Goal: Task Accomplishment & Management: Complete application form

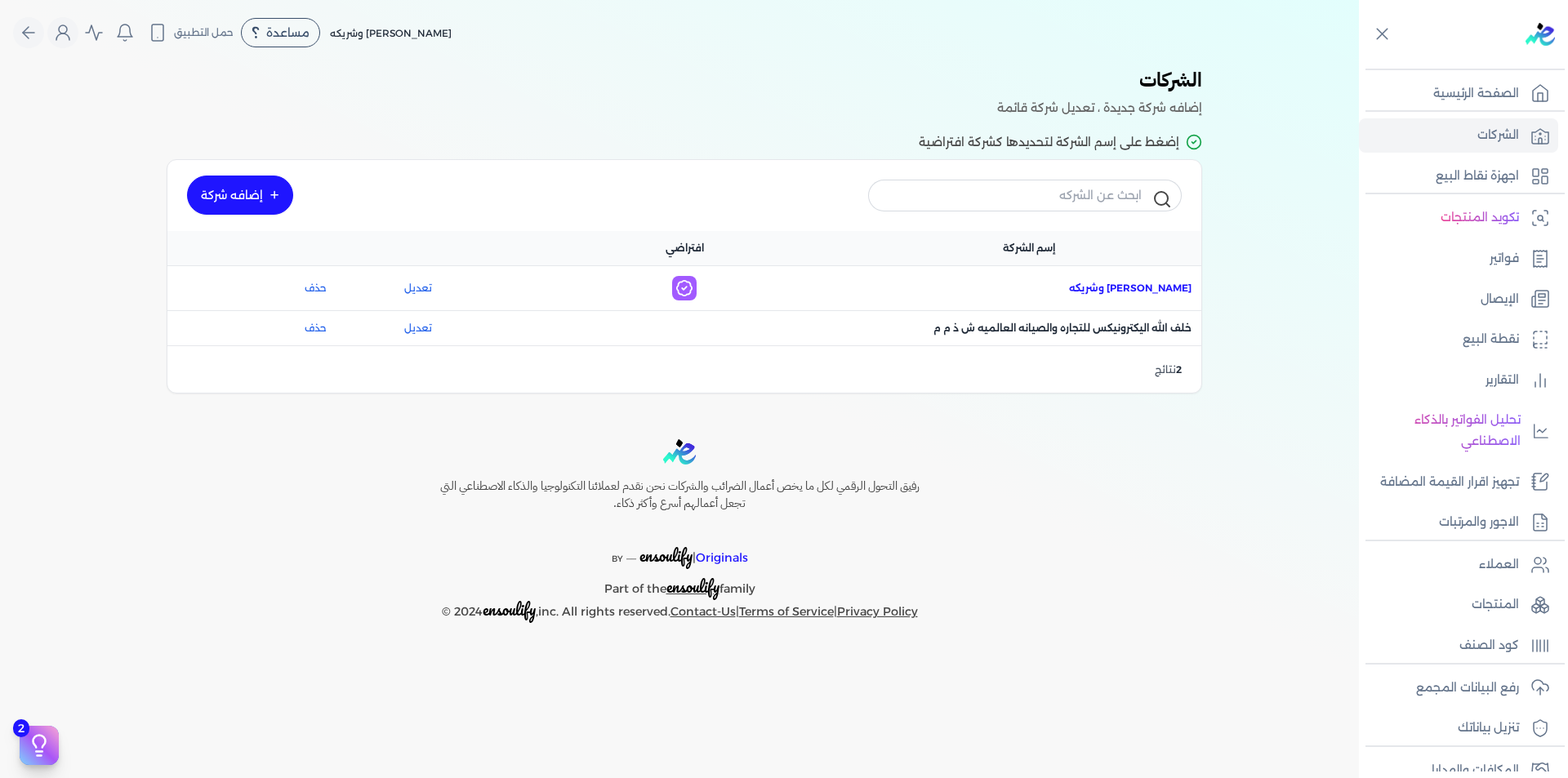
click at [1160, 284] on span "اسم الشركة : [PERSON_NAME] وشريكه" at bounding box center [1130, 288] width 123 height 15
click at [1514, 573] on p "العملاء" at bounding box center [1499, 565] width 40 height 22
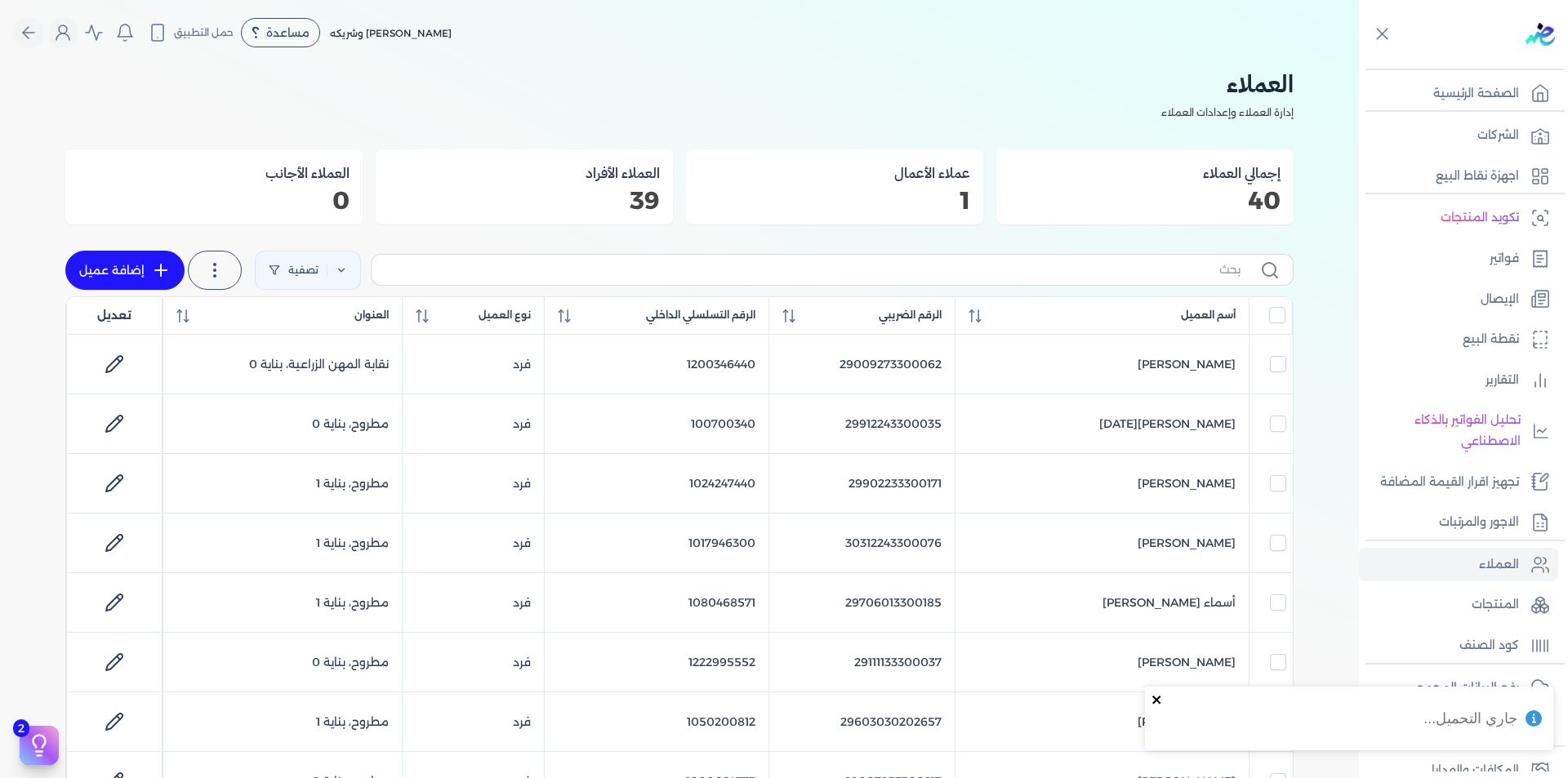
click at [1159, 694] on icon "close" at bounding box center [1157, 700] width 12 height 13
click at [339, 270] on icon at bounding box center [342, 271] width 12 height 12
click at [317, 315] on button "اضافة تصفية" at bounding box center [320, 322] width 99 height 20
click at [320, 325] on input "text" at bounding box center [370, 322] width 132 height 26
paste input "29812123300096"
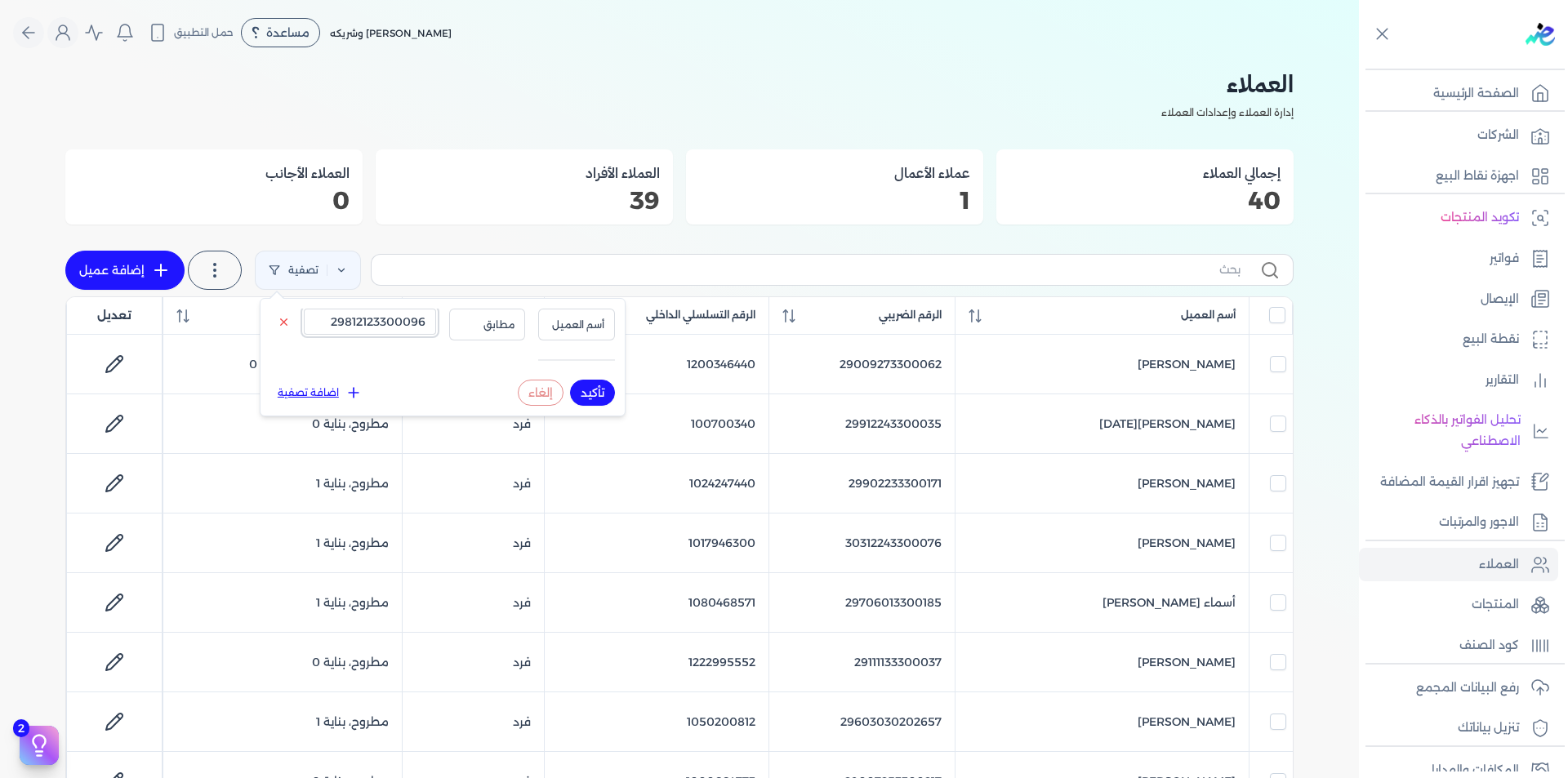
type input "29812123300096"
click at [578, 318] on span "أسم العميل" at bounding box center [576, 325] width 55 height 15
click at [577, 382] on li "الرقم الضريبي" at bounding box center [543, 376] width 124 height 15
click at [586, 393] on button "تأكيد" at bounding box center [593, 393] width 45 height 26
checkbox input "false"
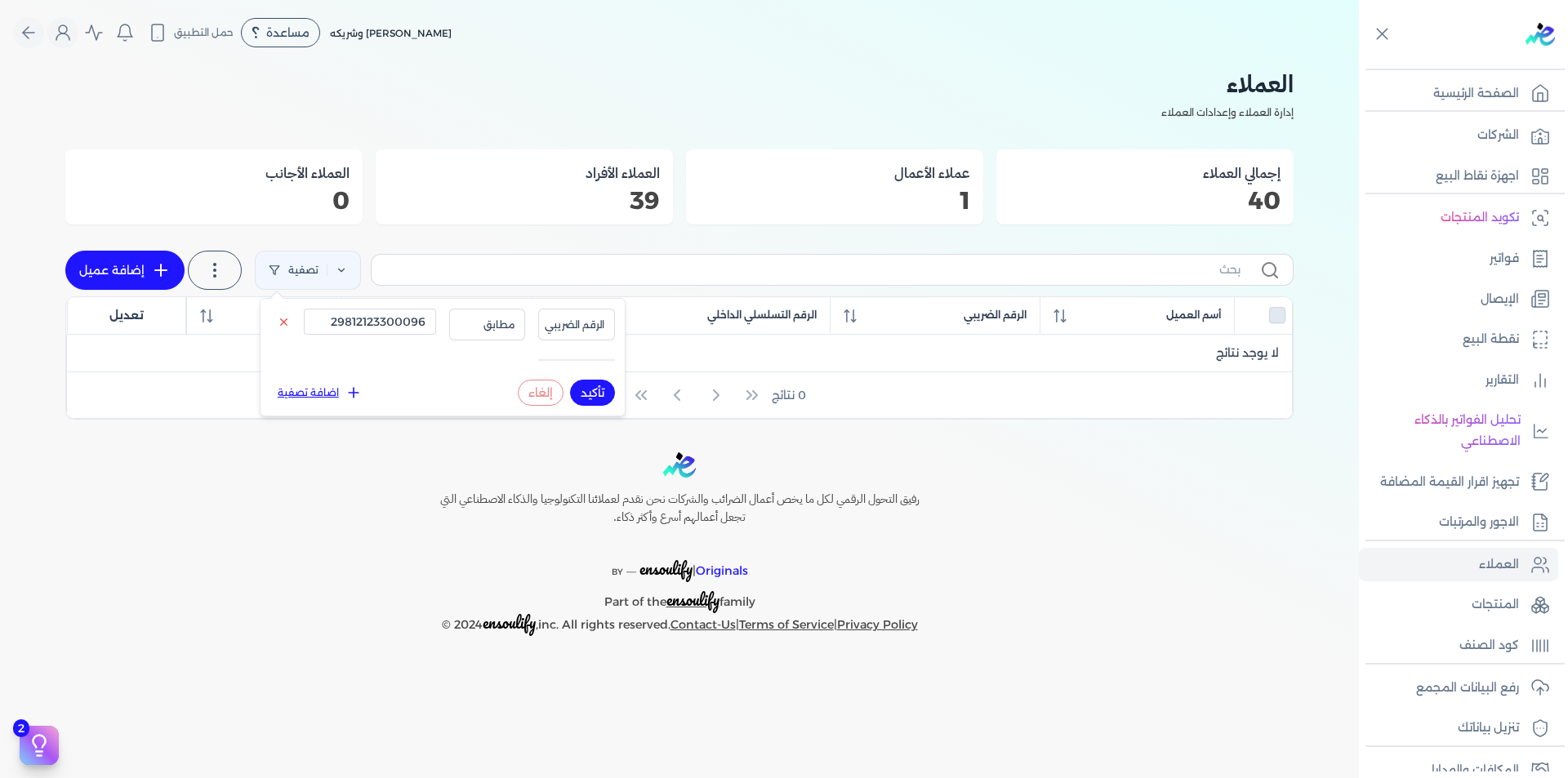
click at [144, 267] on link "إضافة عميل" at bounding box center [125, 270] width 119 height 39
select select "B"
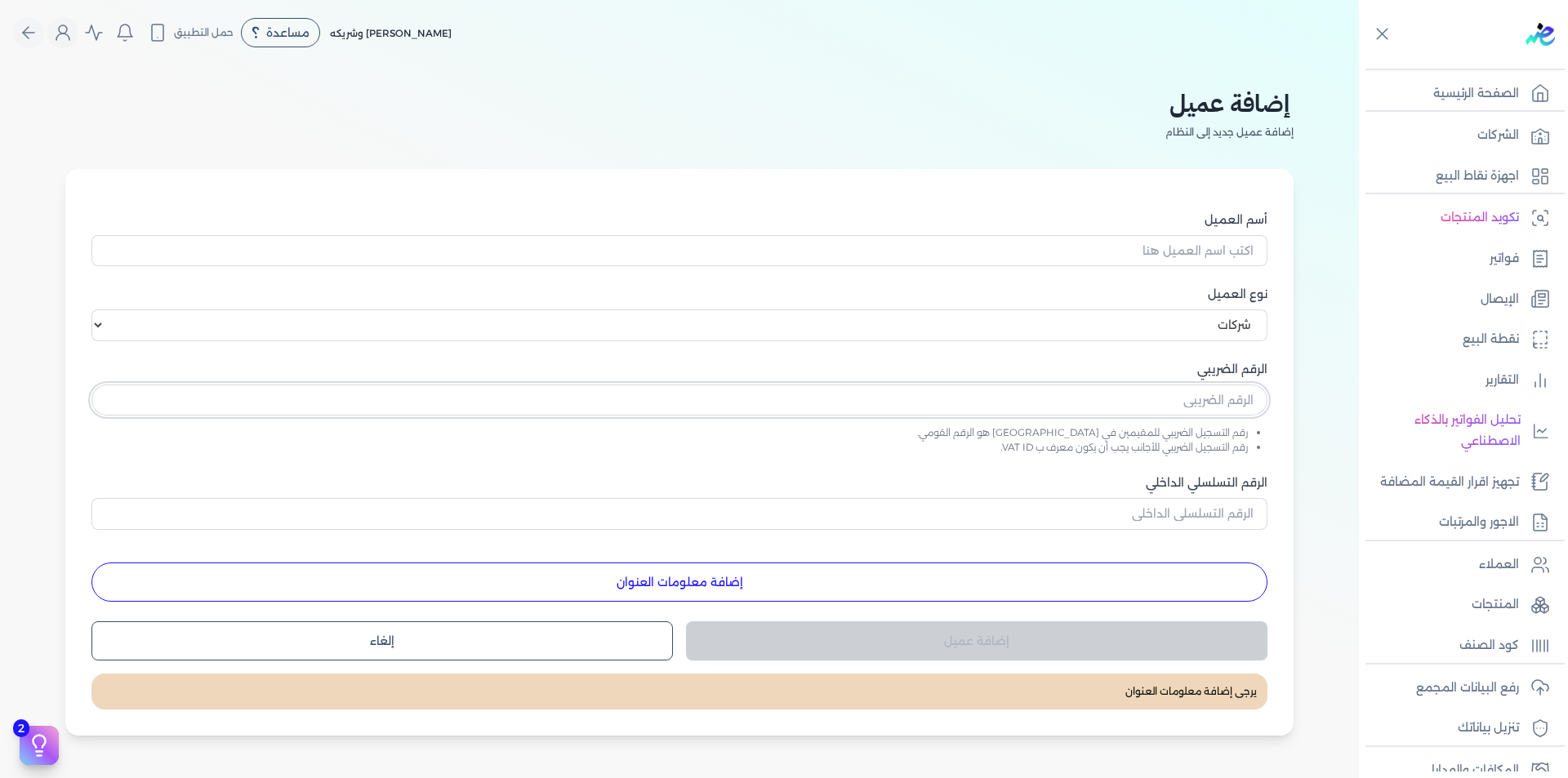
click at [1205, 387] on input "text" at bounding box center [680, 400] width 1176 height 31
paste input "text"
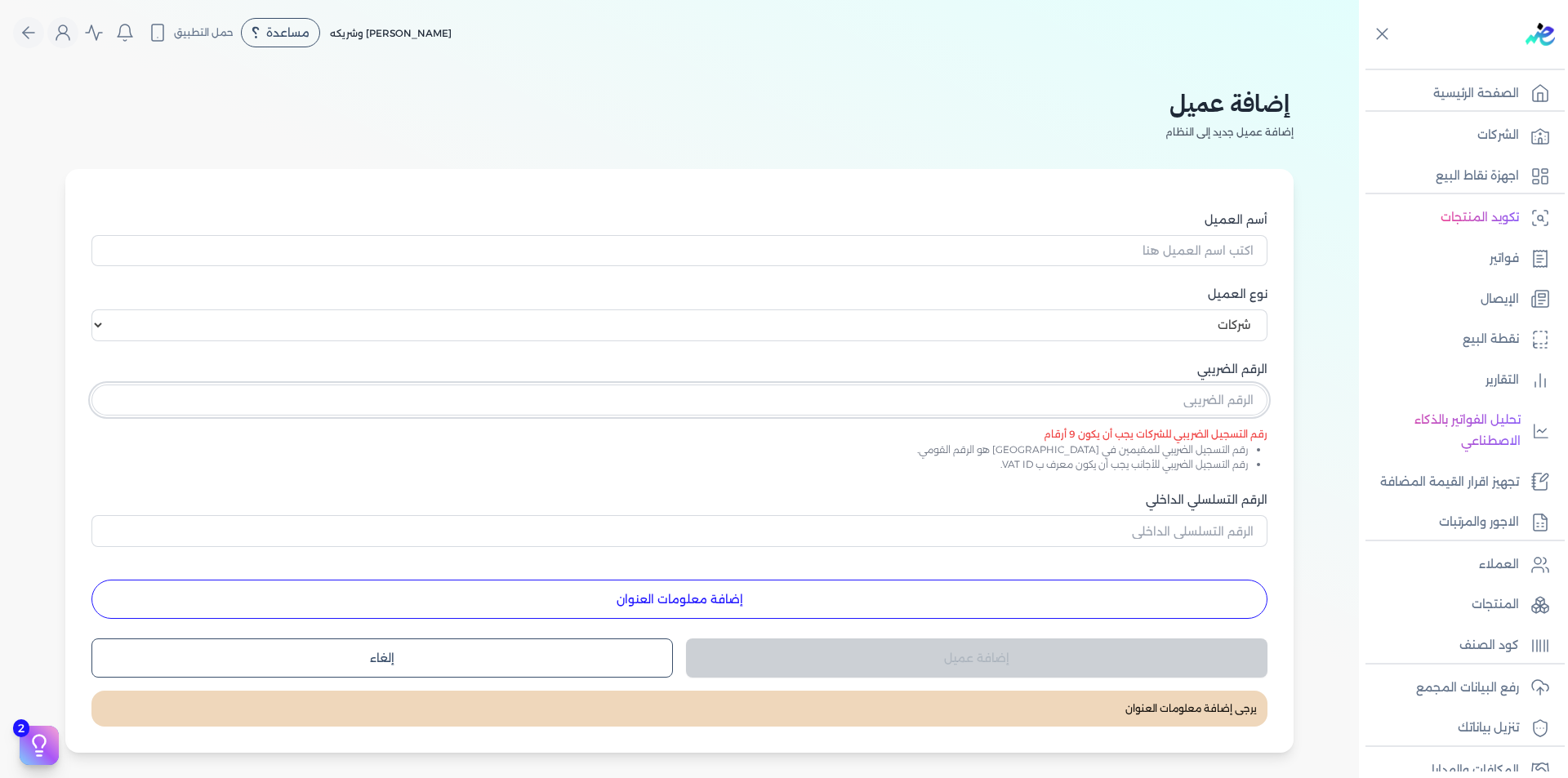
click at [1184, 403] on input "text" at bounding box center [680, 400] width 1176 height 31
paste input "text"
click at [1190, 420] on div "الرقم الضريبي رقم التسجيل الضريبي للشركات يجب أن يكون 9 أرقام" at bounding box center [680, 402] width 1176 height 83
click at [1194, 401] on input "text" at bounding box center [680, 400] width 1176 height 31
paste input "text"
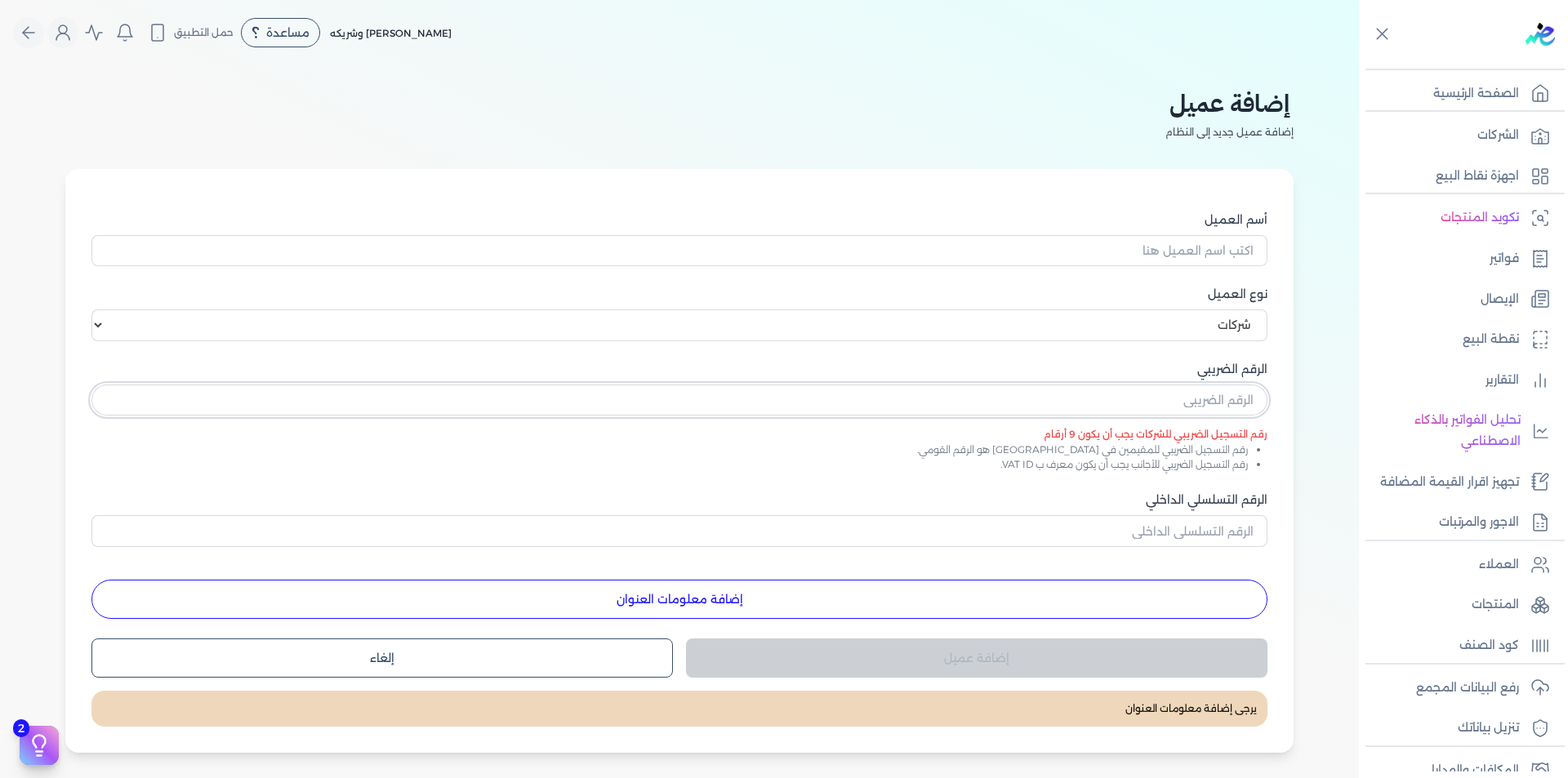
click at [1194, 404] on input "text" at bounding box center [680, 400] width 1176 height 31
paste input "text"
click at [1195, 402] on input "text" at bounding box center [680, 400] width 1176 height 31
paste input "text"
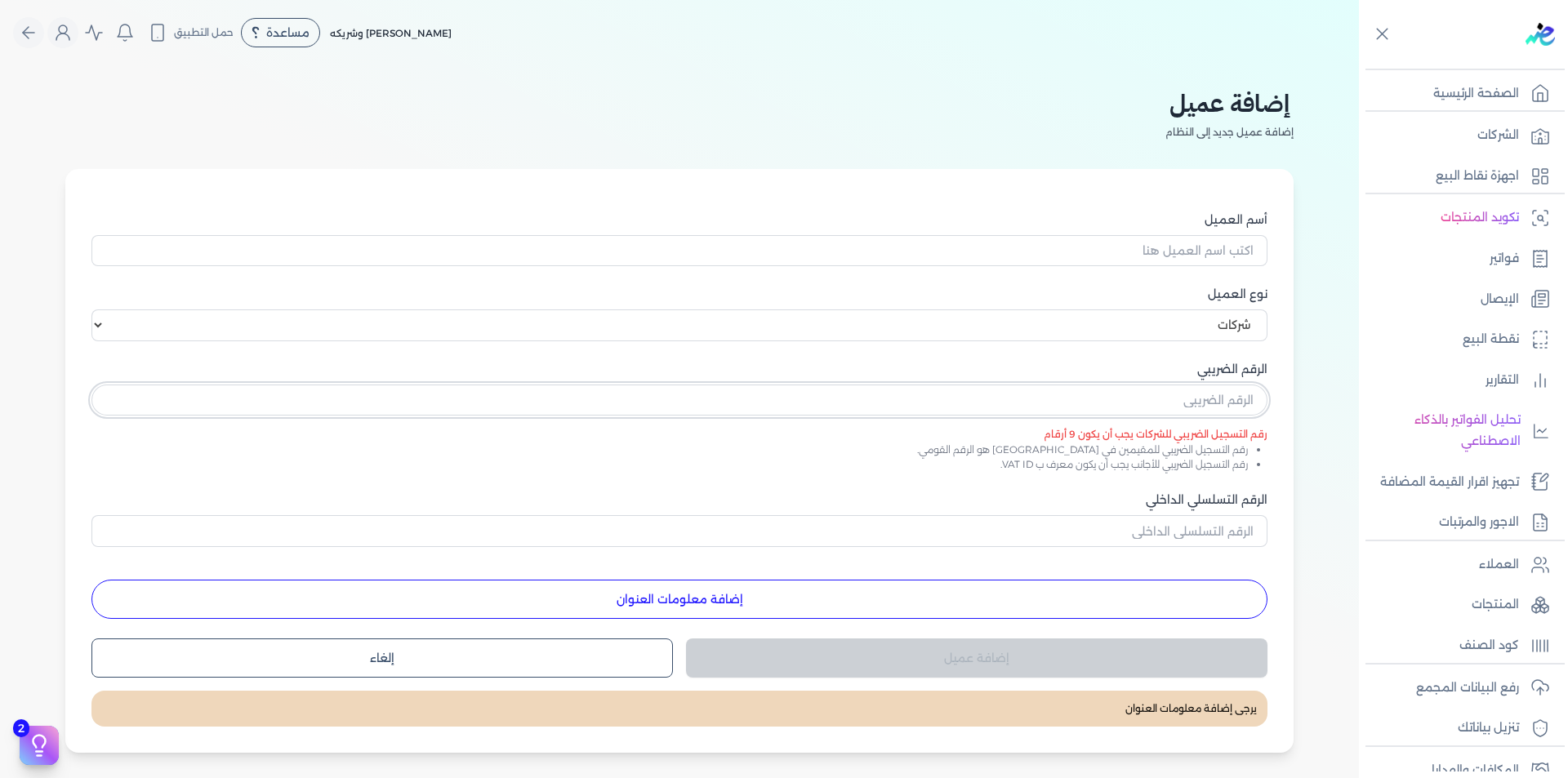
click at [1195, 402] on input "text" at bounding box center [680, 400] width 1176 height 31
click at [1294, 435] on div "أسم العميل نوع العميل اختر نوع العميل شركات أفراد أجنبي الرقم الضريبي رقم التسج…" at bounding box center [680, 460] width 1229 height 584
click at [1252, 393] on input "text" at bounding box center [680, 400] width 1176 height 31
paste input "text"
click at [1248, 324] on select "اختر نوع العميل شركات أفراد أجنبي" at bounding box center [680, 324] width 1176 height 31
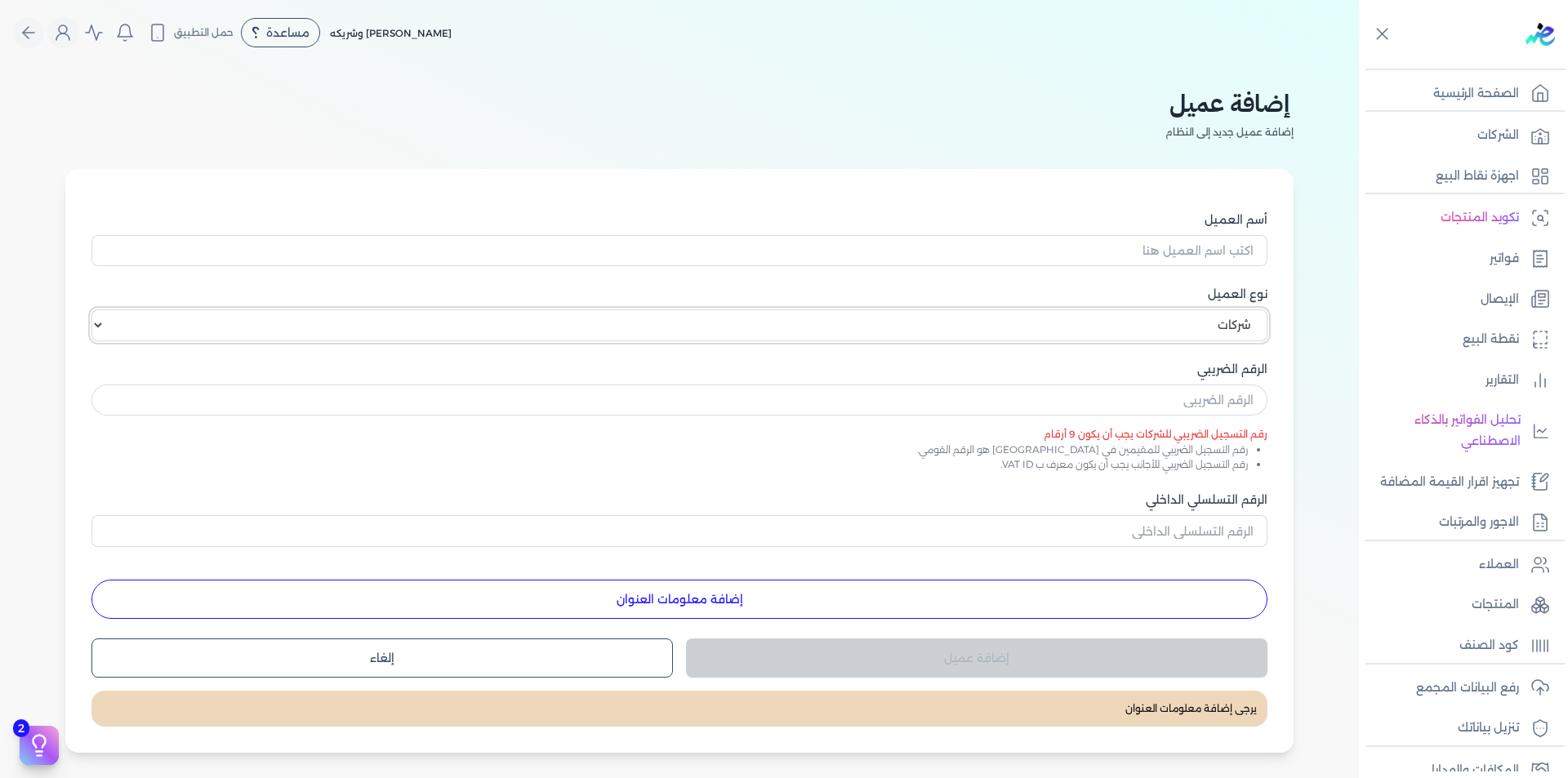
select select "P"
click at [94, 310] on select "اختر نوع العميل شركات أفراد أجنبي" at bounding box center [680, 324] width 1176 height 31
click at [1239, 396] on input "text" at bounding box center [680, 400] width 1176 height 31
paste input "29812123300096"
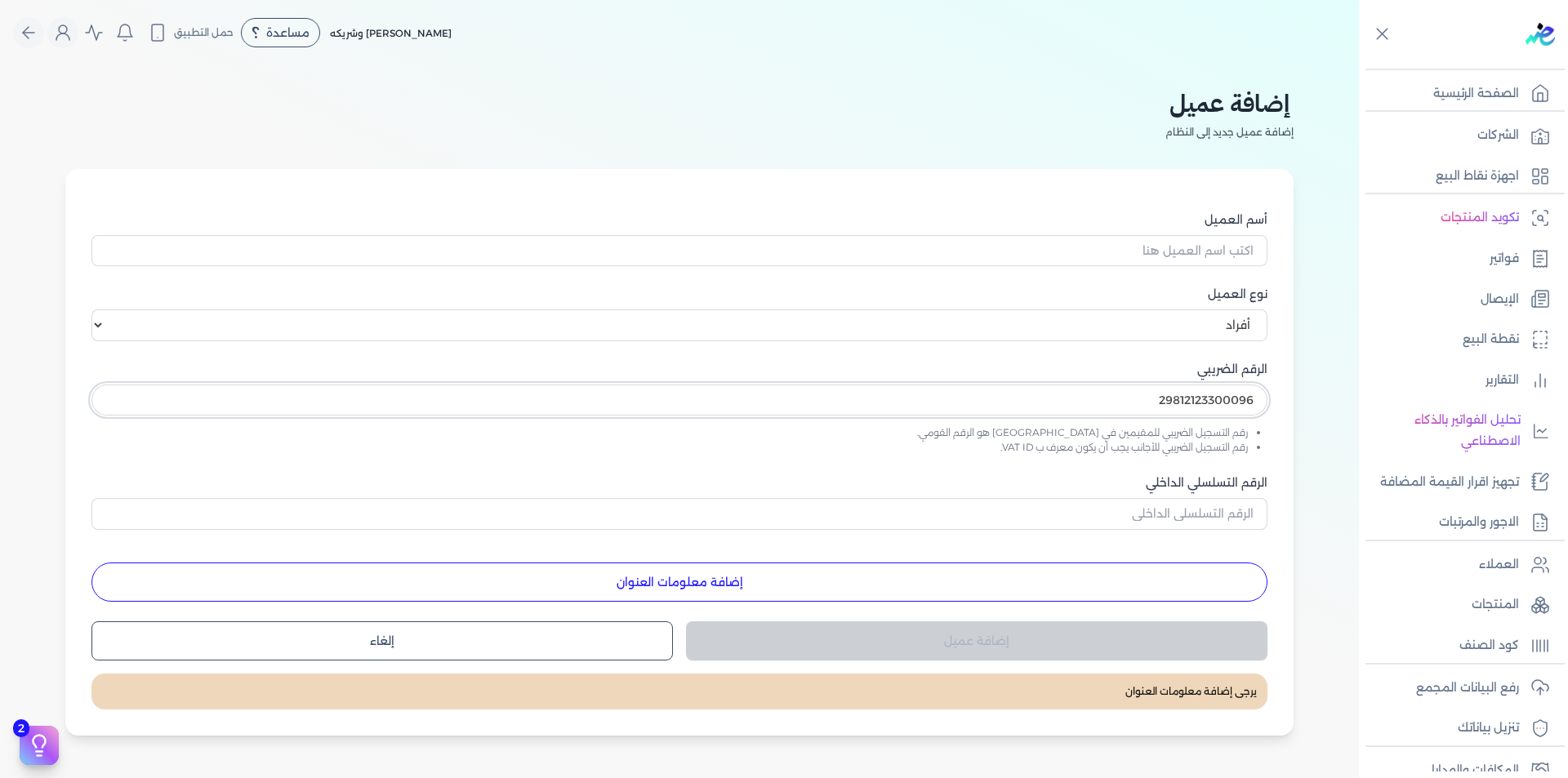
type input "29812123300096"
click at [1235, 258] on input "أسم العميل" at bounding box center [680, 250] width 1176 height 31
paste input "ادريس احمد عبدالله"
type input "ادريس احمد عبدالله"
click at [1248, 515] on input "الرقم التسلسلي الداخلي" at bounding box center [680, 513] width 1176 height 31
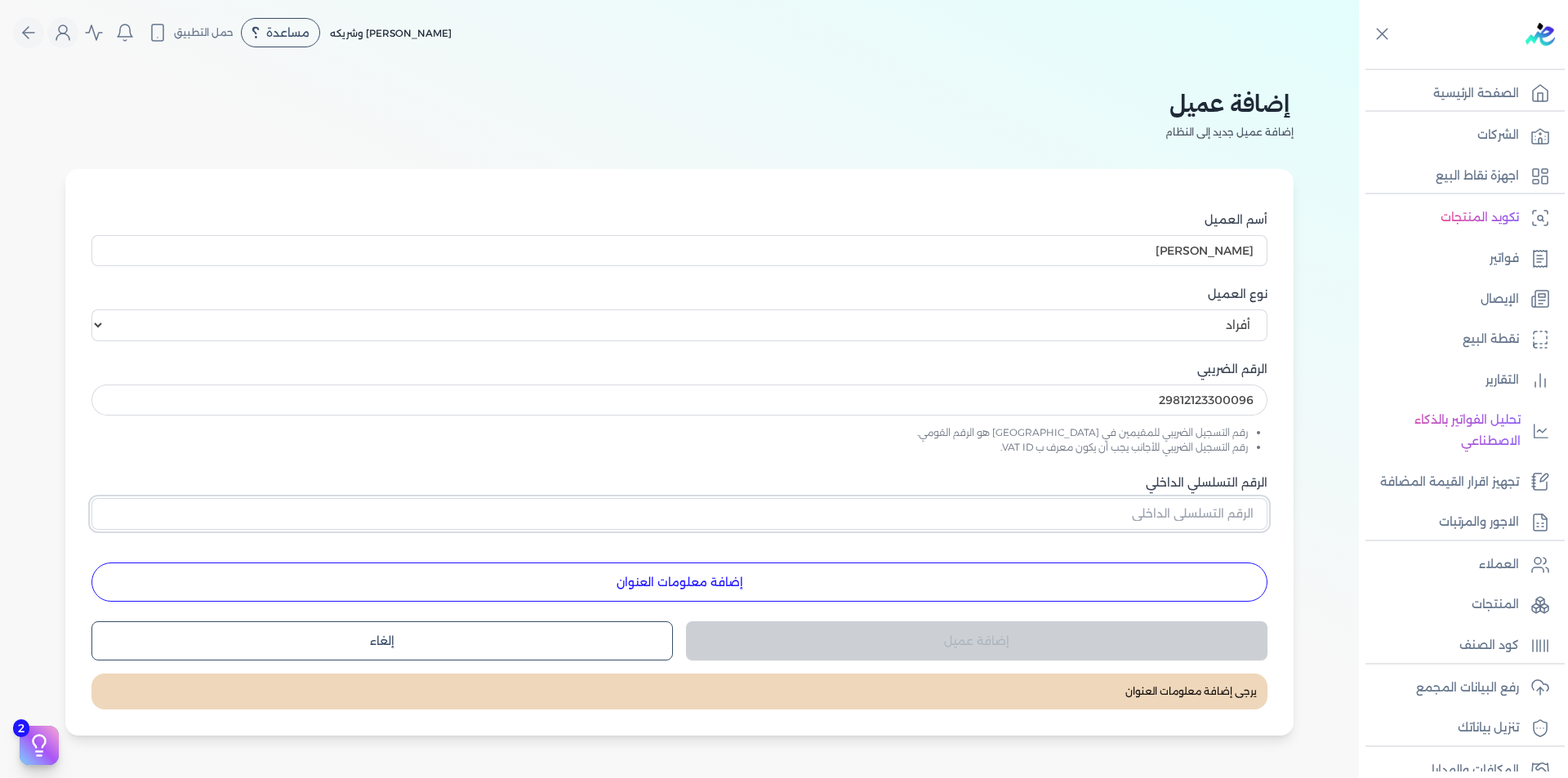
paste input "1004558899"
type input "1004558899"
click at [888, 576] on button "إضافة معلومات العنوان" at bounding box center [680, 582] width 1176 height 39
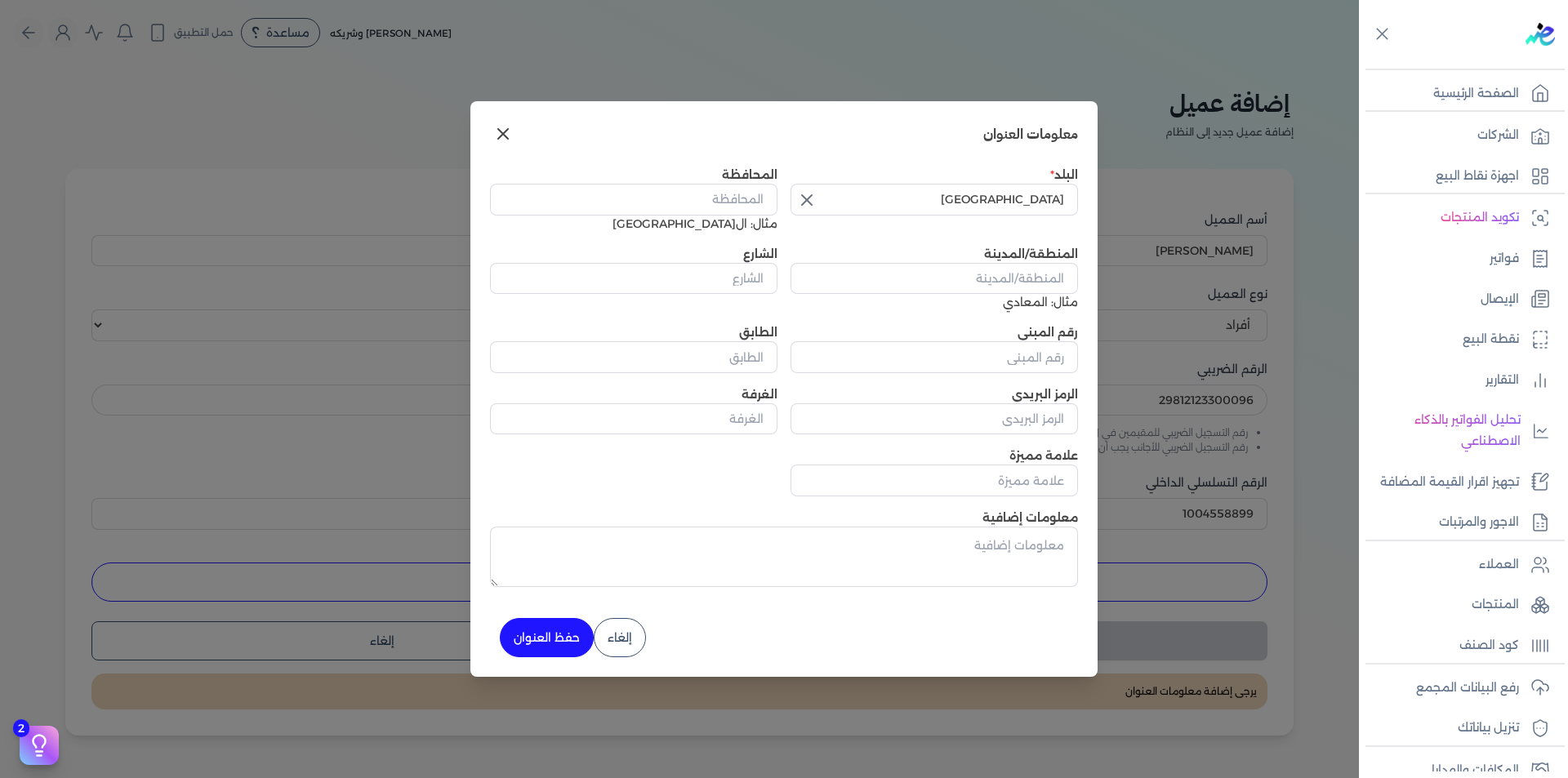
click at [809, 203] on icon "button" at bounding box center [807, 200] width 10 height 10
click at [878, 201] on input "text" at bounding box center [934, 199] width 287 height 31
click at [889, 201] on input "ثل" at bounding box center [934, 199] width 287 height 31
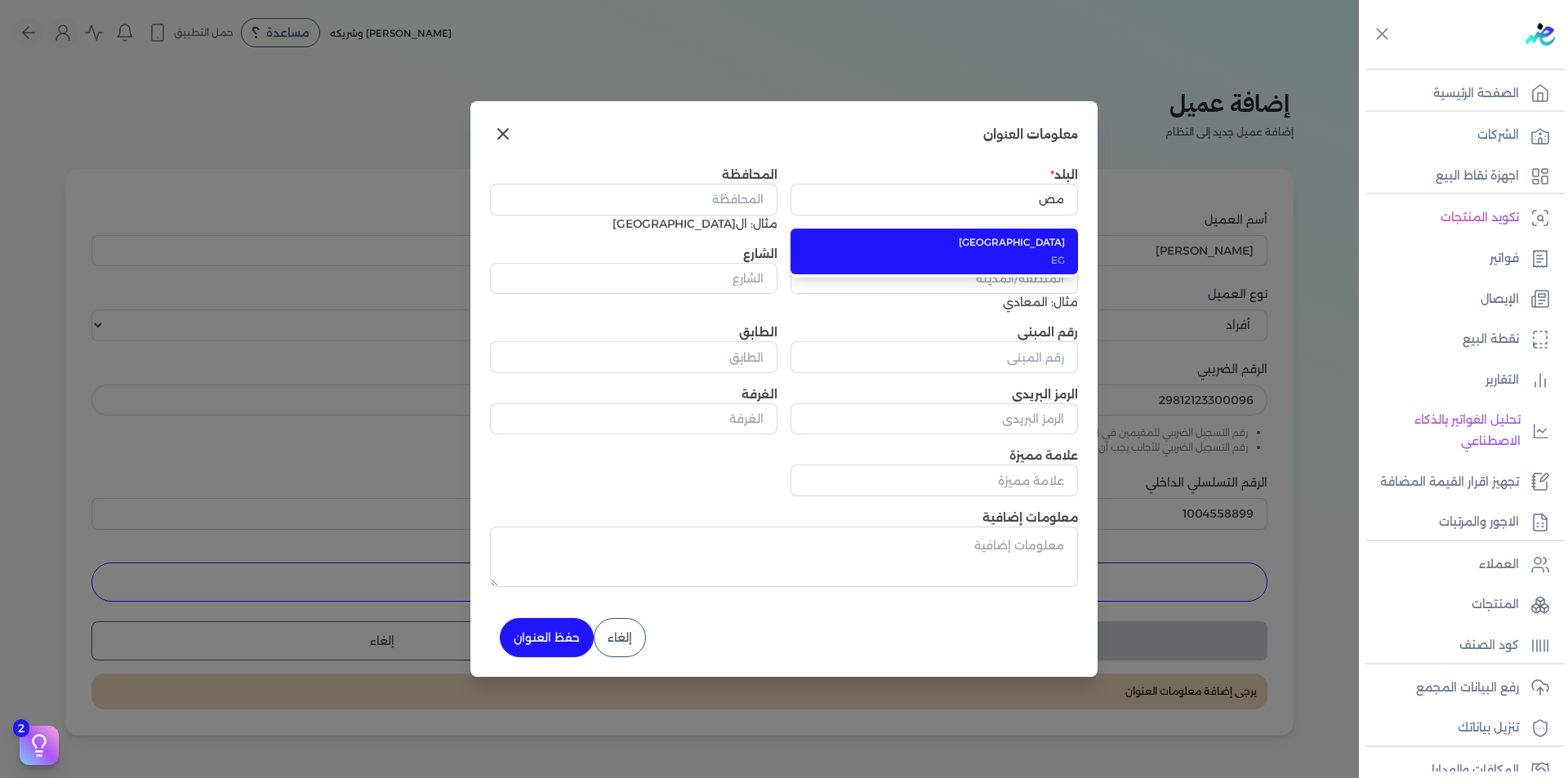
click at [1042, 248] on span "مصر" at bounding box center [945, 243] width 242 height 15
type input "مصر"
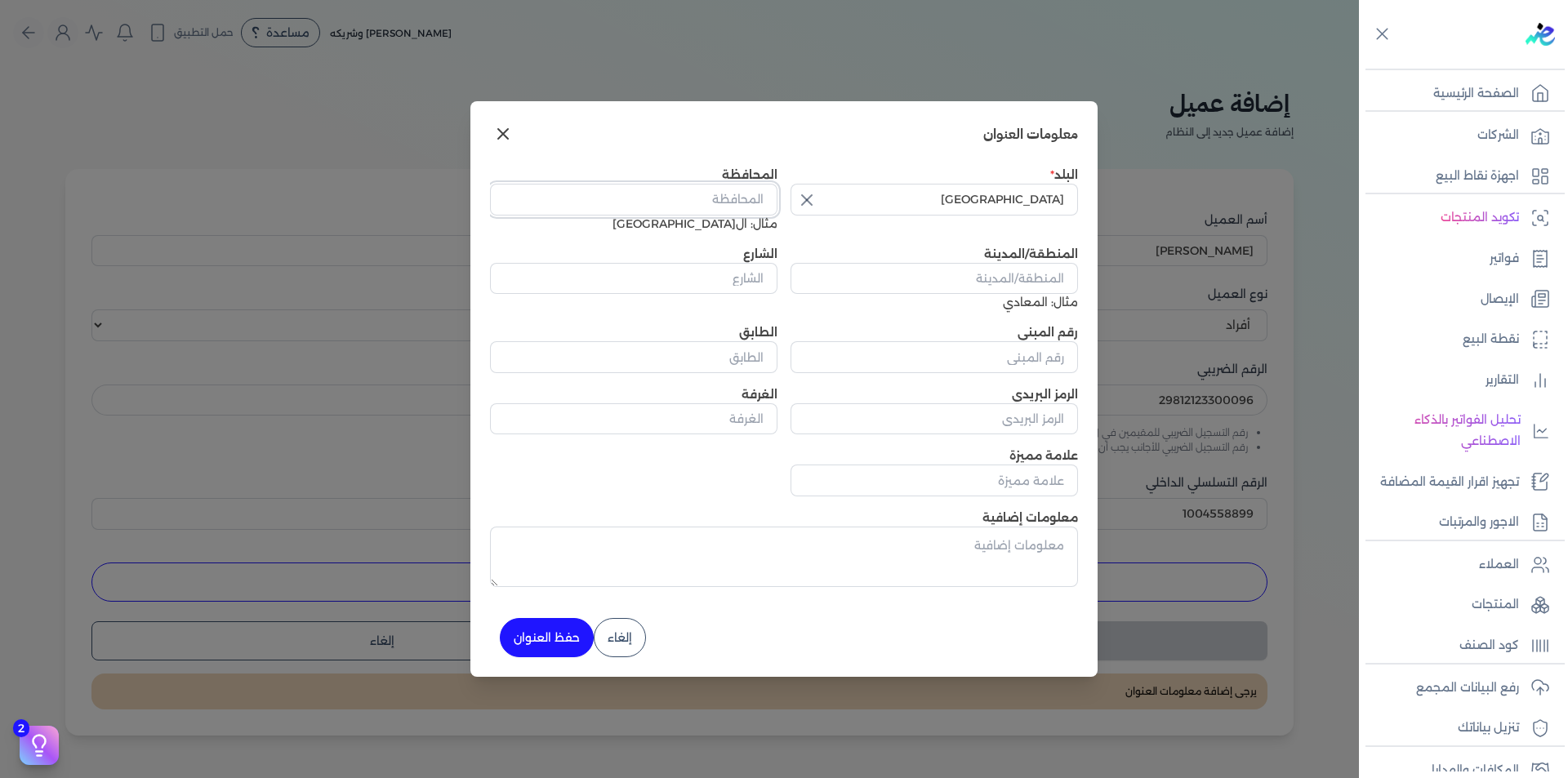
click at [761, 197] on input "المحافظة" at bounding box center [633, 199] width 287 height 31
type input "مطروح"
click at [1009, 277] on input "المنطقة/المدينة" at bounding box center [934, 278] width 287 height 31
type input "مطروح"
click at [711, 285] on input "الشارع" at bounding box center [633, 278] width 287 height 31
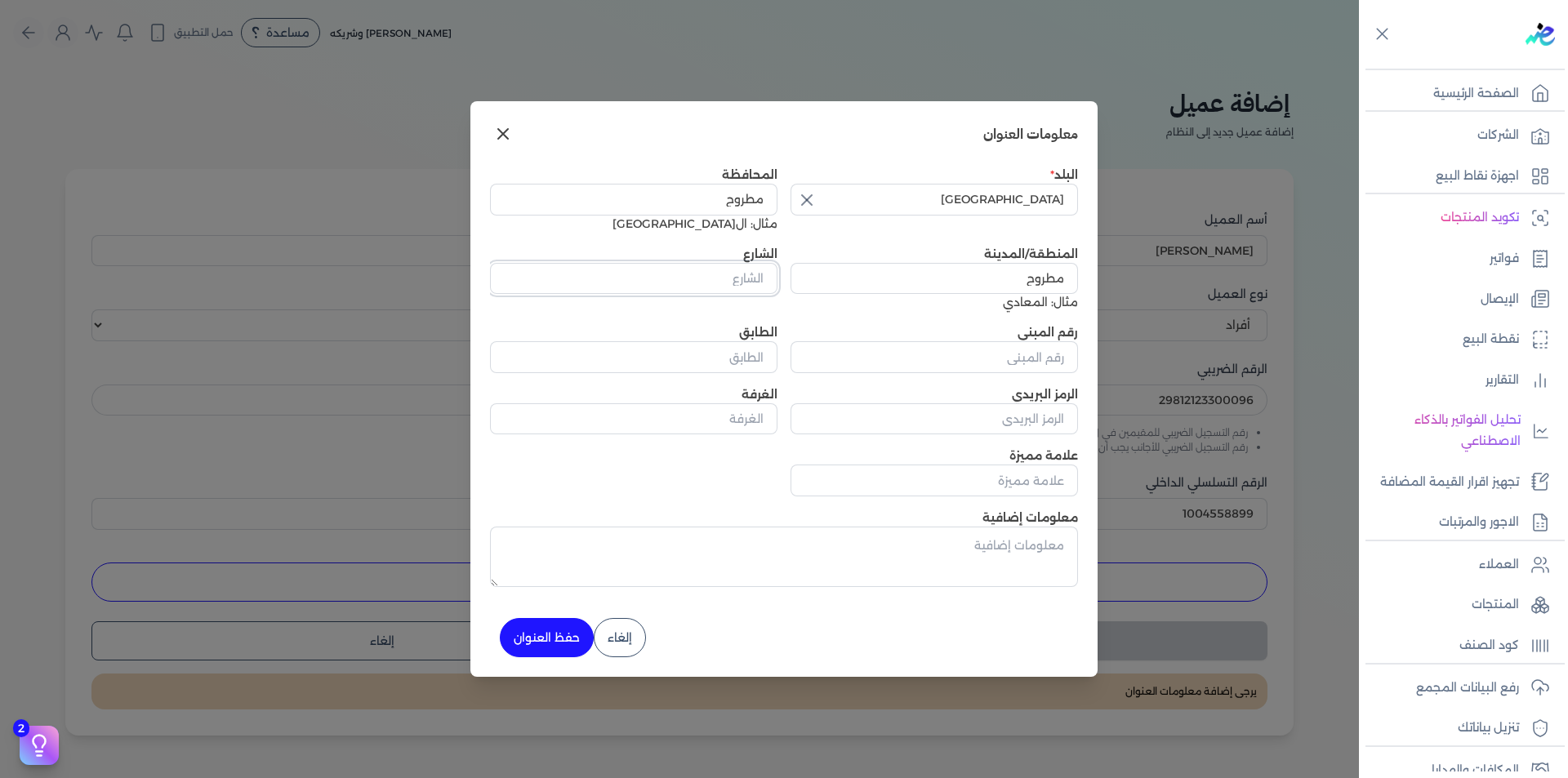
type input "مطروح"
click at [992, 358] on input "رقم المبنى" at bounding box center [934, 356] width 287 height 31
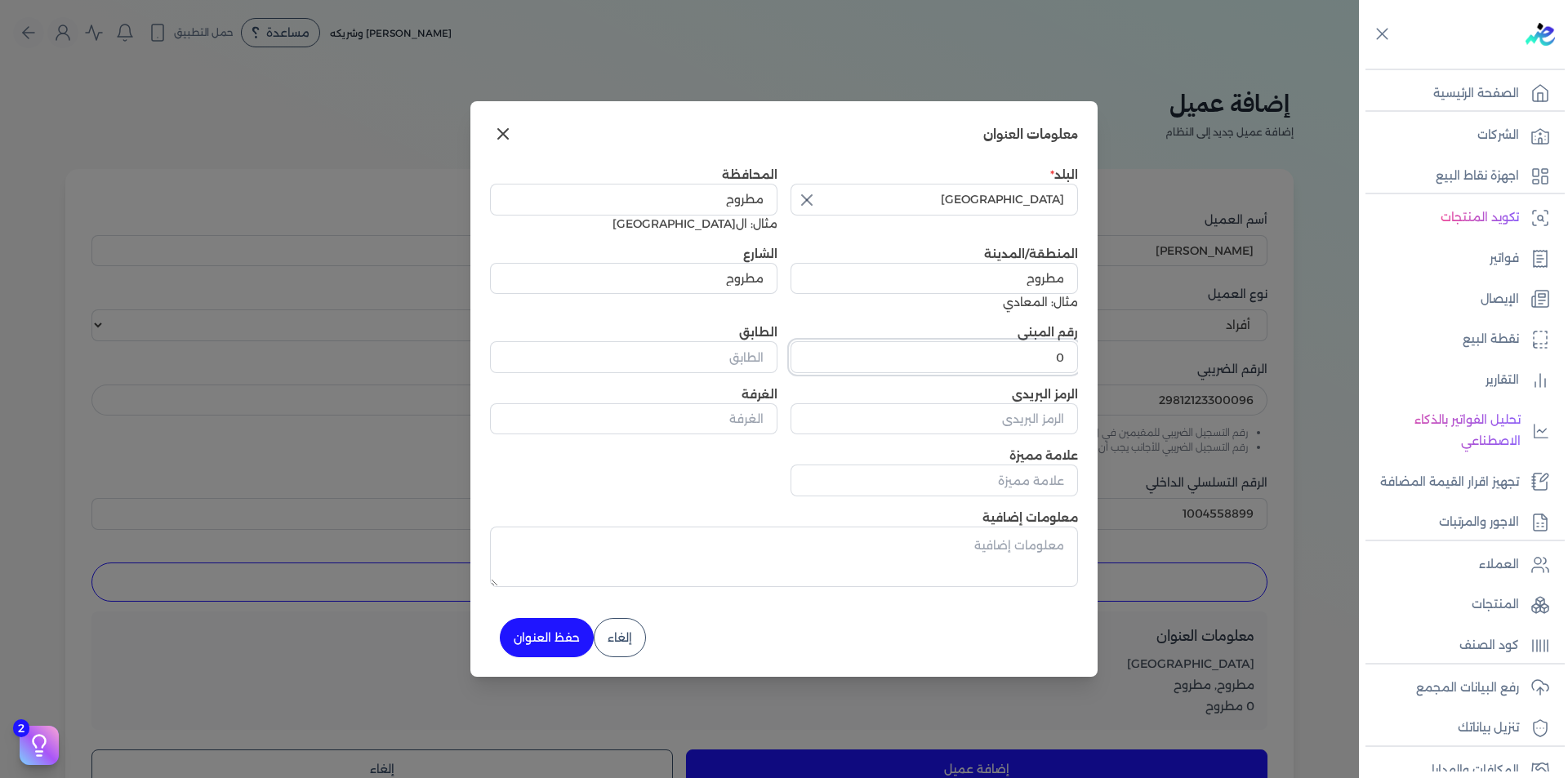
type input "0"
click at [557, 636] on button "حفظ العنوان" at bounding box center [546, 637] width 94 height 39
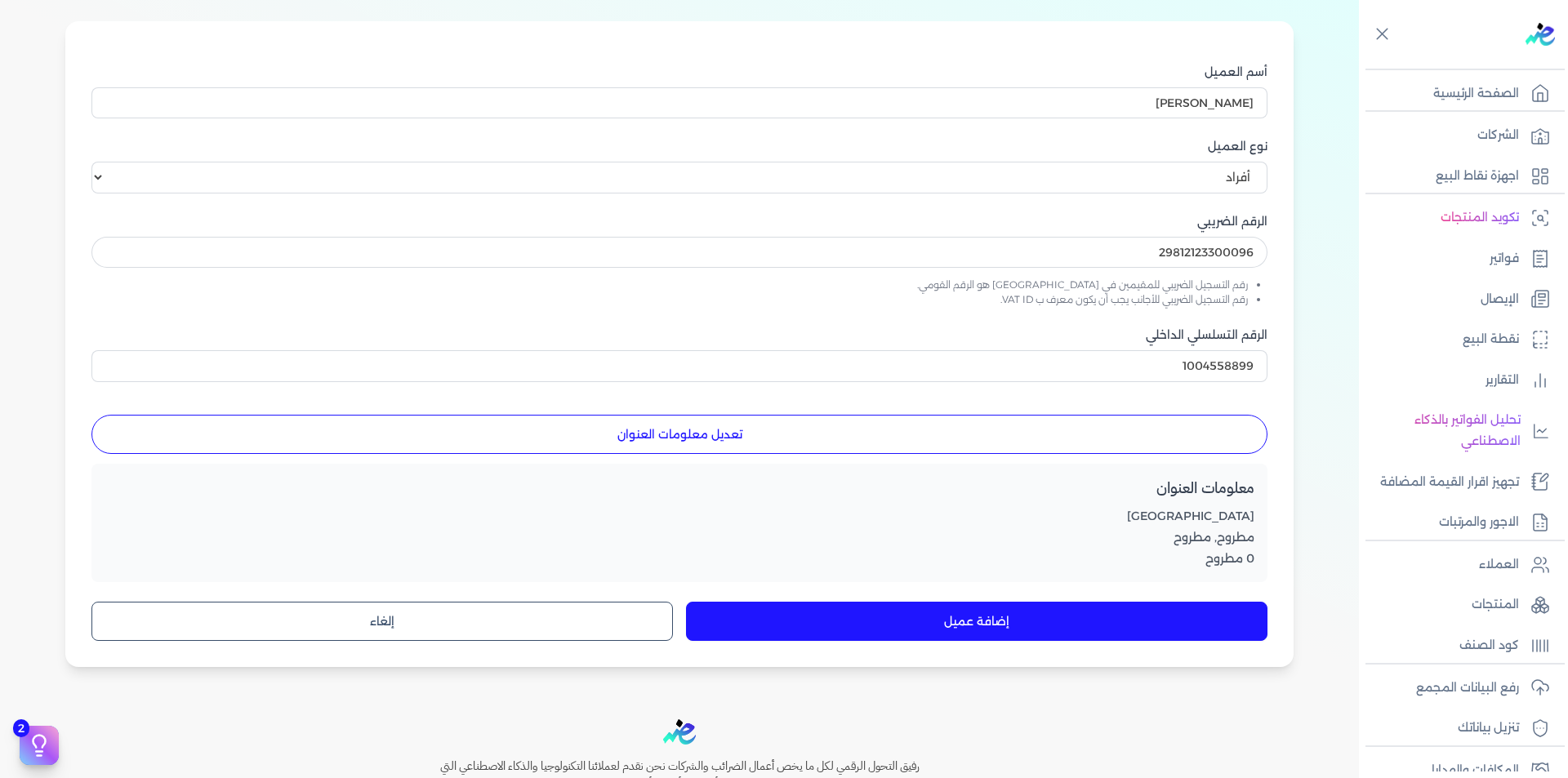
scroll to position [305, 0]
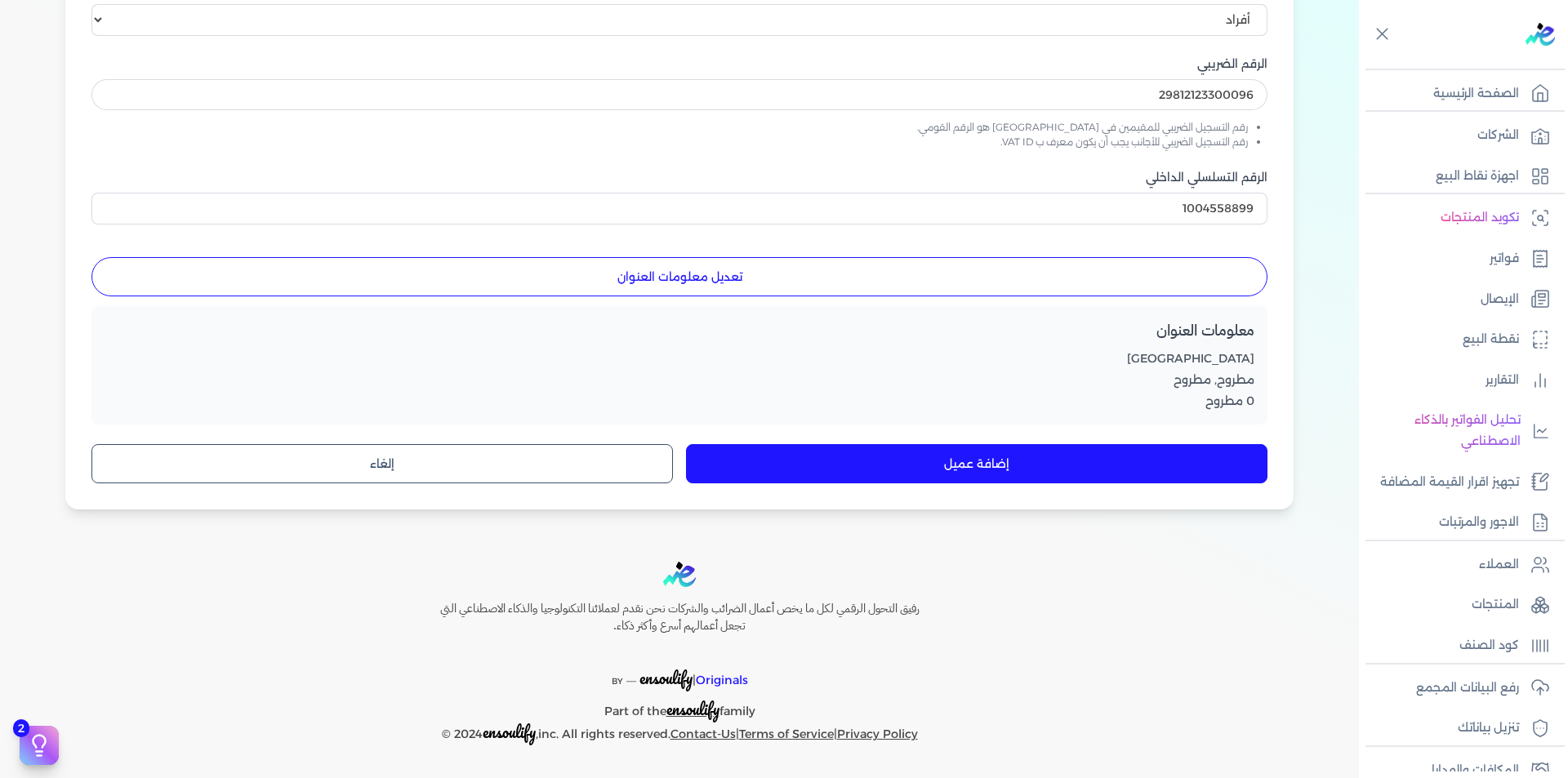
click at [931, 479] on button "إضافة عميل" at bounding box center [977, 463] width 581 height 39
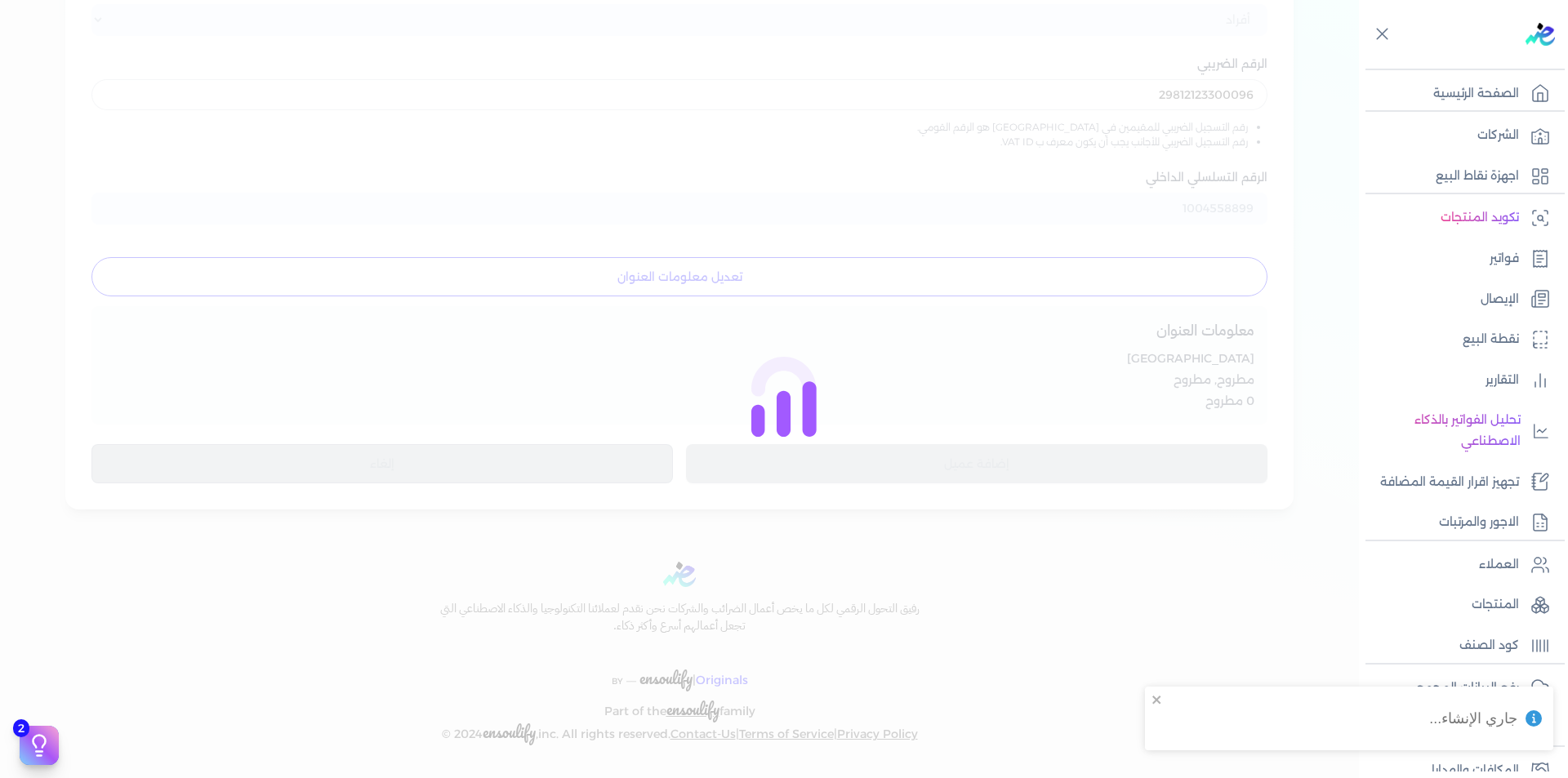
select select "B"
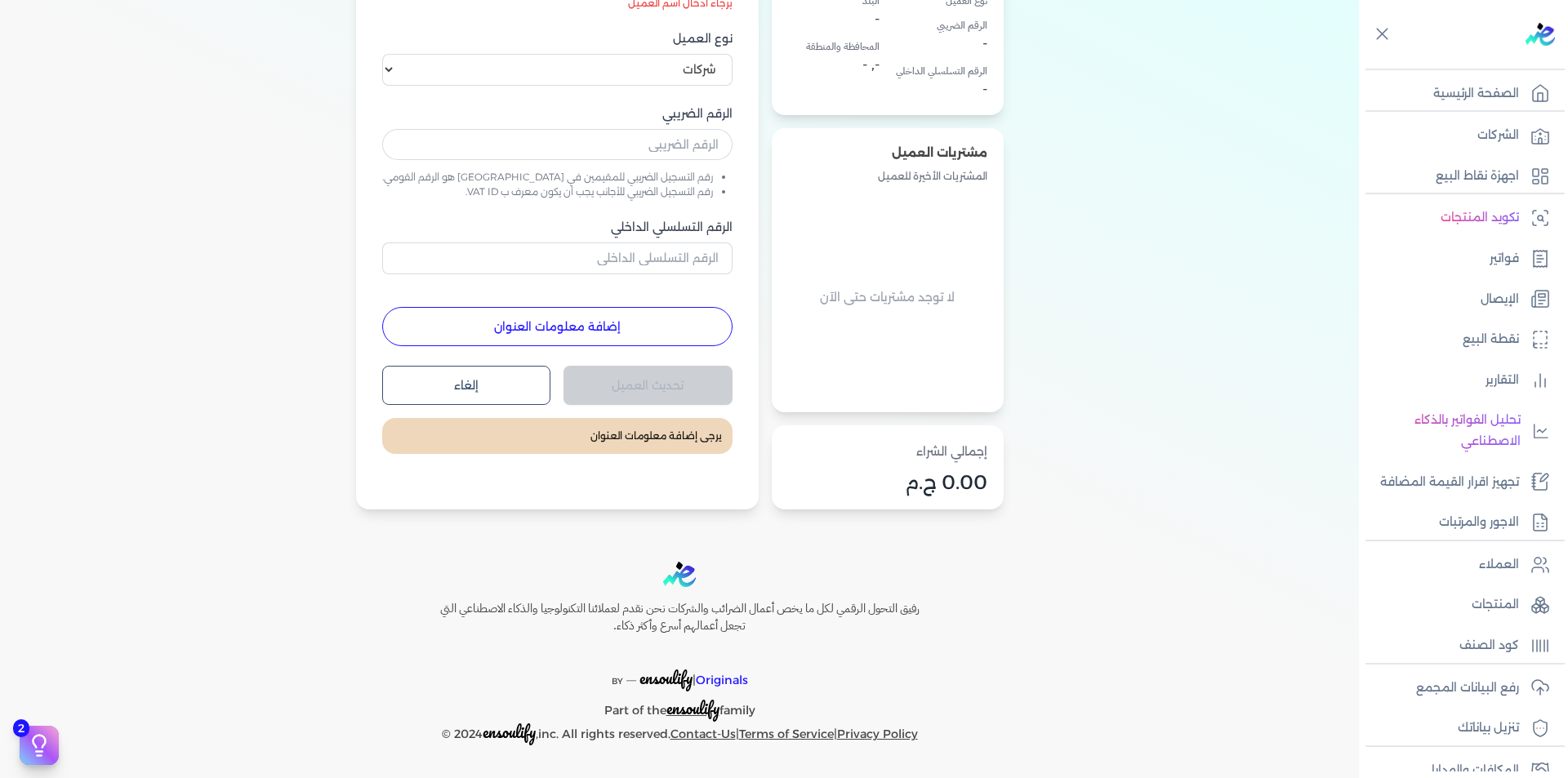
scroll to position [243, 0]
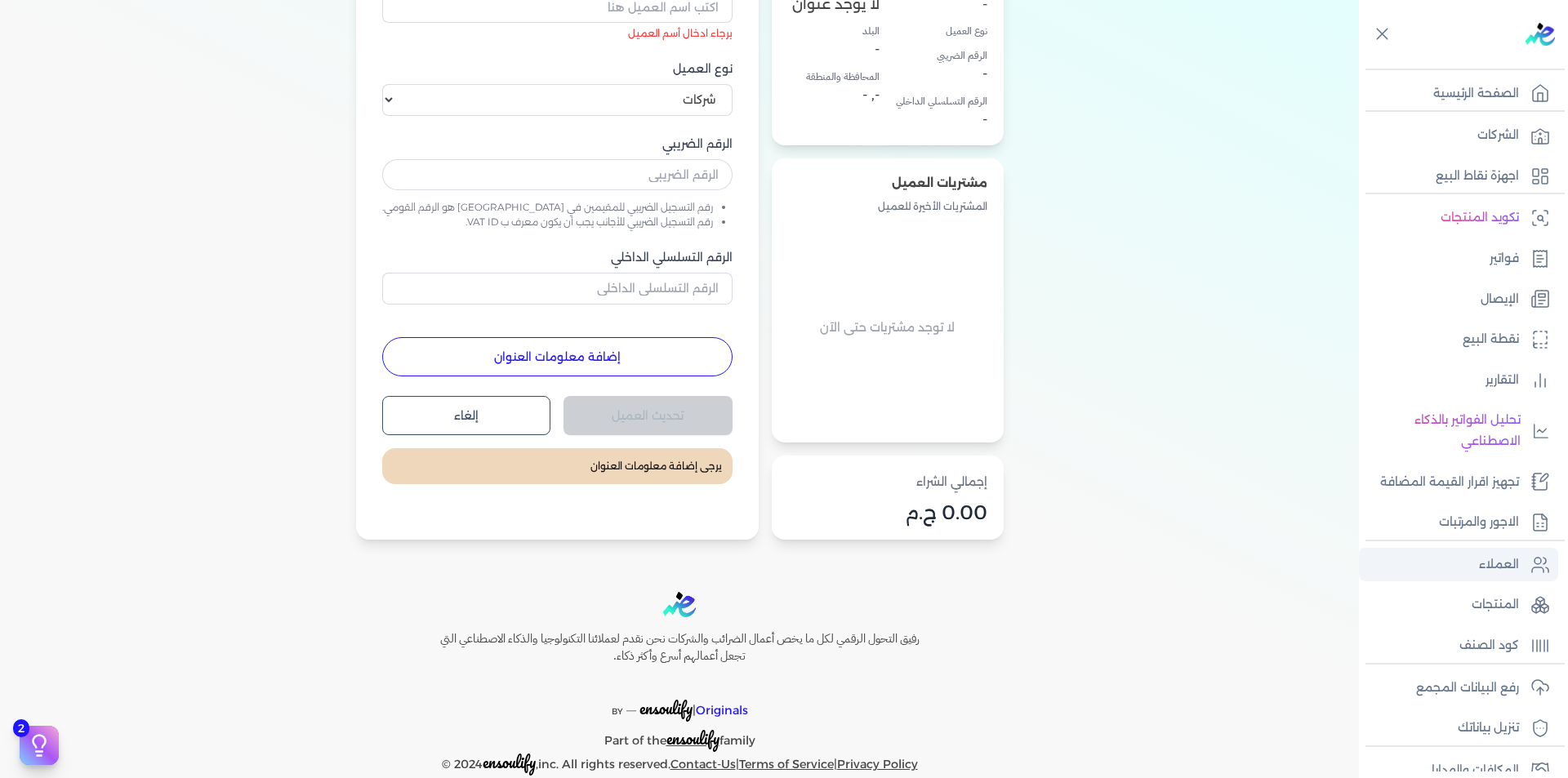
click at [1522, 559] on link "العملاء" at bounding box center [1459, 564] width 200 height 34
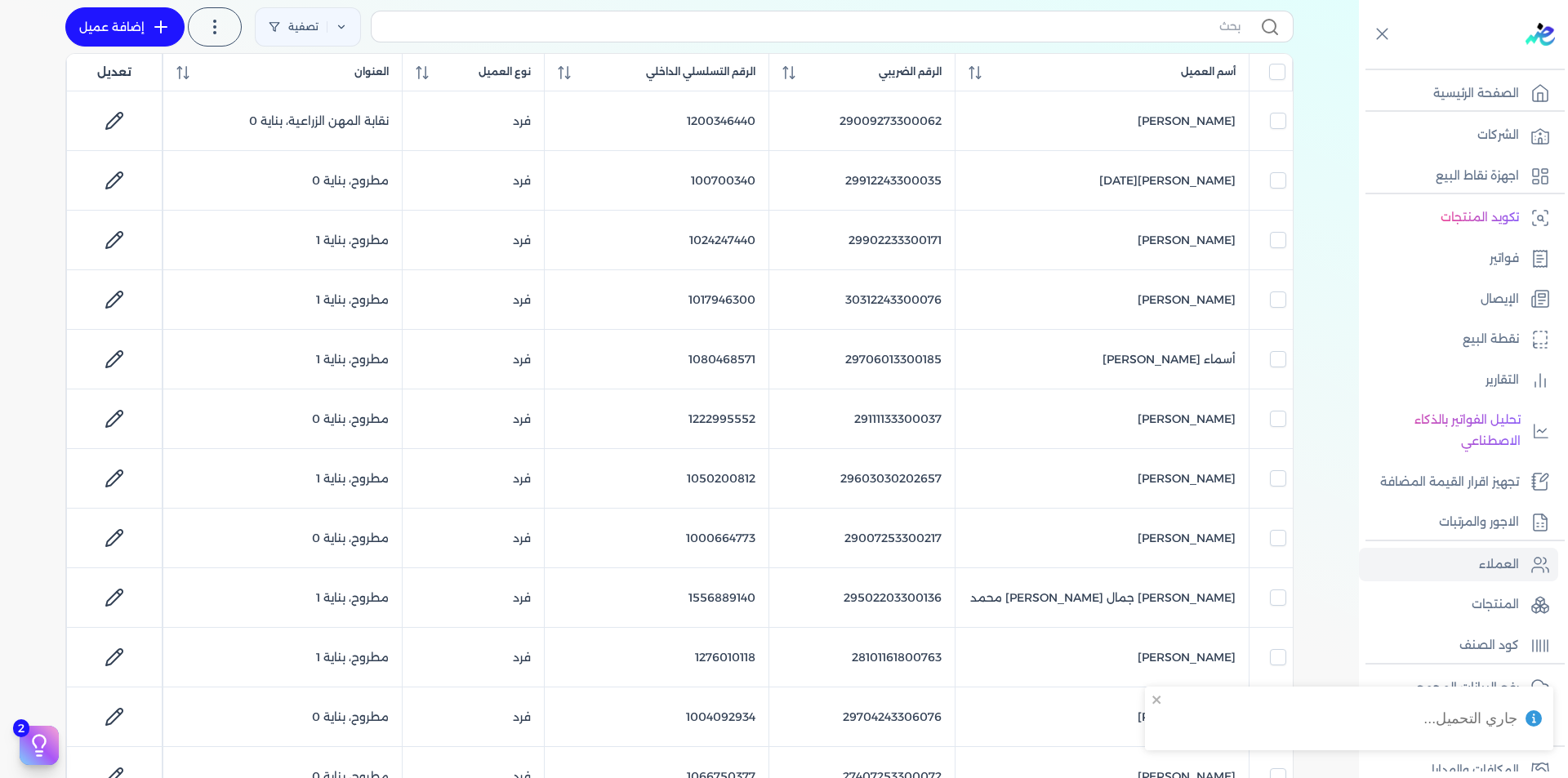
click at [1499, 684] on div "جاري التحميل..." at bounding box center [1426, 725] width 262 height 84
click at [1431, 680] on p "رفع البيانات المجمع" at bounding box center [1468, 689] width 103 height 22
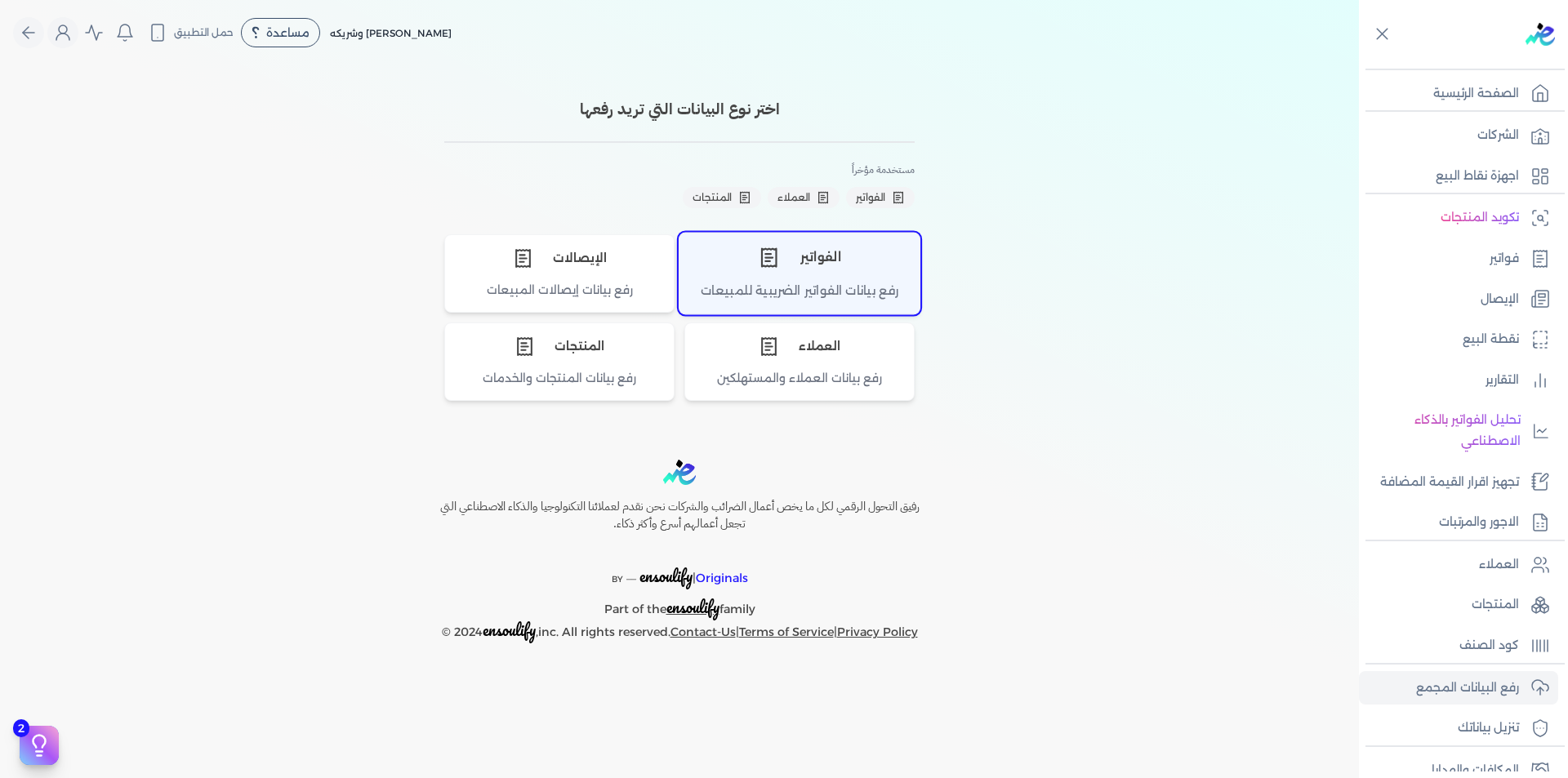
click at [820, 273] on div "الفواتير" at bounding box center [800, 257] width 240 height 49
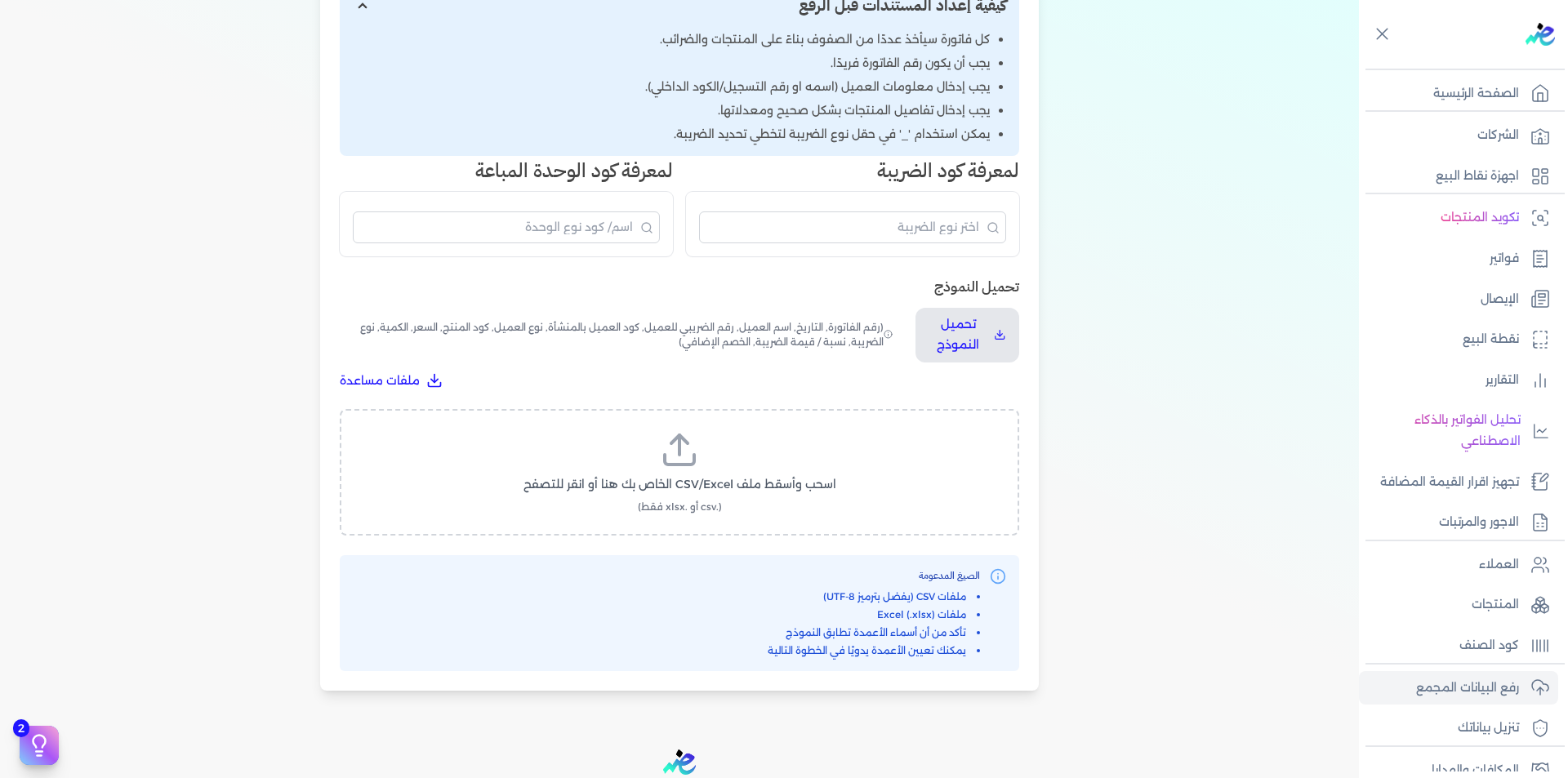
scroll to position [408, 0]
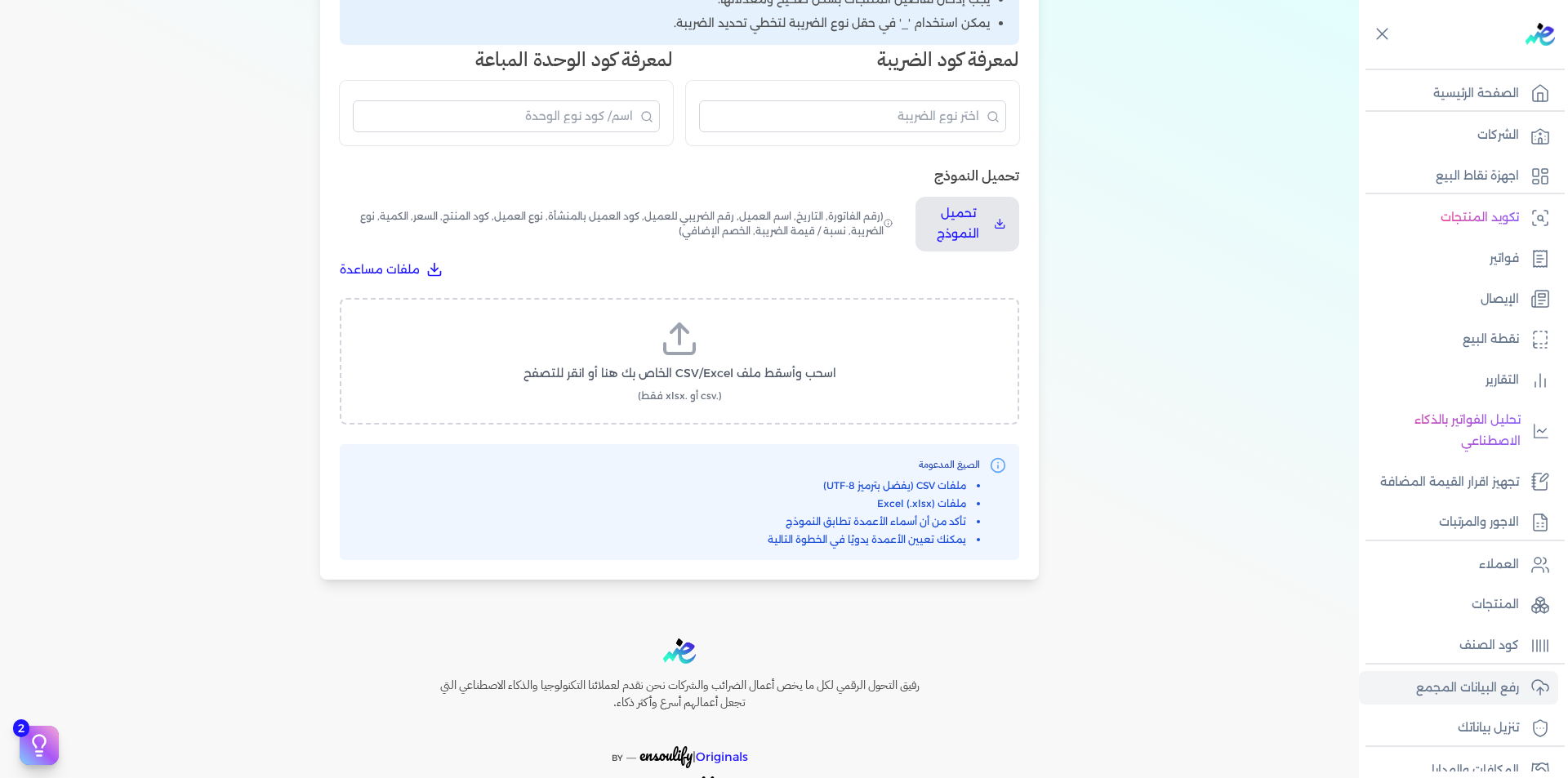
click at [676, 363] on label "اسحب وأسقط ملف CSV/Excel الخاص بك هنا أو انقر للتصفح (.csv أو .xlsx فقط)" at bounding box center [680, 362] width 637 height 84
click at [0, 0] on input "اسحب وأسقط ملف CSV/Excel الخاص بك هنا أو انقر للتصفح (.csv أو .xlsx فقط)" at bounding box center [0, 0] width 0 height 0
click at [740, 392] on span "تحميل الملف" at bounding box center [729, 389] width 69 height 17
select select "رقم الفاتورة"
select select "التاريخ"
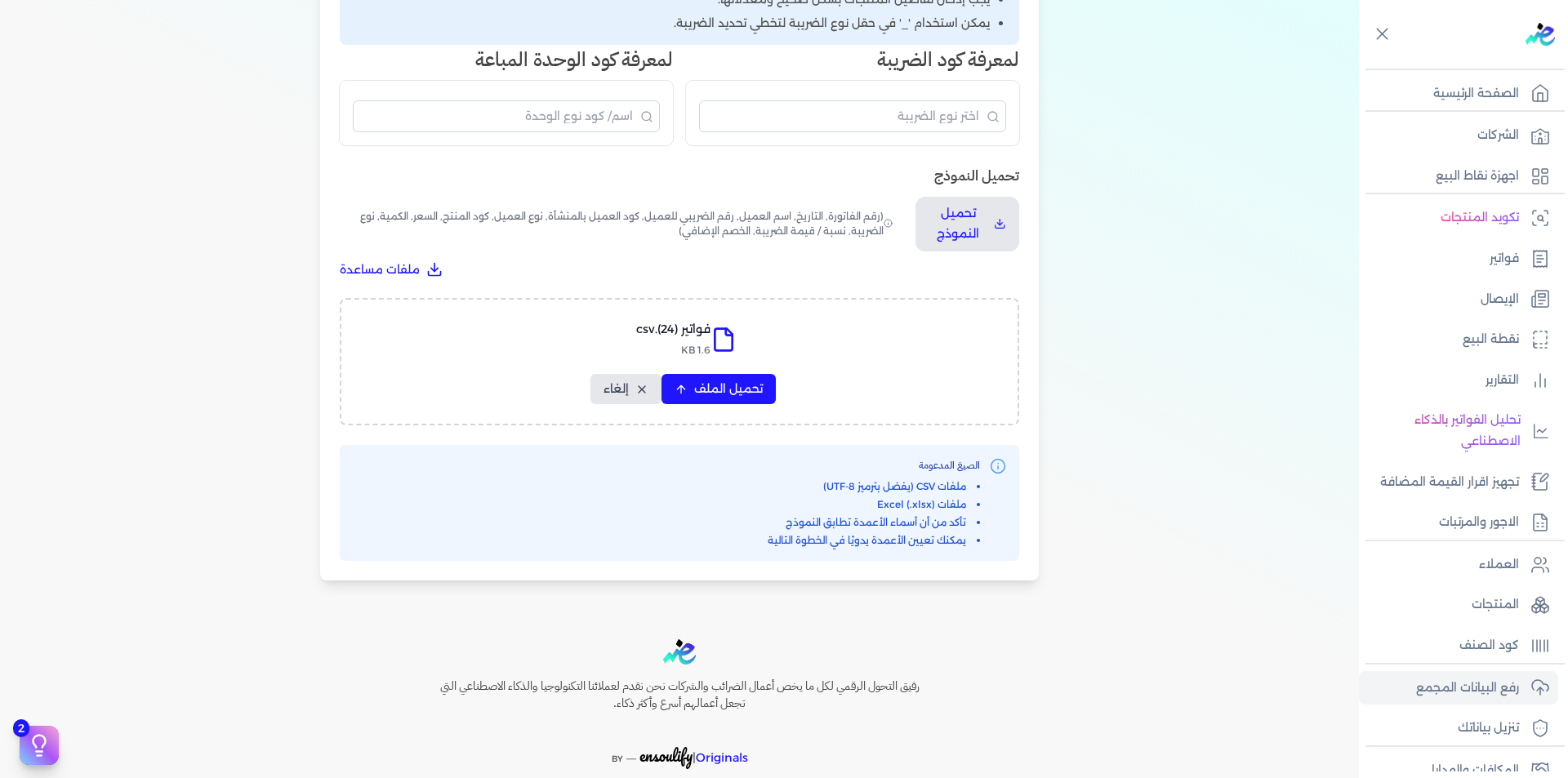
select select "أسم العميل"
select select "الرقم الضريبي"
select select "نوع العميل"
select select "الرقم التسلسلي الداخلي"
select select "وصف البند"
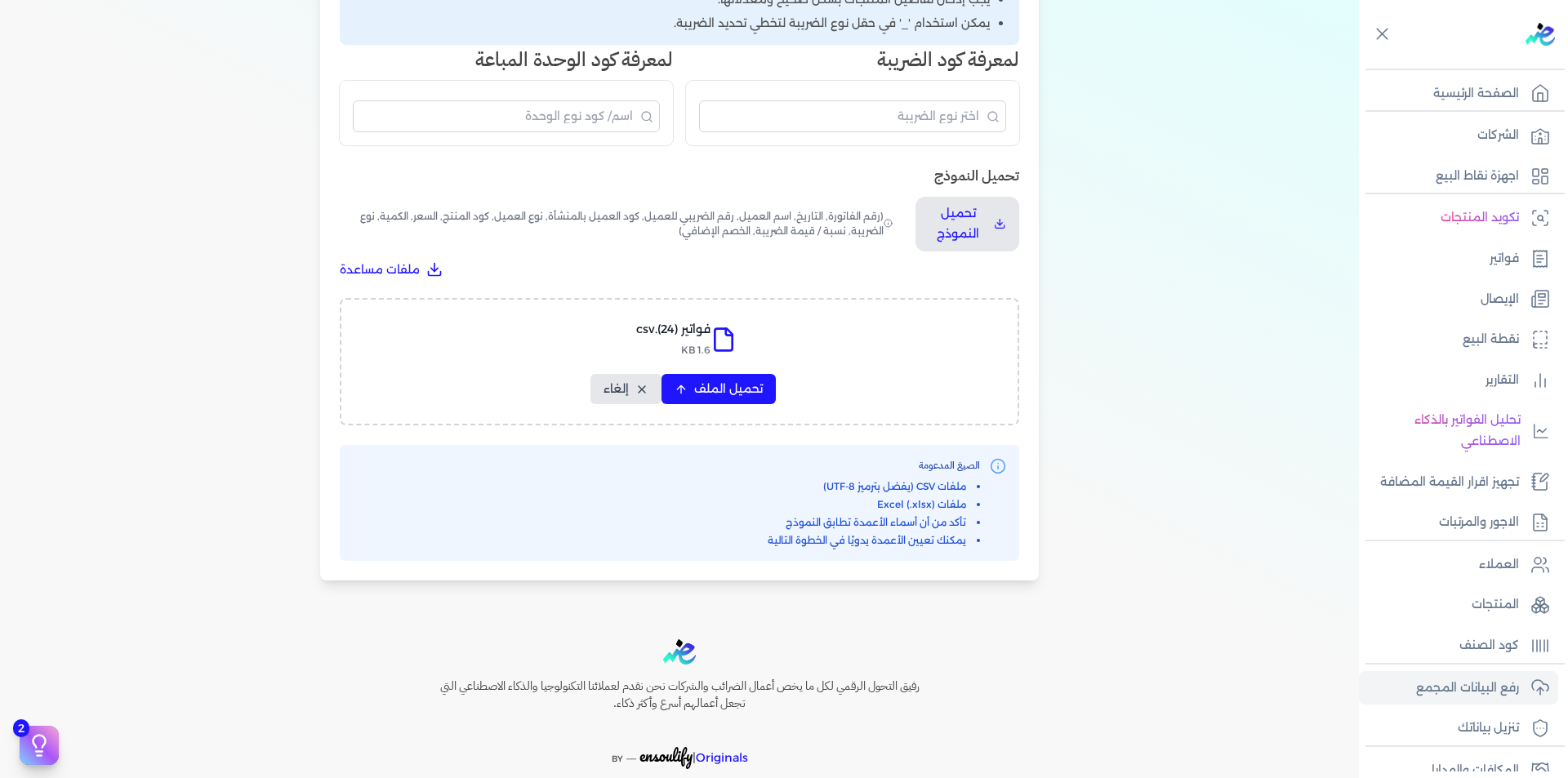
select select "سيريال المنتج"
select select "السعر"
select select "الكمية"
select select "نوع الضريبة"
select select "نسبة / قيمة الضريبة"
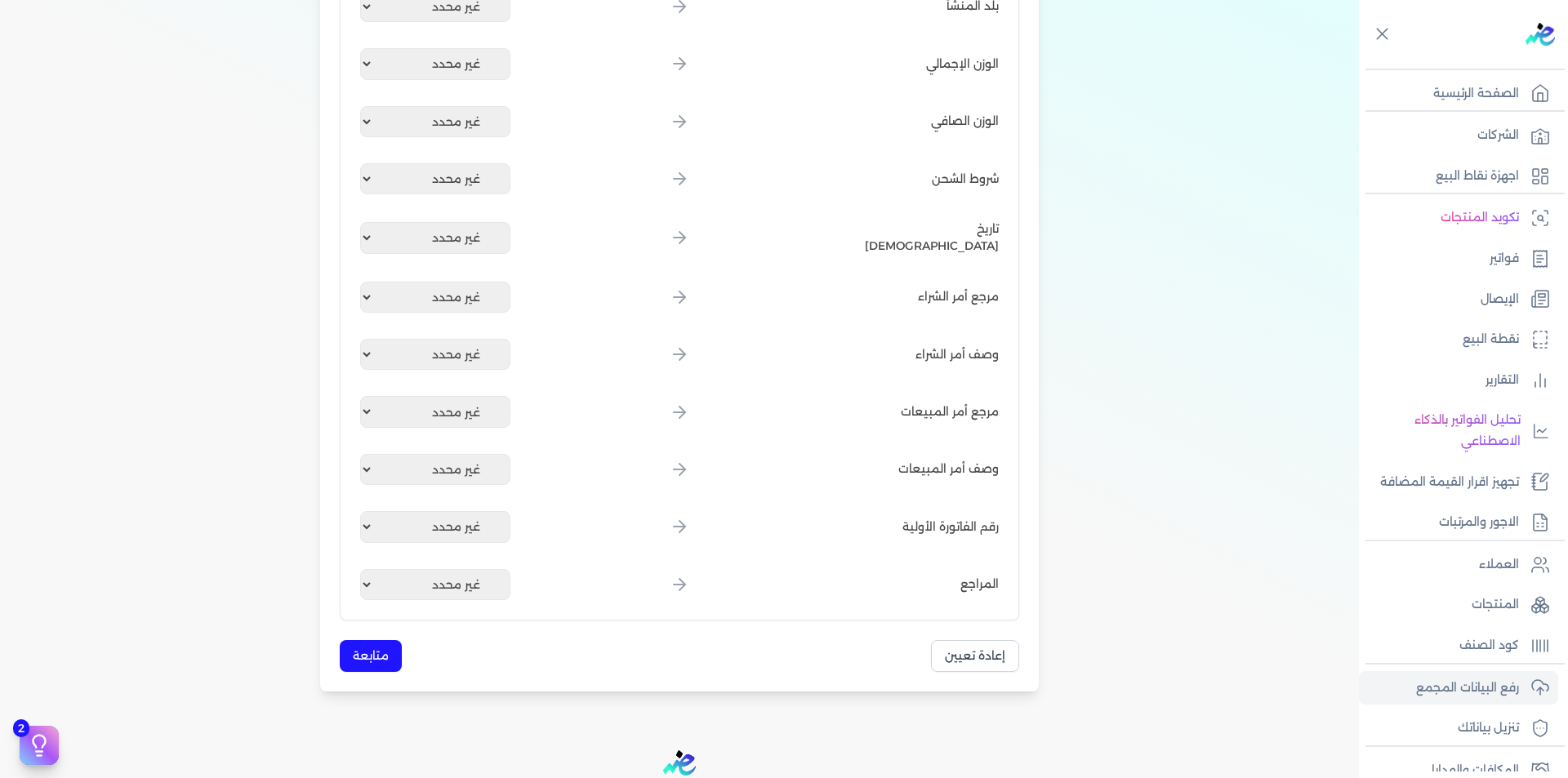
scroll to position [1962, 0]
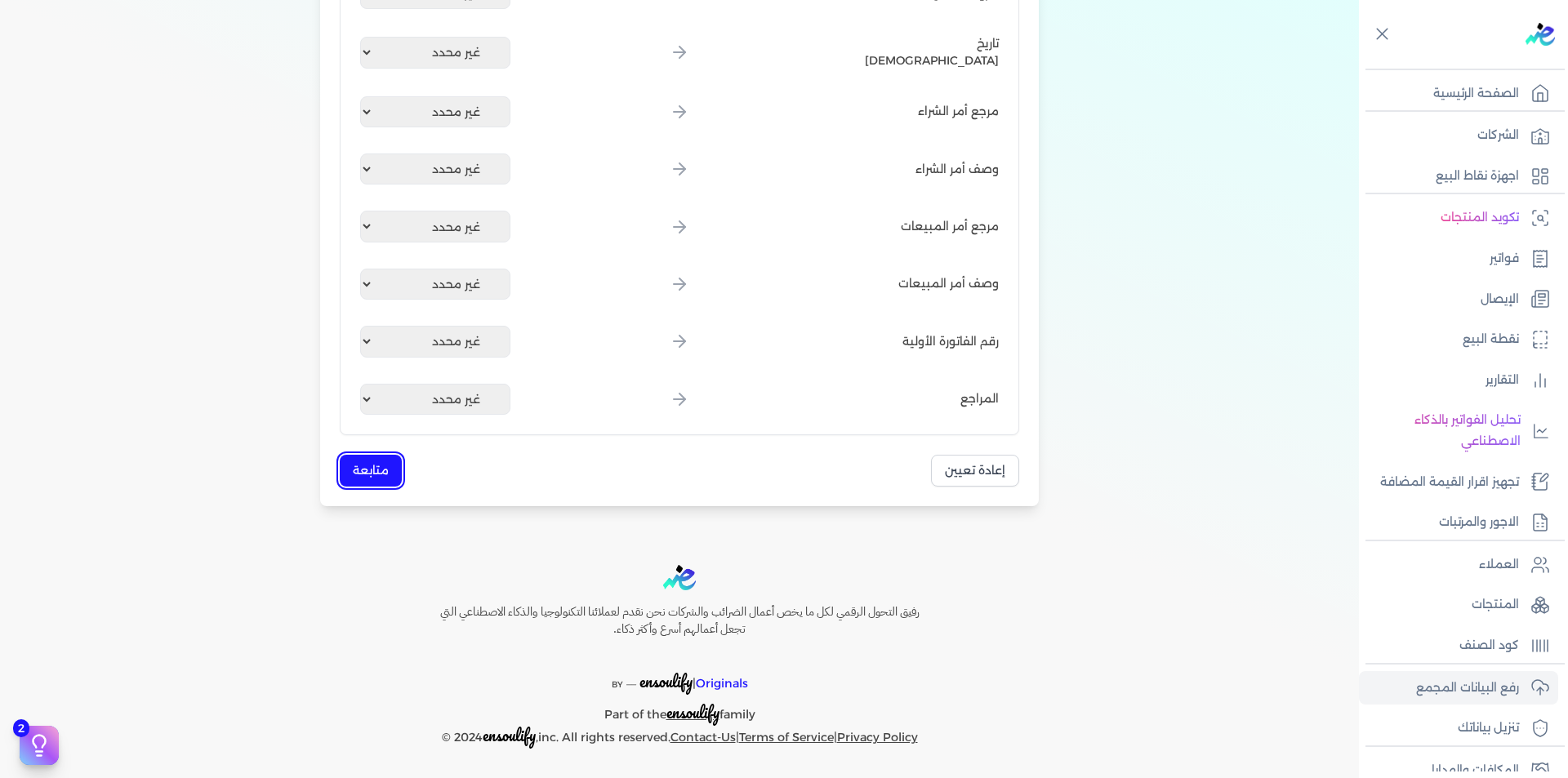
click at [390, 463] on button "متابعة" at bounding box center [370, 471] width 62 height 31
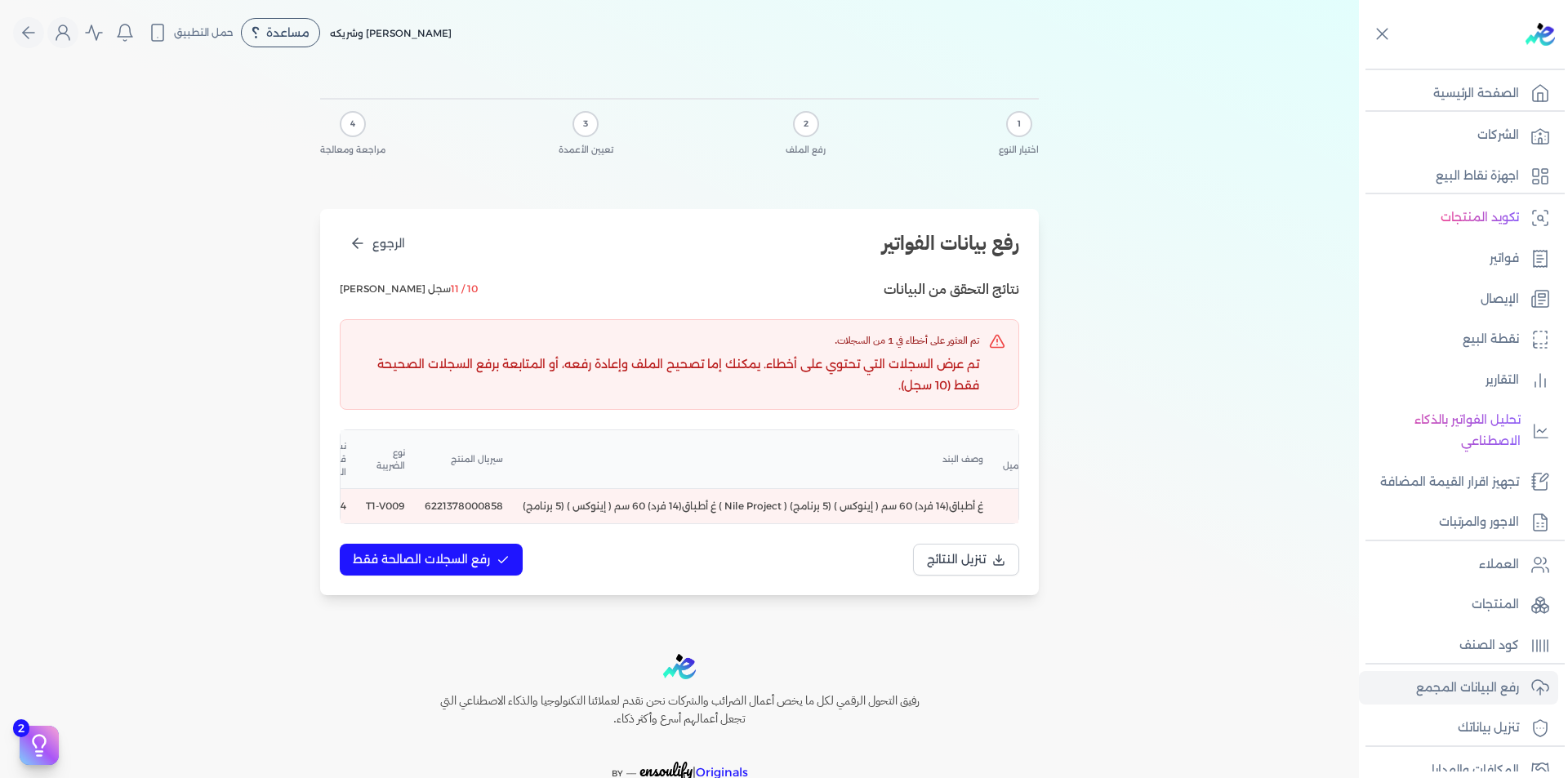
scroll to position [0, -404]
click at [497, 502] on td "6221378000858" at bounding box center [447, 507] width 98 height 35
copy td "6221378000858"
click at [854, 509] on td "غ أطباق(14 فرد) 60 سم ( إينوكس ) (5 برنامج) ( Nile Project ) غ أطباق(14 فرد) 60…" at bounding box center [737, 507] width 480 height 35
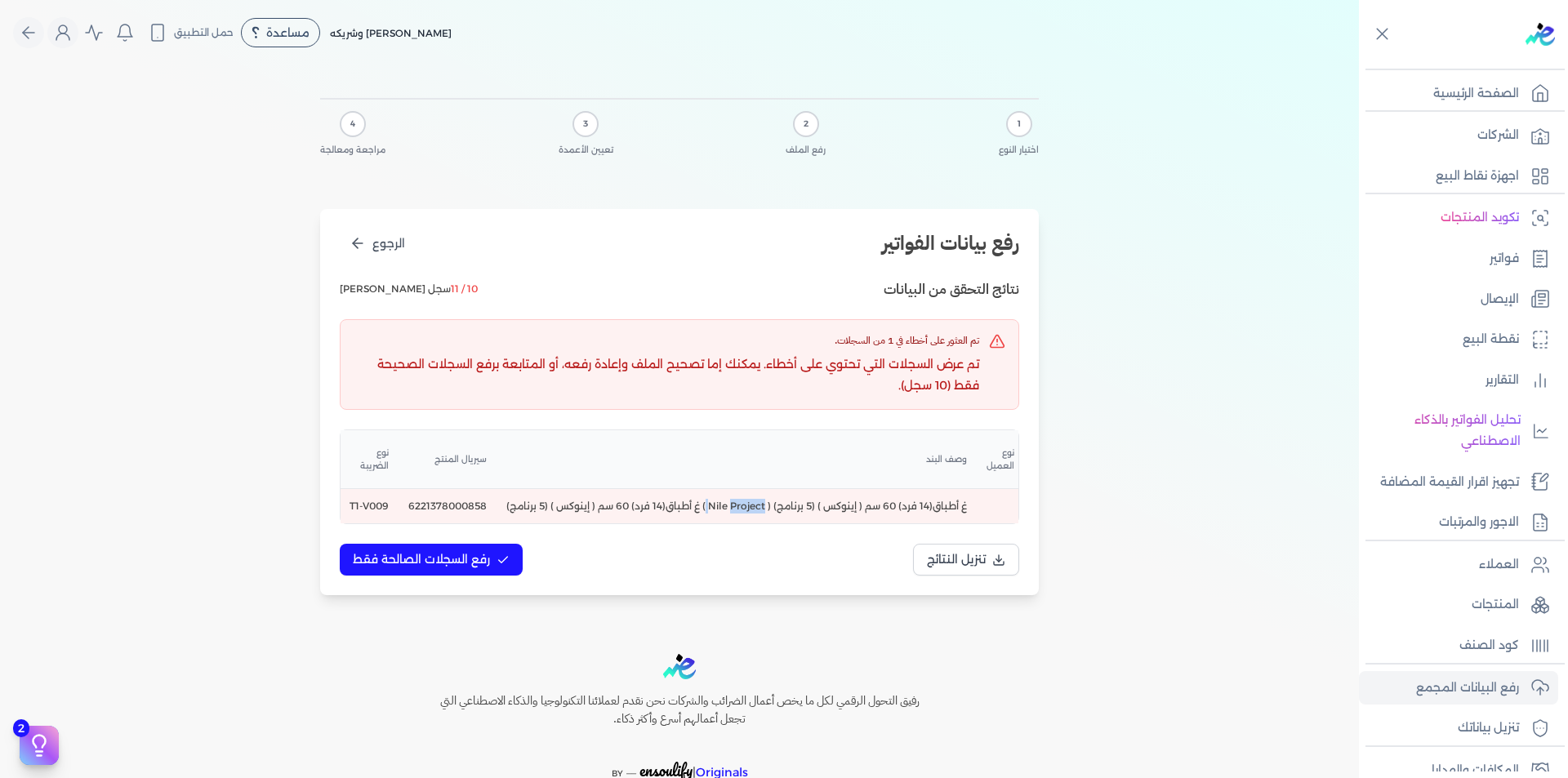
click at [854, 509] on td "غ أطباق(14 فرد) 60 سم ( إينوكس ) (5 برنامج) ( Nile Project ) غ أطباق(14 فرد) 60…" at bounding box center [737, 507] width 480 height 35
copy td "غ أطباق(14 فرد) 60 سم ( إينوكس ) (5 برنامج) ( Nile Project ) غ أطباق(14 فرد) 60…"
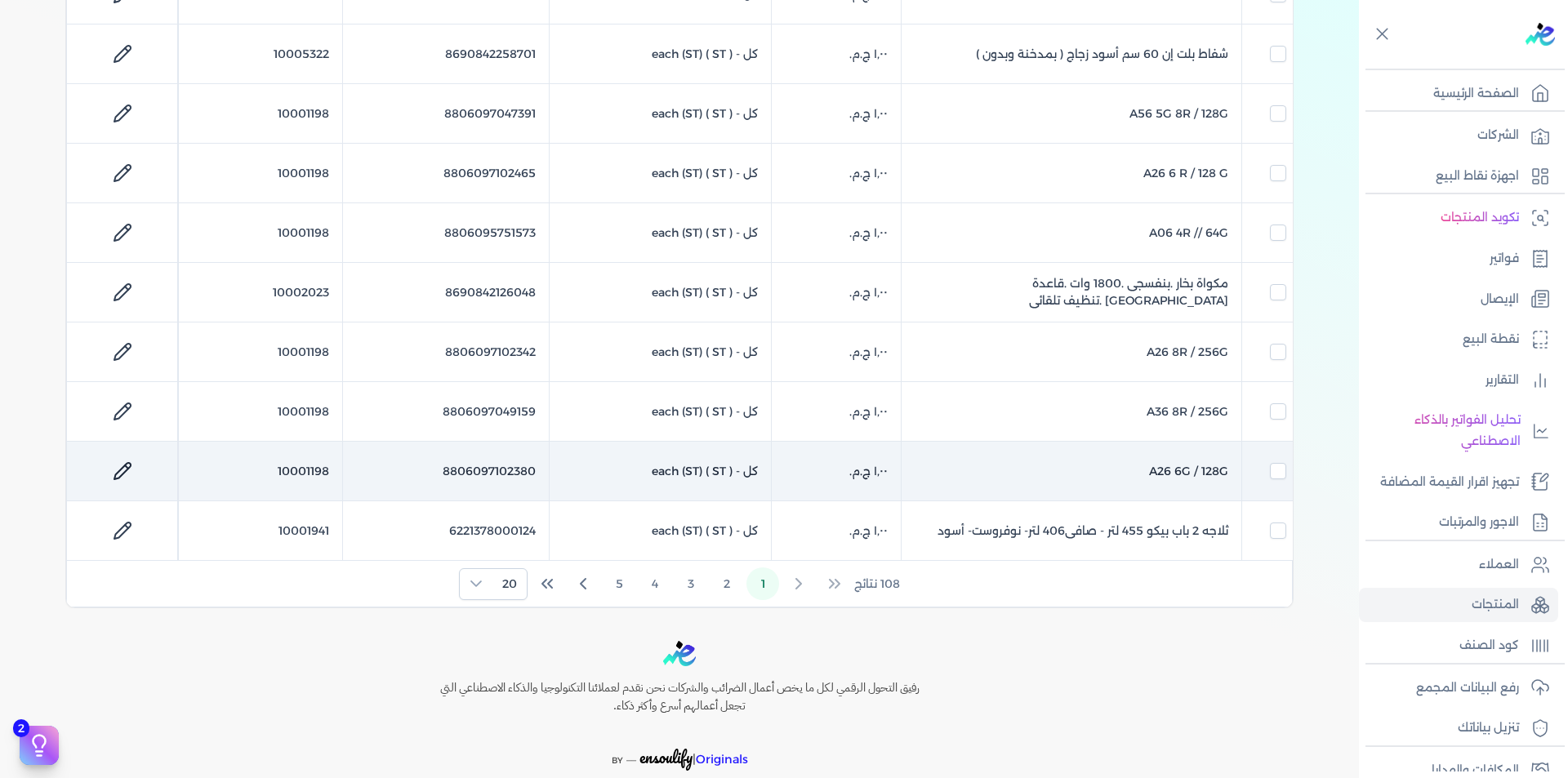
scroll to position [980, 0]
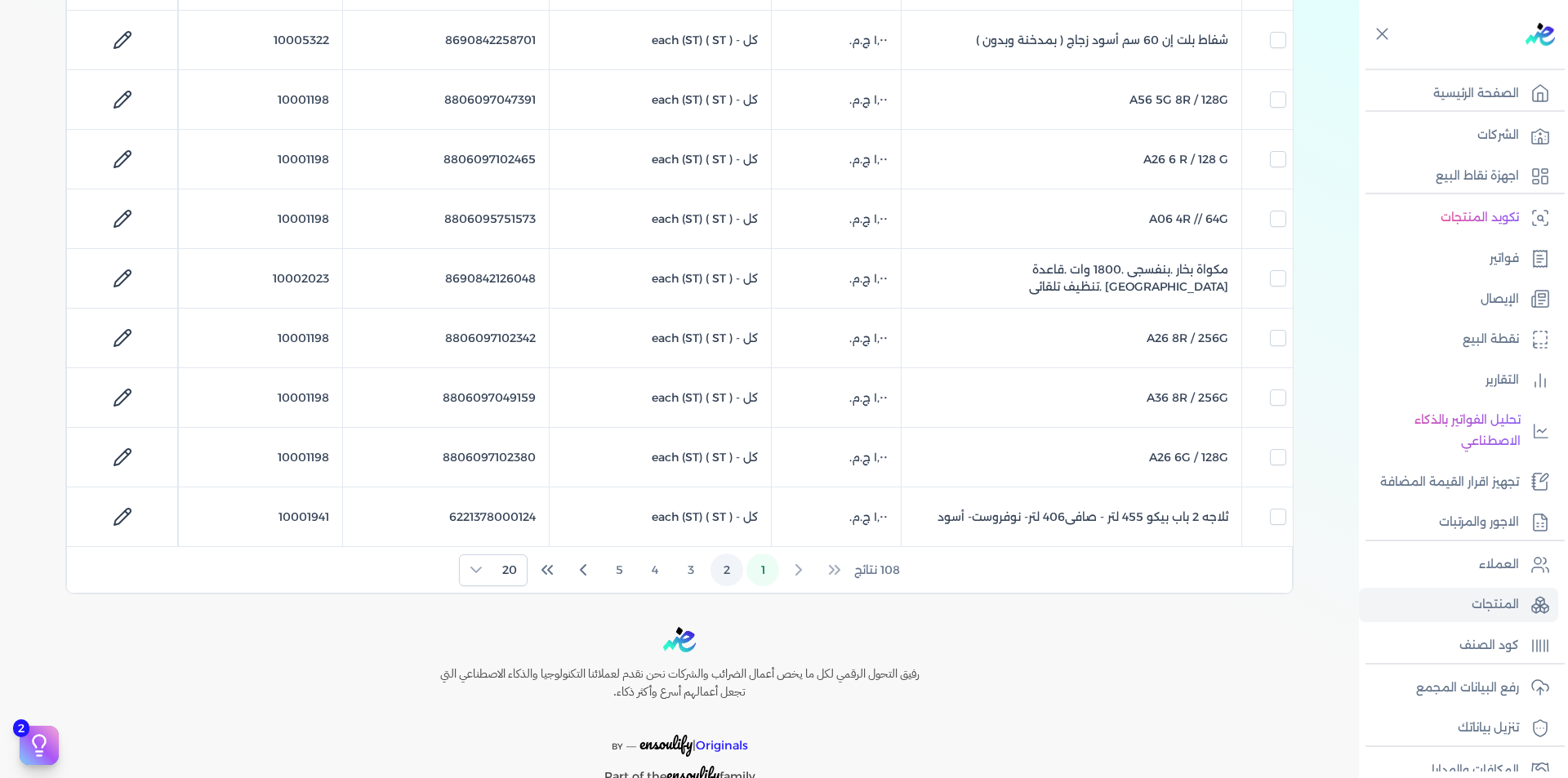
click at [732, 564] on button "2" at bounding box center [726, 569] width 32 height 32
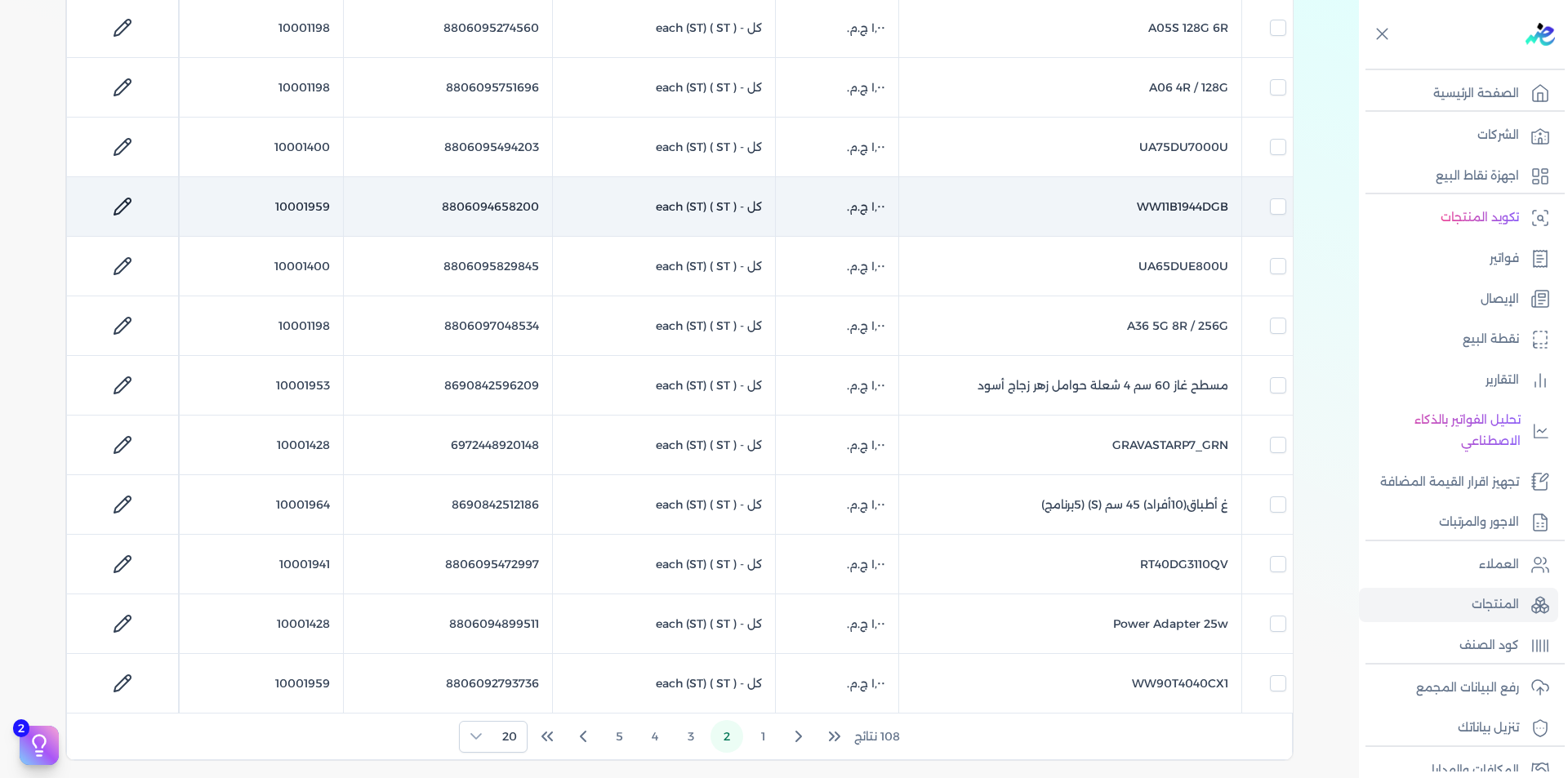
scroll to position [817, 0]
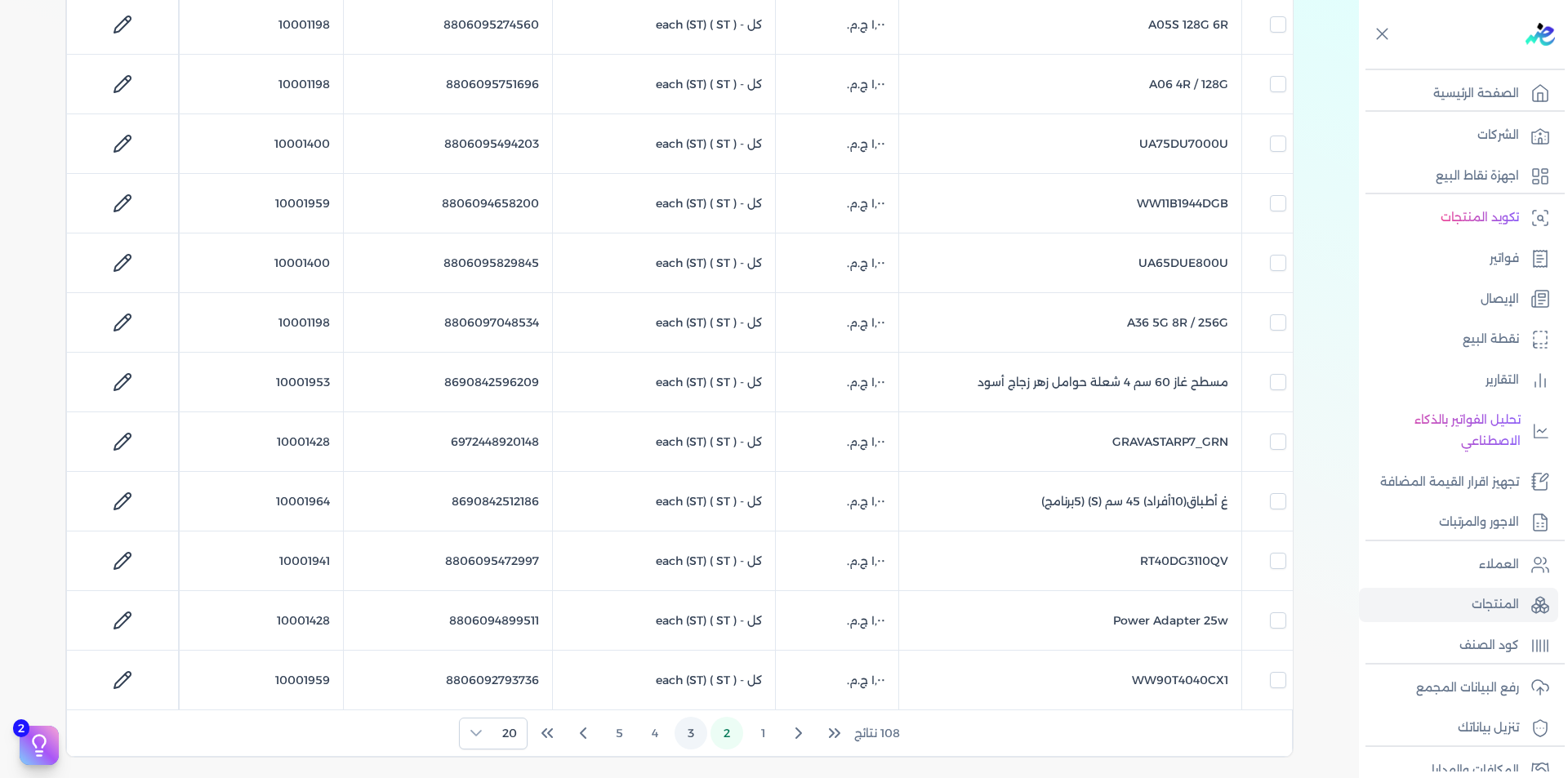
click at [695, 734] on button "3" at bounding box center [690, 732] width 32 height 32
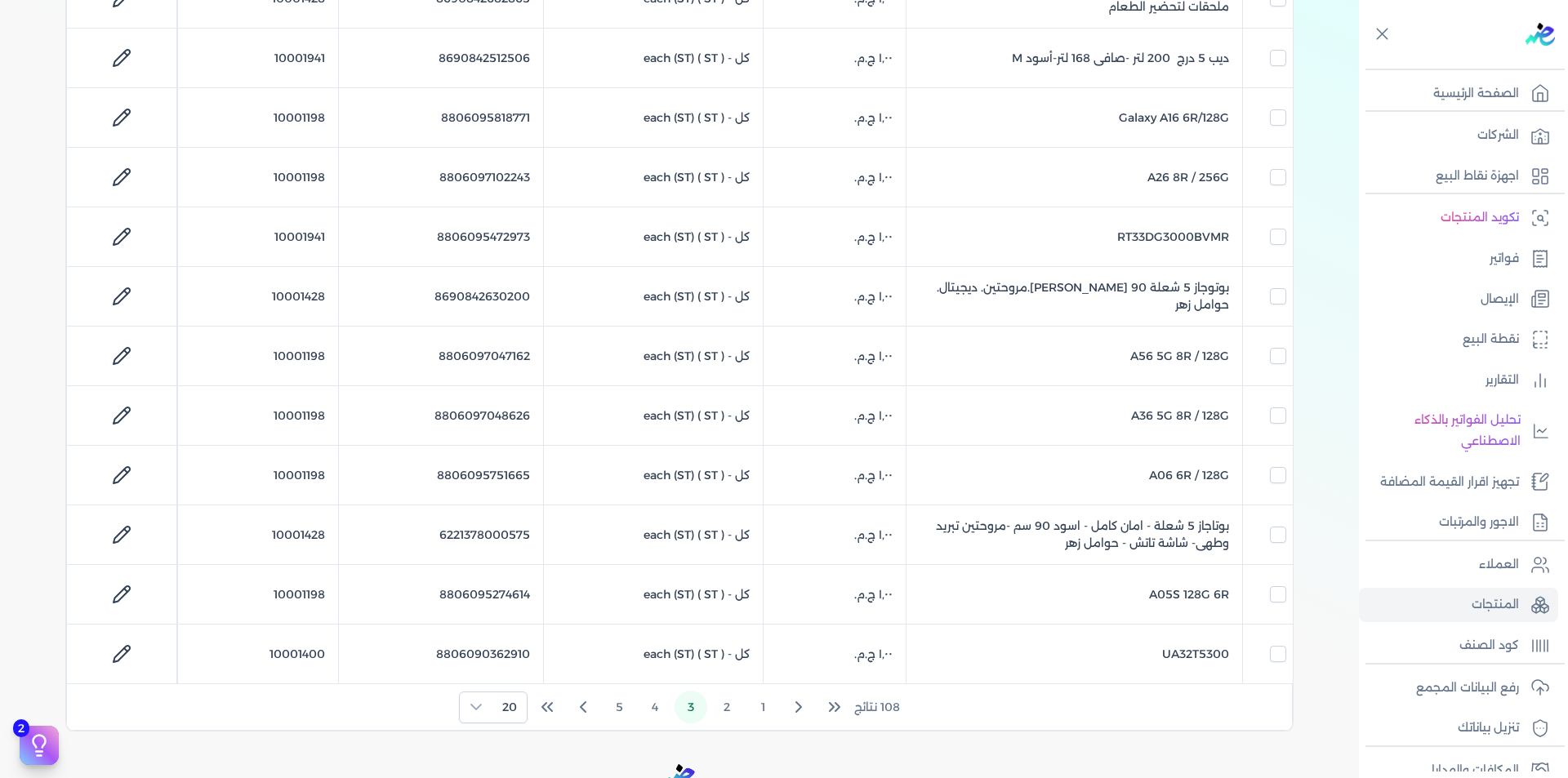
scroll to position [898, 0]
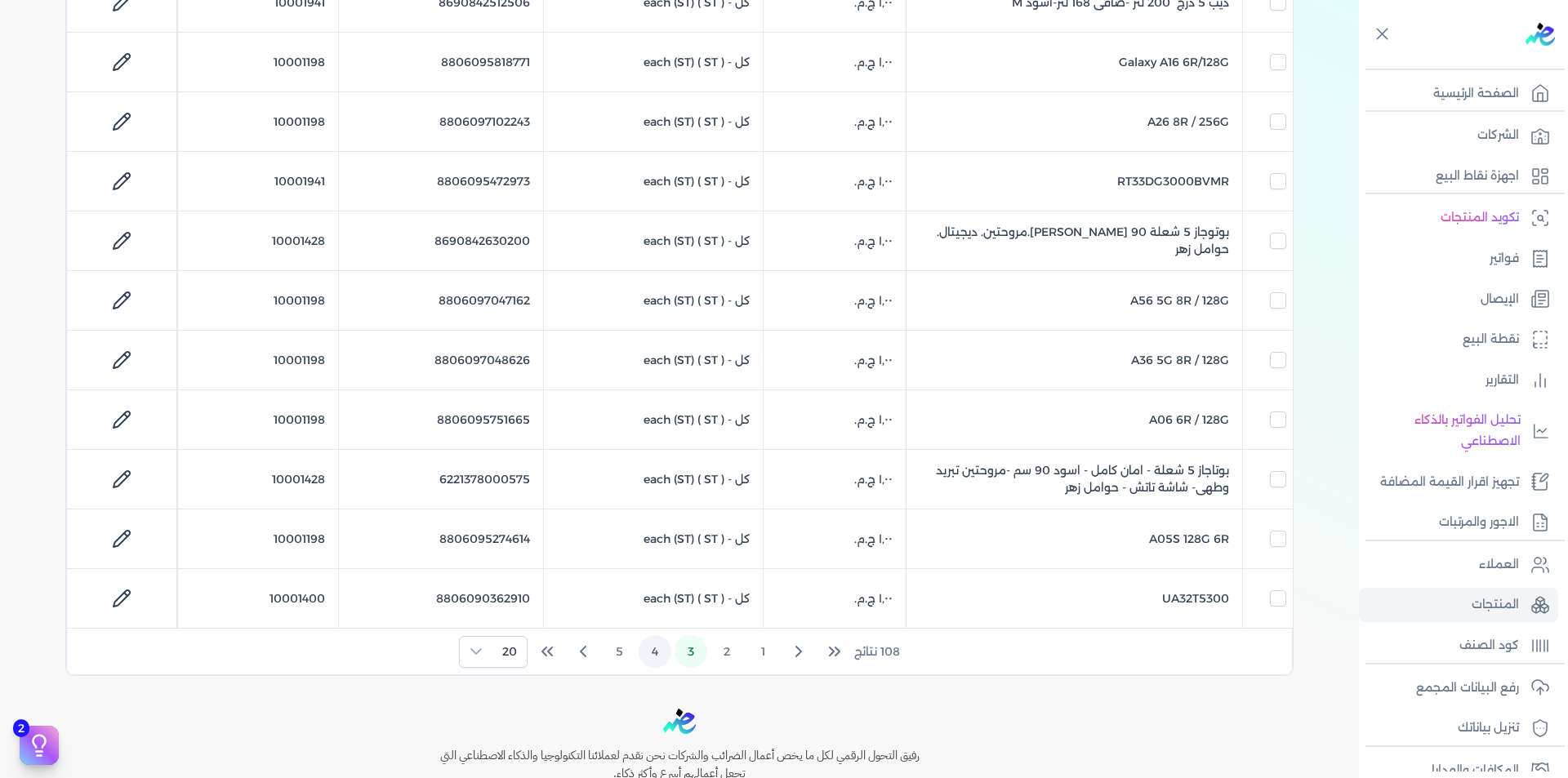
click at [664, 652] on button "4" at bounding box center [655, 651] width 32 height 32
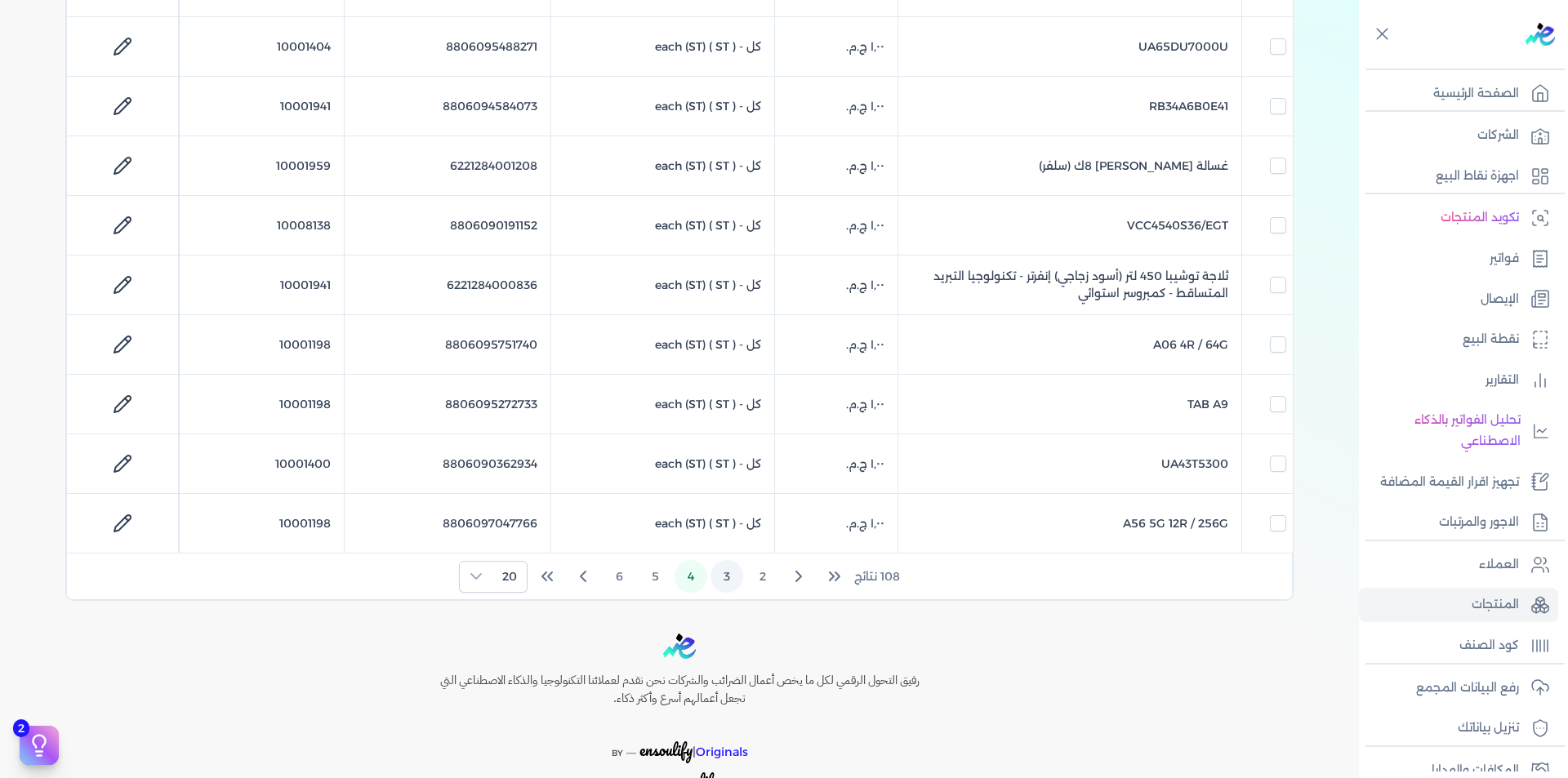
scroll to position [1045, 0]
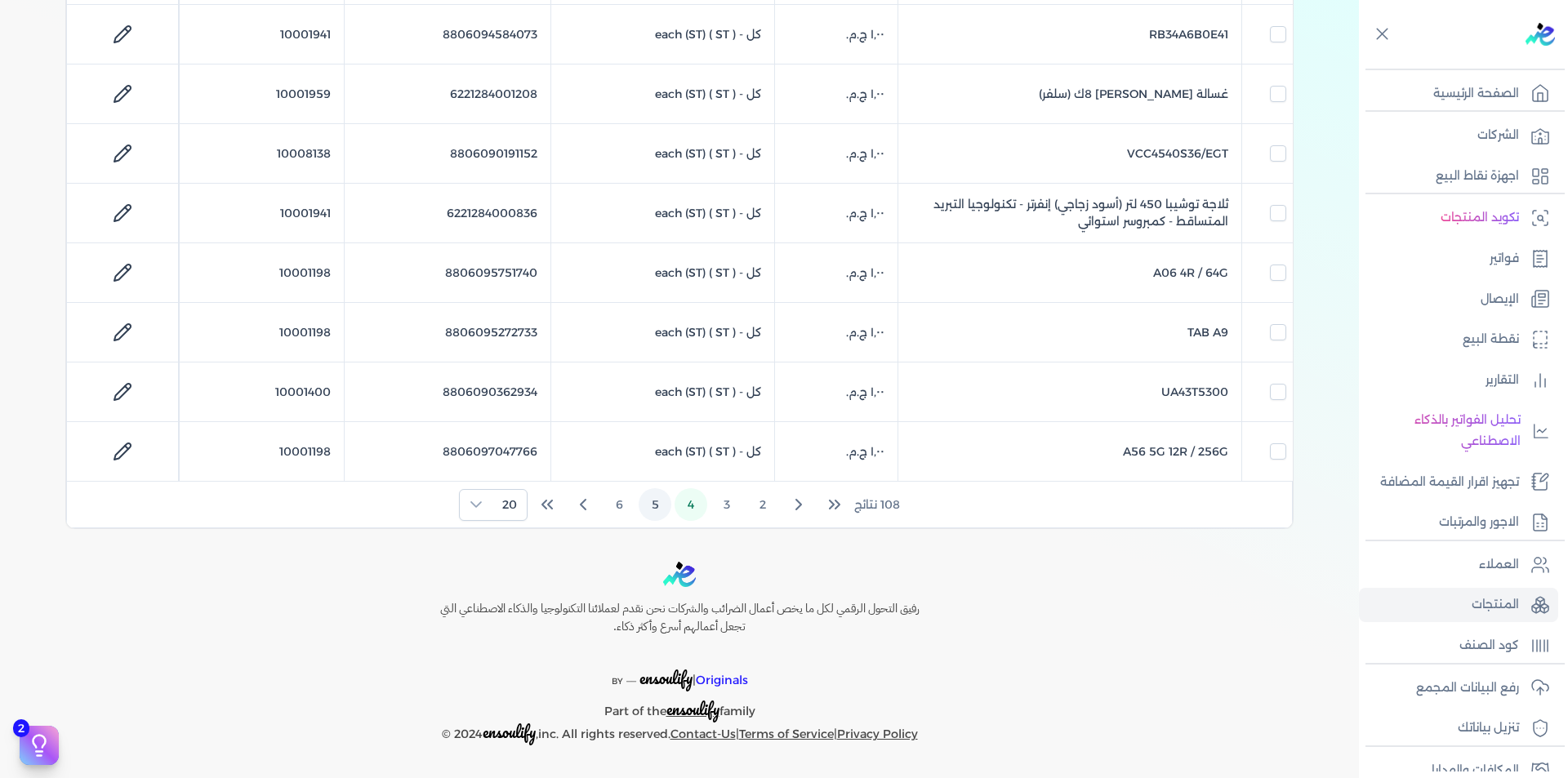
click at [661, 507] on button "5" at bounding box center [655, 504] width 32 height 32
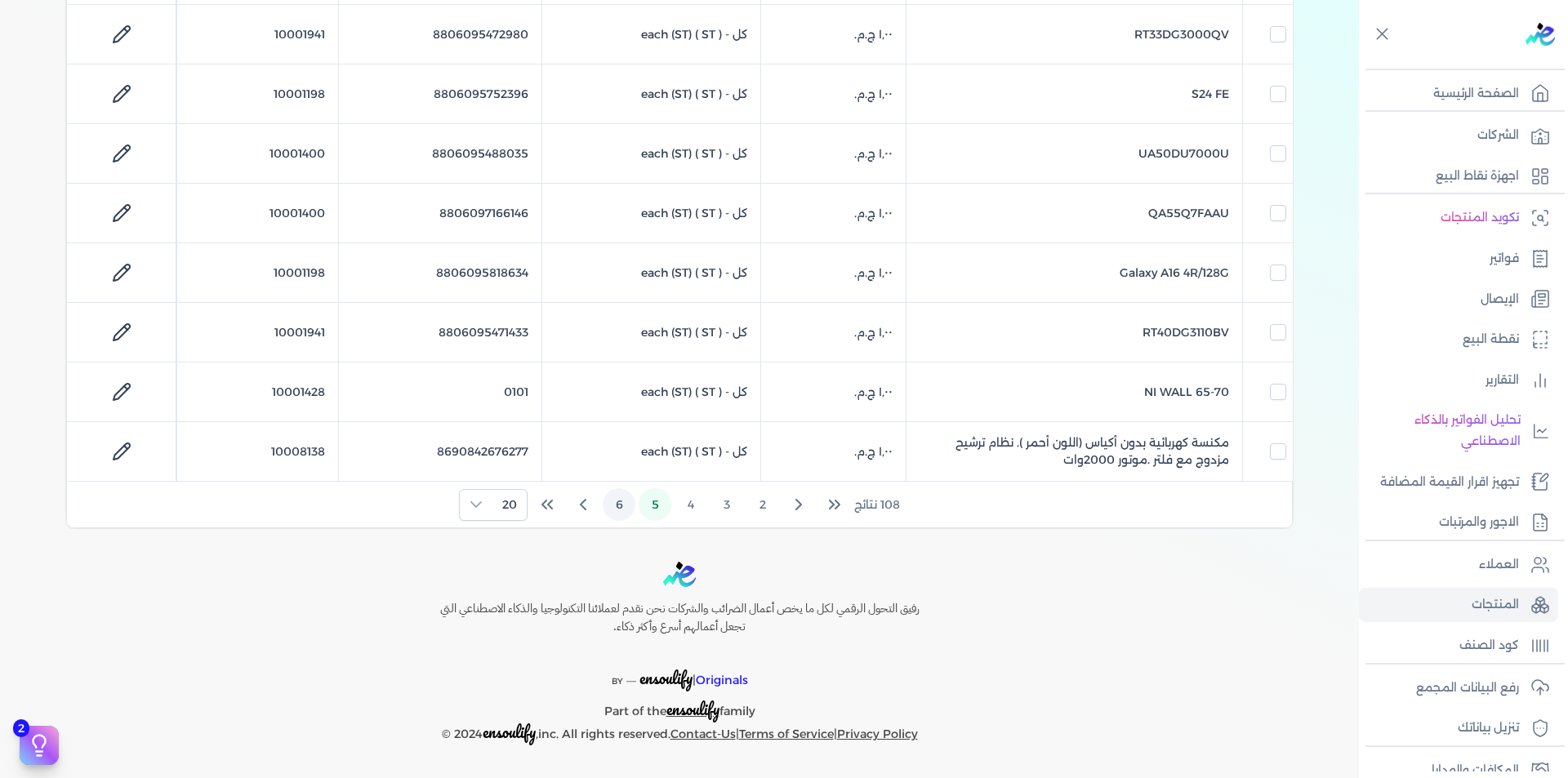
click at [623, 508] on button "6" at bounding box center [618, 504] width 32 height 32
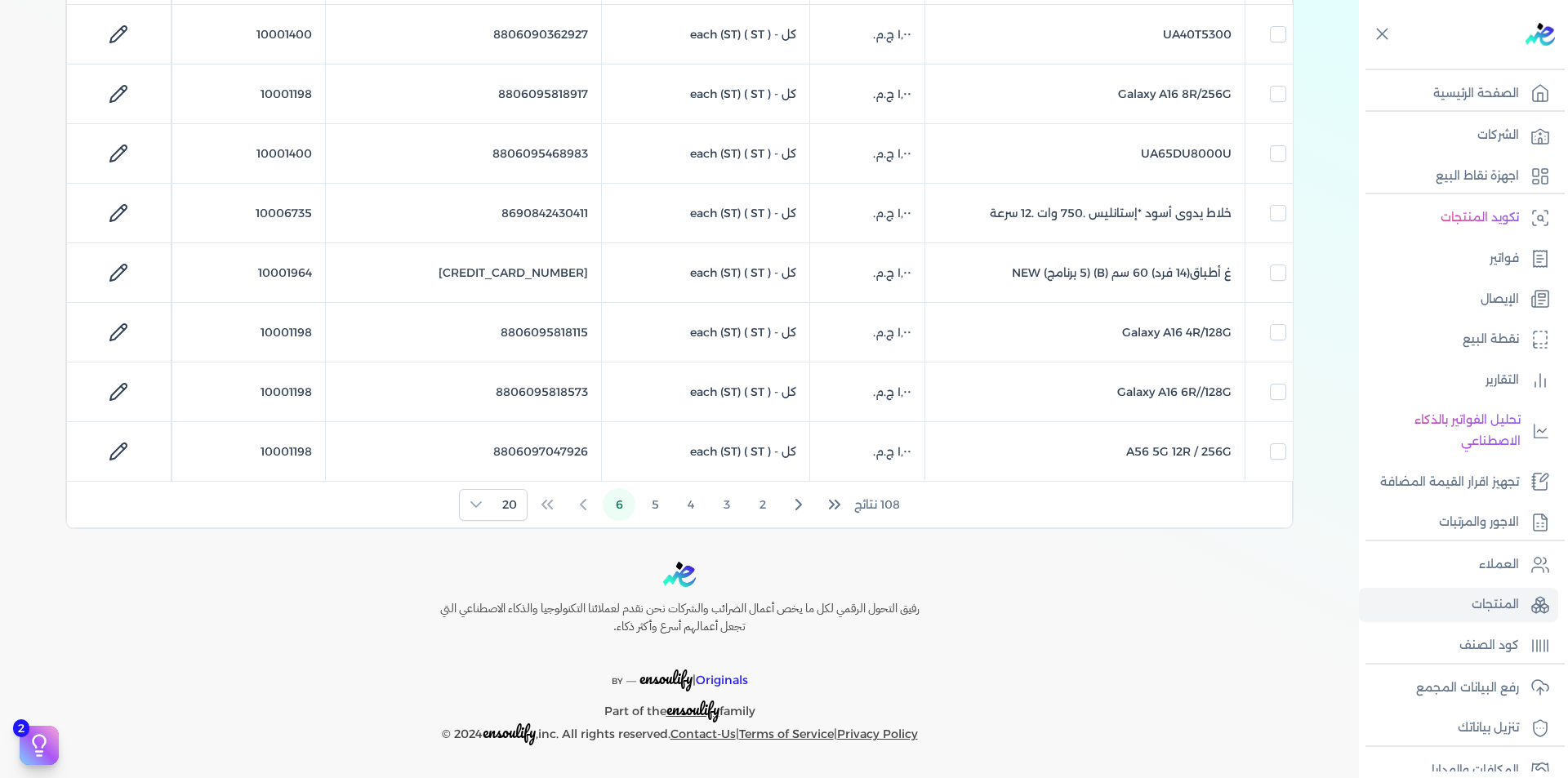
scroll to position [330, 0]
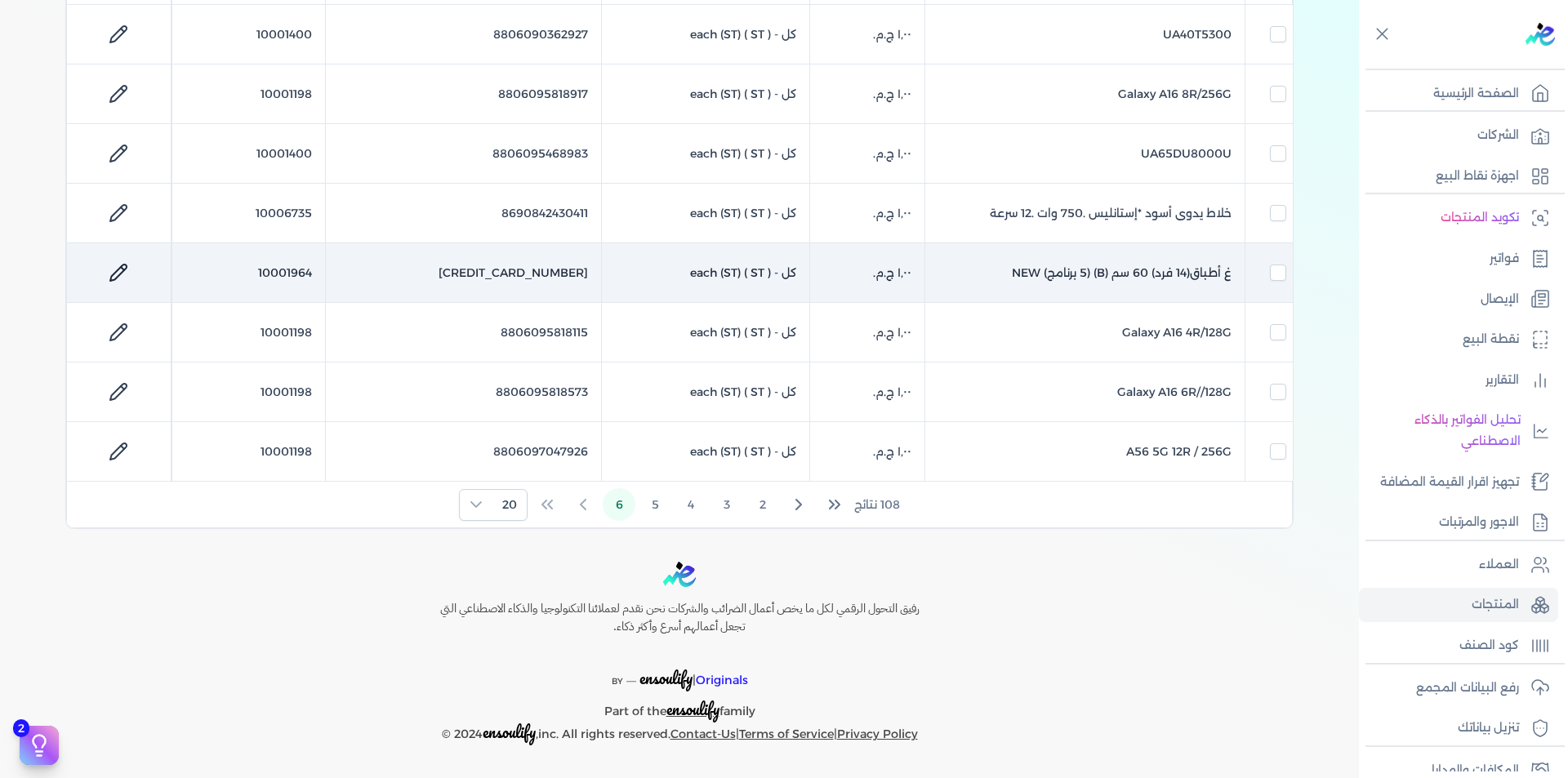
click at [309, 276] on td "10001964" at bounding box center [248, 273] width 153 height 60
checkbox input "false"
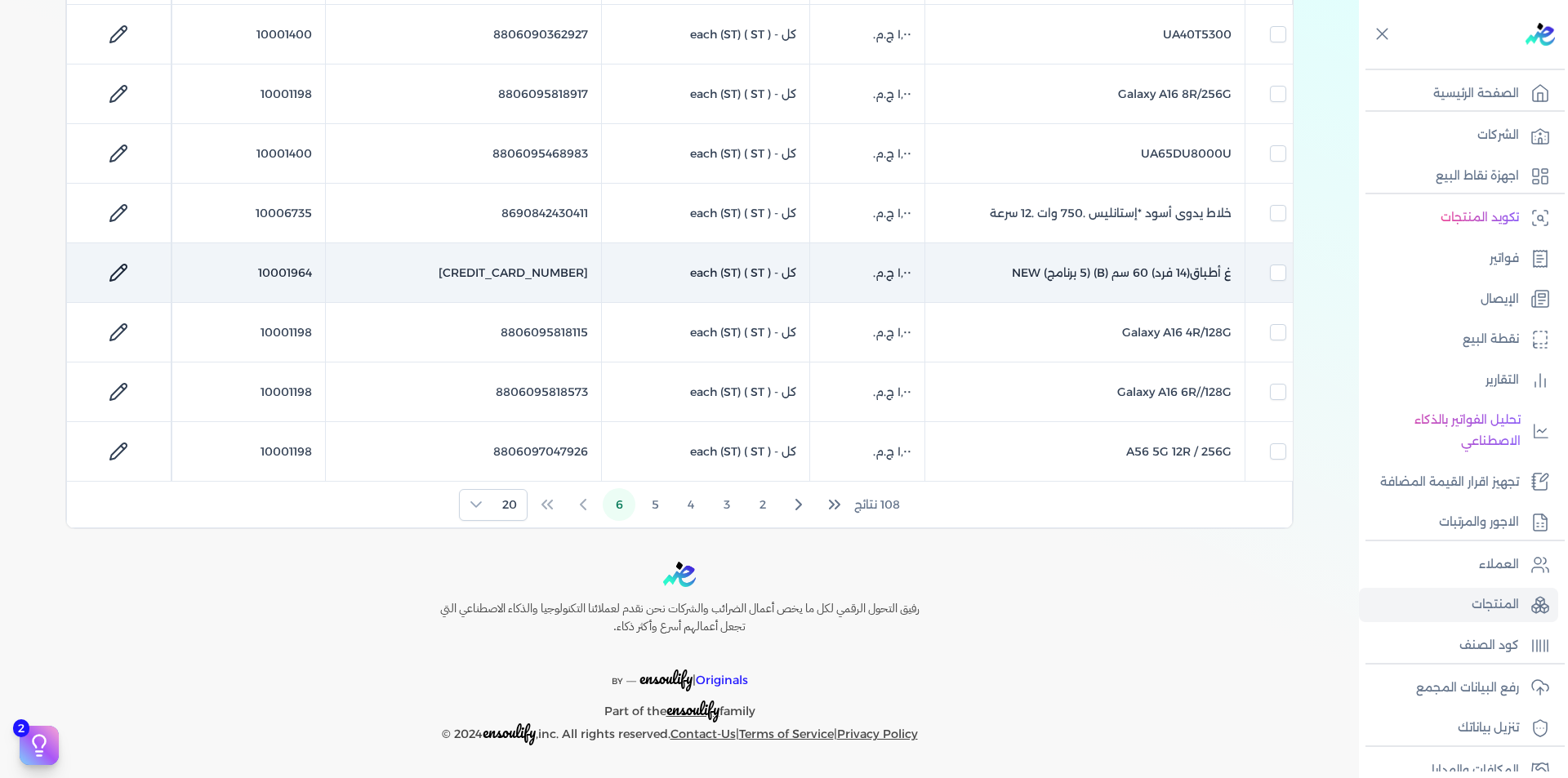
checkbox input "true"
checkbox input "false"
click at [309, 276] on td "10001964" at bounding box center [248, 273] width 153 height 60
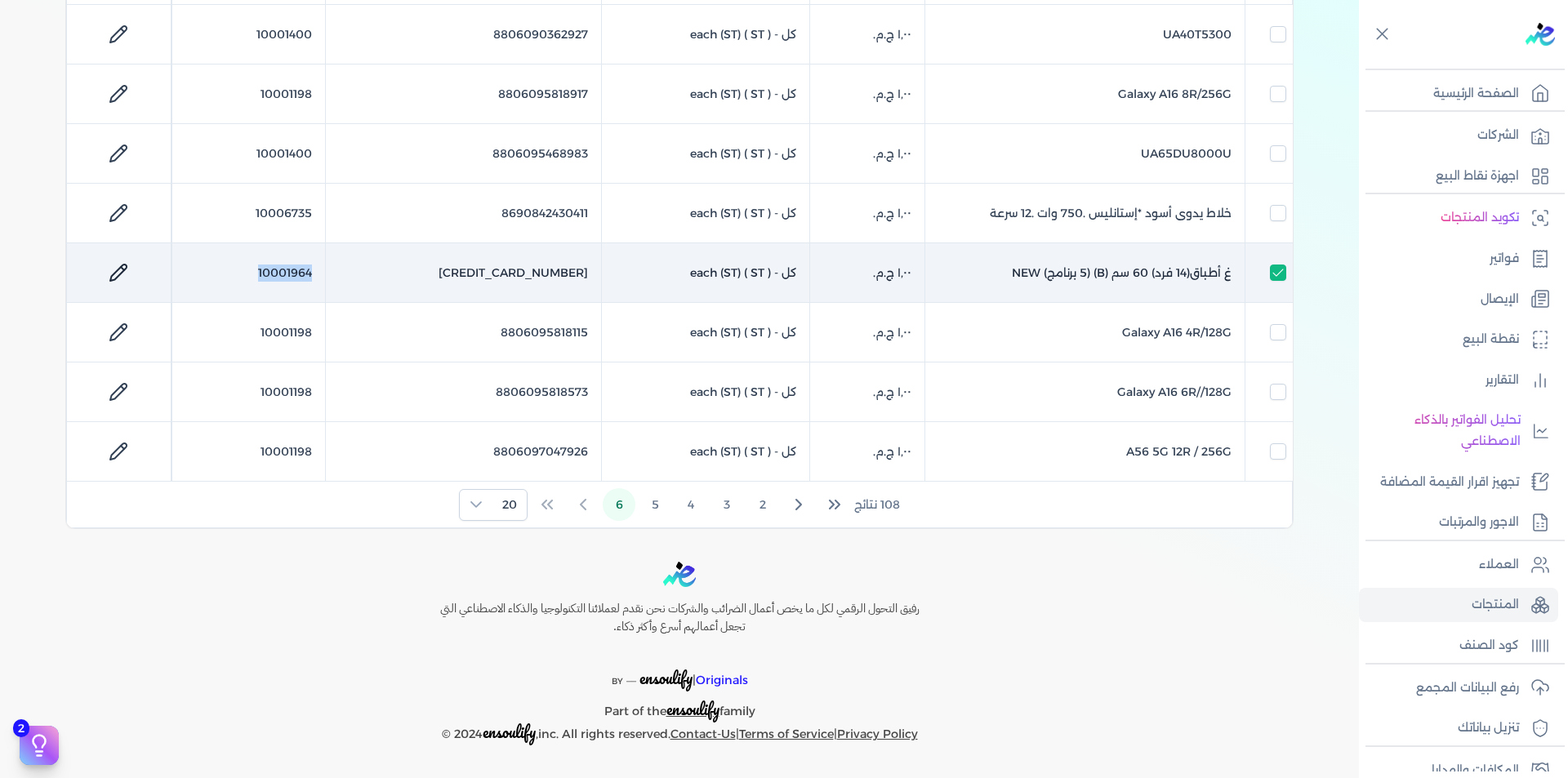
checkbox input "false"
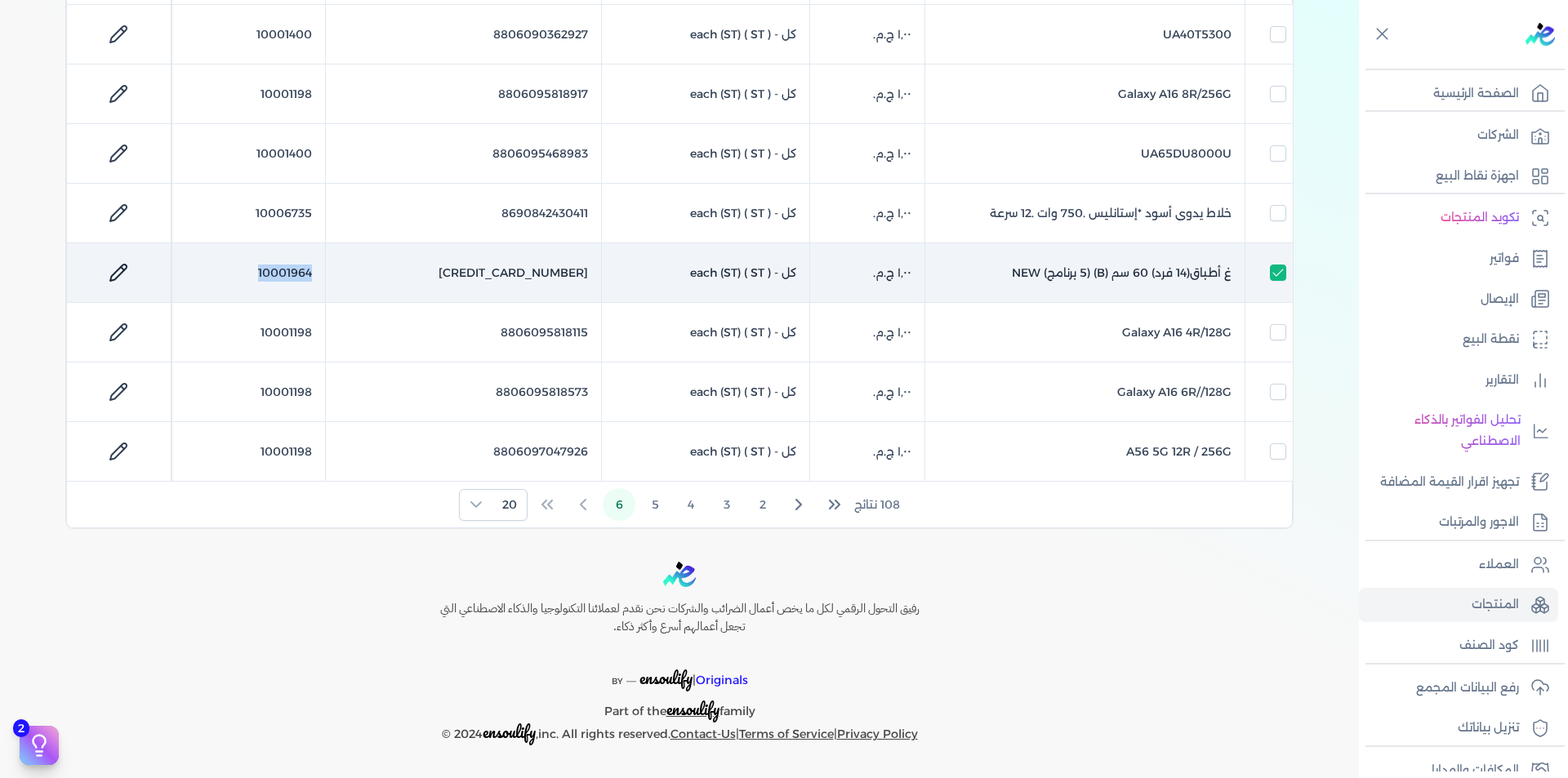
checkbox input "false"
copy td "10001964"
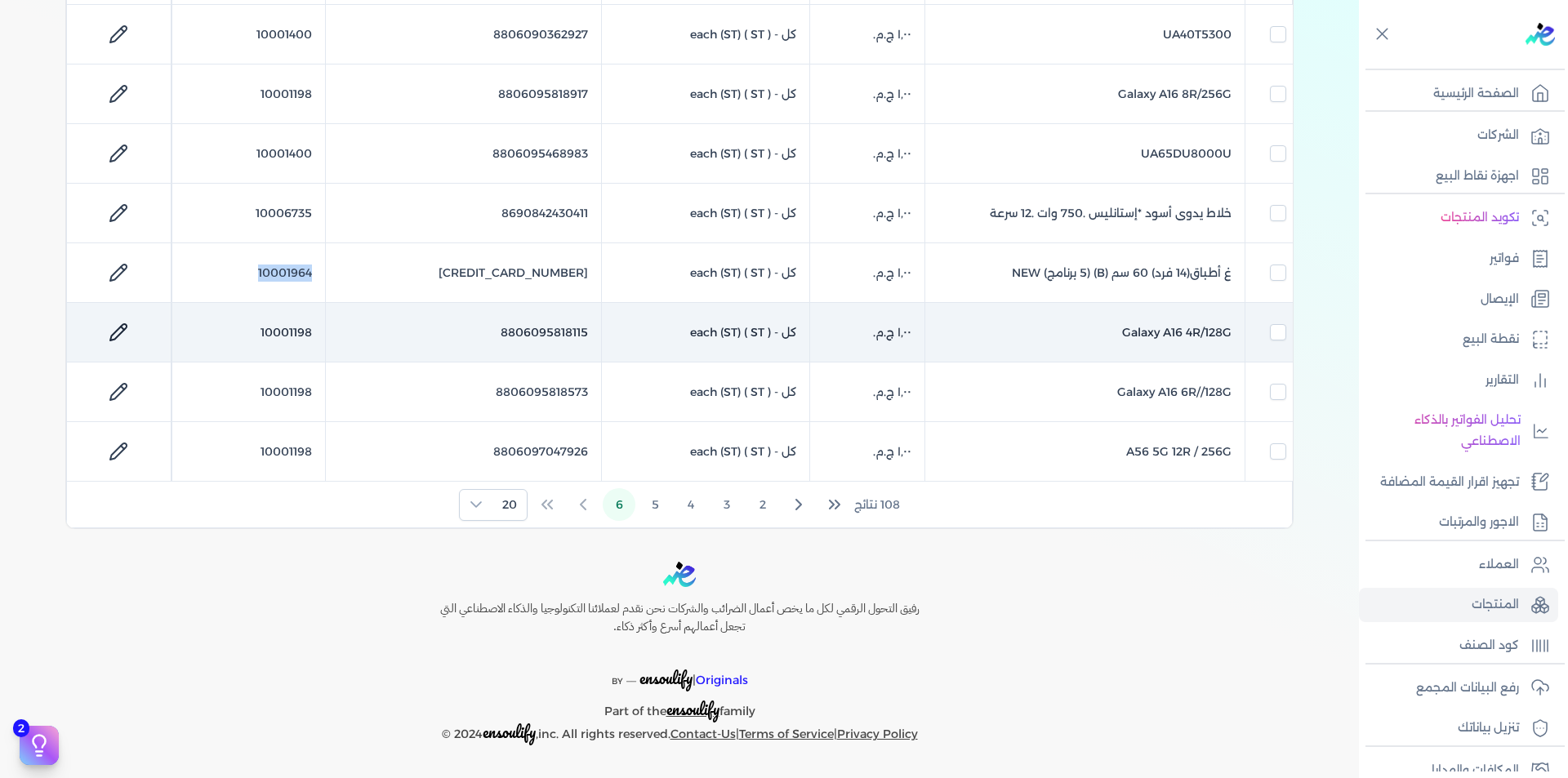
scroll to position [0, 0]
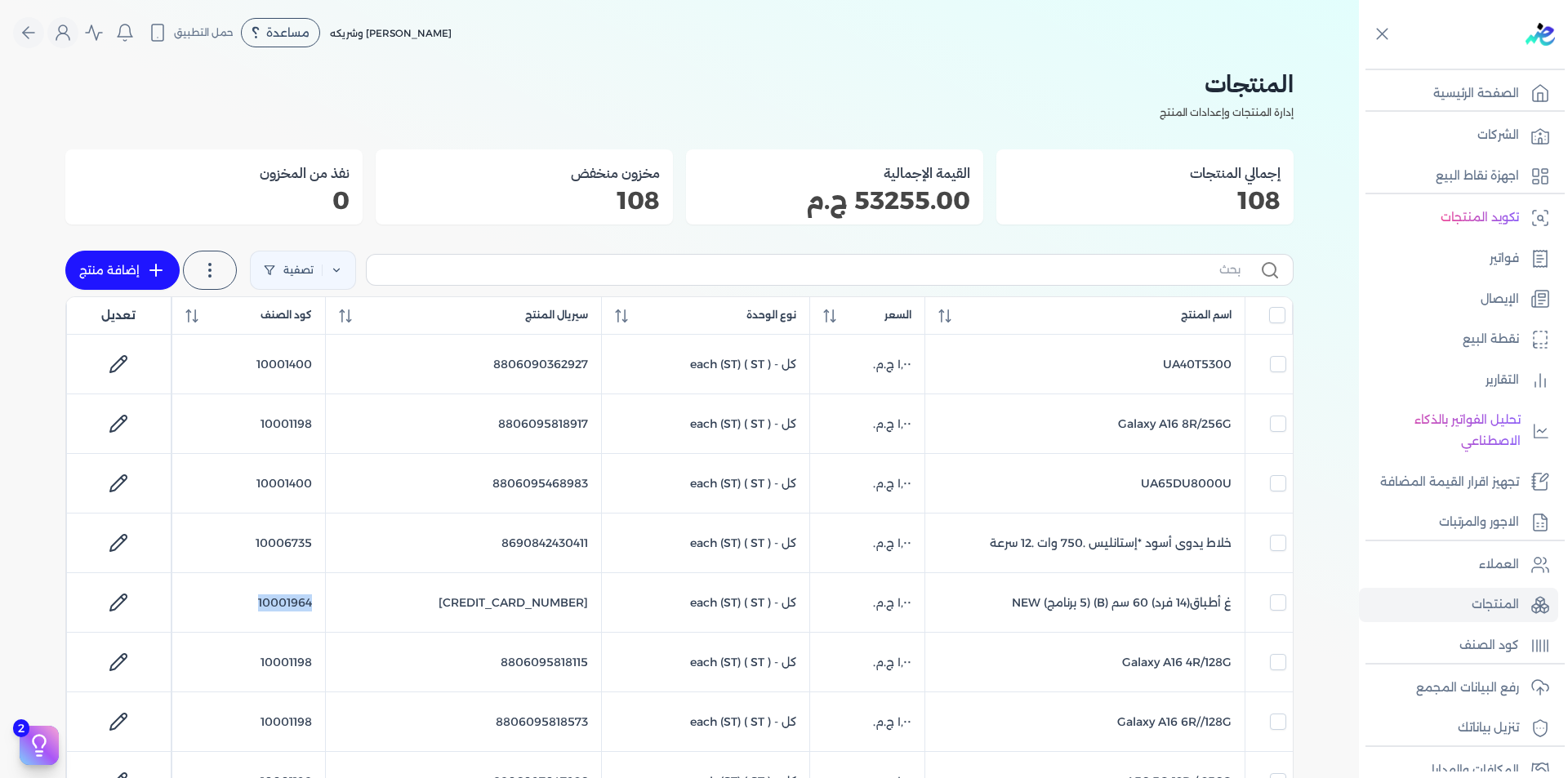
click at [155, 279] on icon at bounding box center [156, 271] width 20 height 20
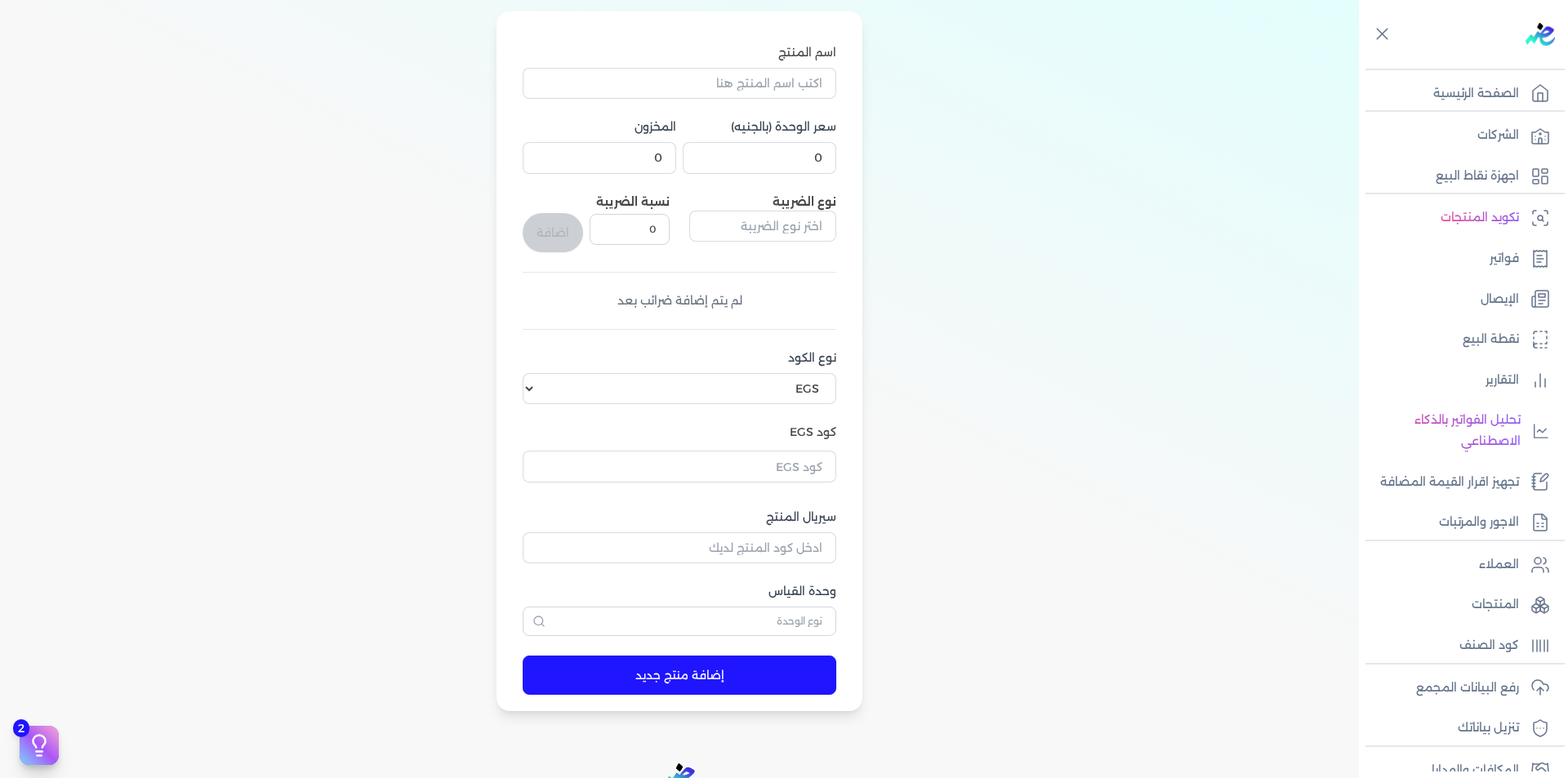
scroll to position [327, 0]
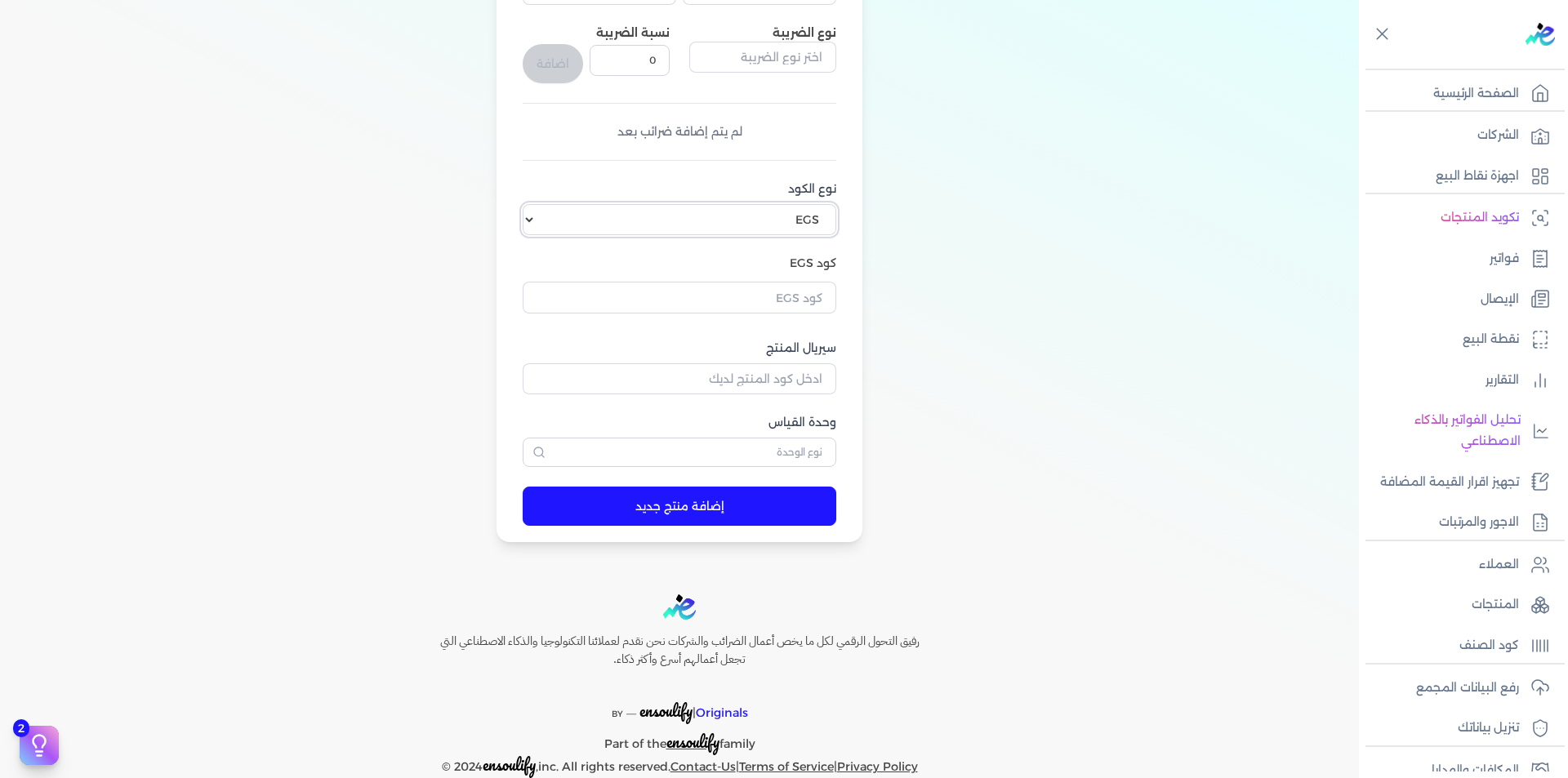
click at [796, 206] on select "اختر نوع الكود EGS GS1" at bounding box center [679, 219] width 314 height 31
select select "GS1"
click at [526, 204] on select "اختر نوع الكود EGS GS1" at bounding box center [679, 219] width 314 height 31
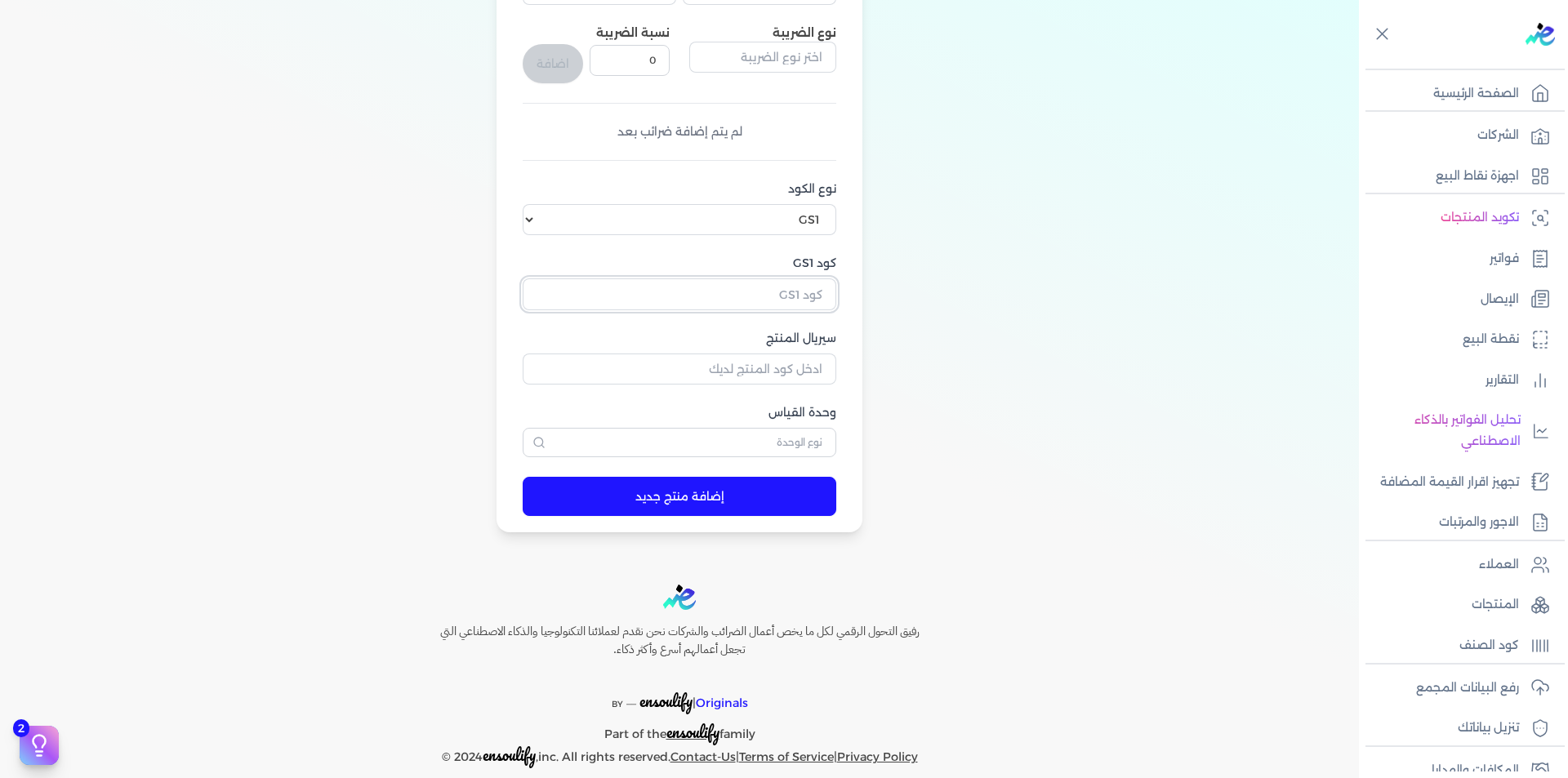
click at [801, 292] on input "كود GS1" at bounding box center [679, 293] width 314 height 31
paste input "10001964"
type input "10001964"
click at [804, 373] on input "سيريال المنتج" at bounding box center [679, 368] width 314 height 31
paste input "6221378000858"
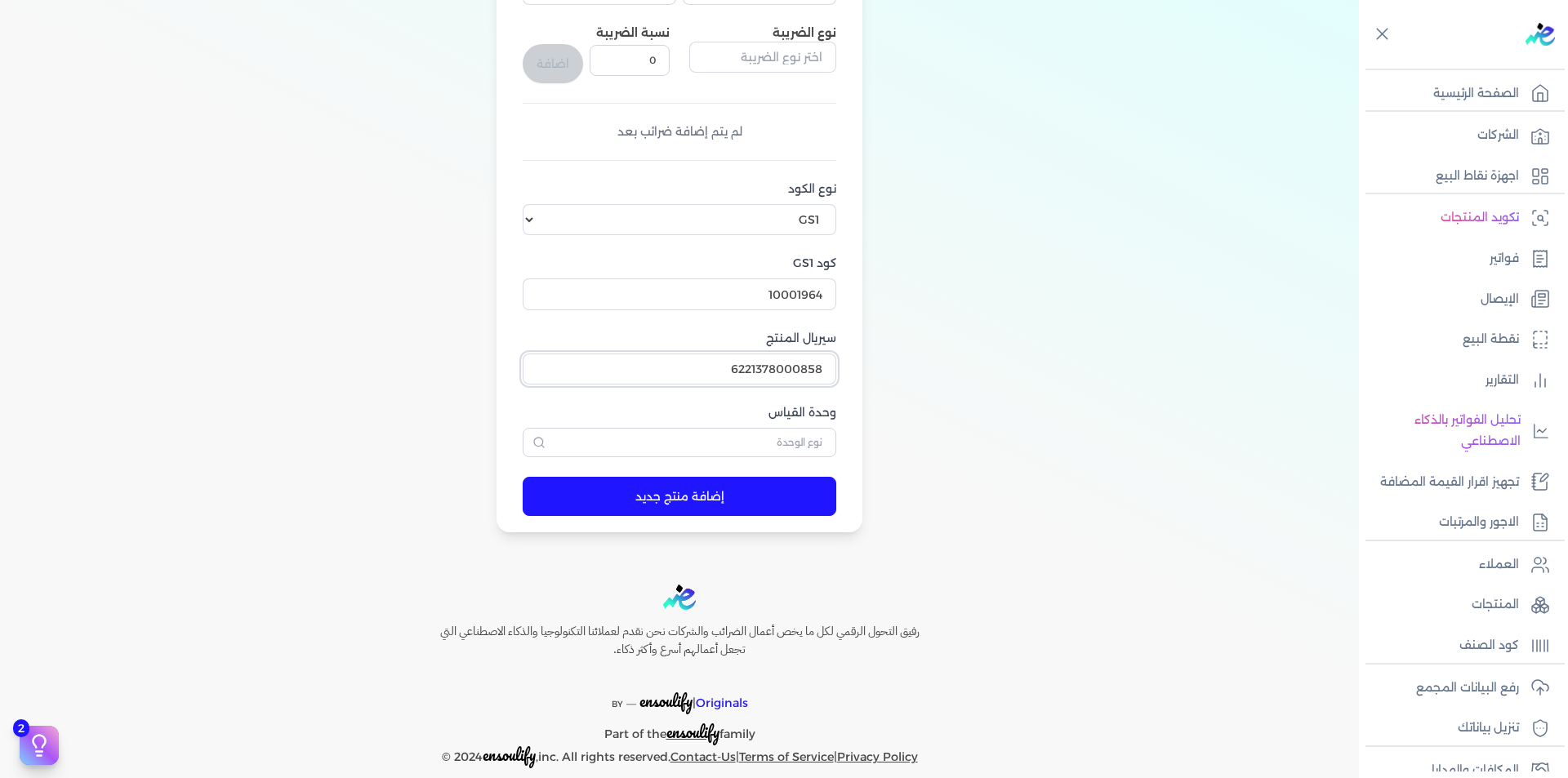
type input "6221378000858"
click at [816, 443] on input "text" at bounding box center [679, 443] width 314 height 30
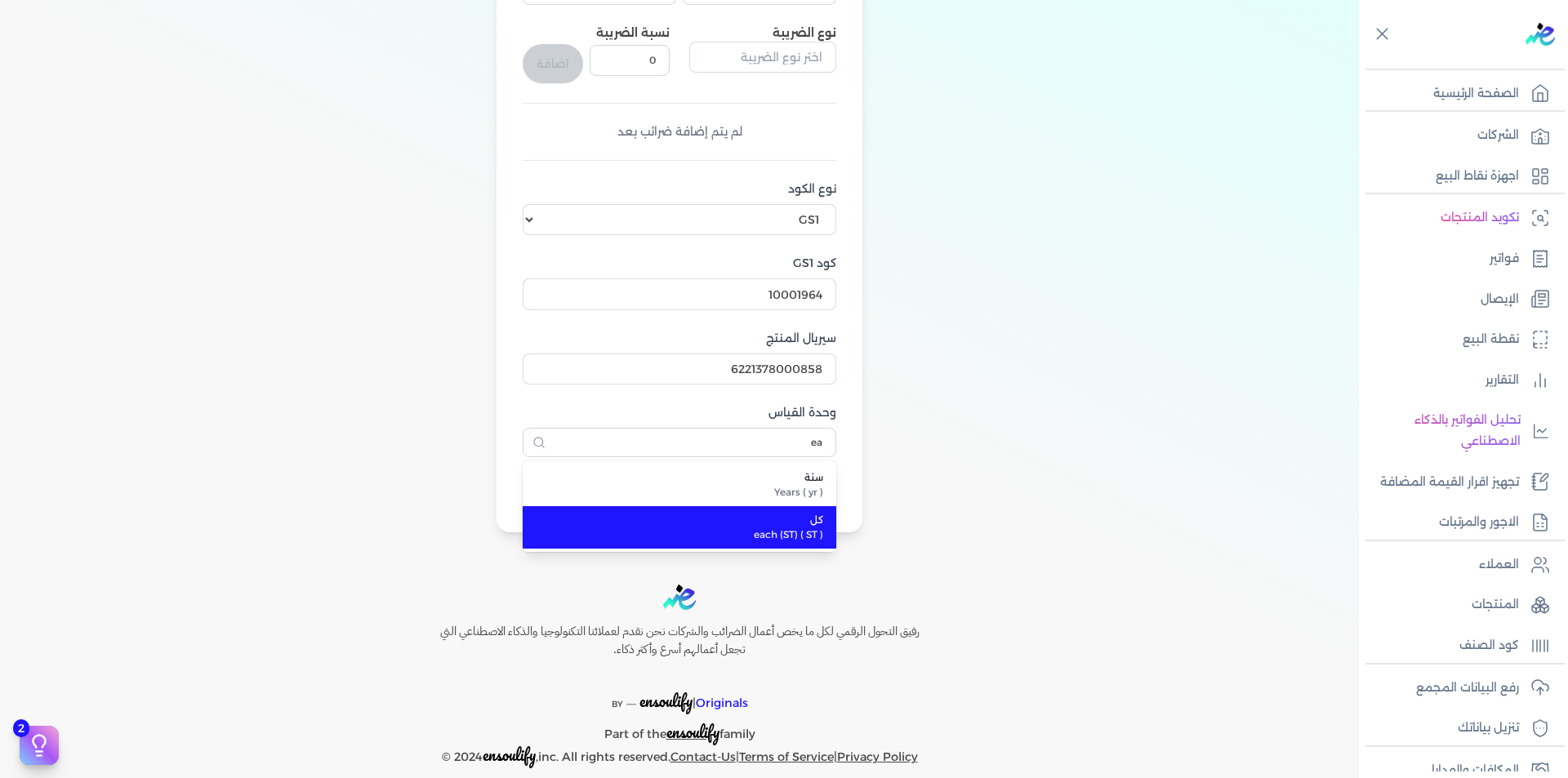
click at [828, 517] on li "كل each (ST) ( ST )" at bounding box center [679, 527] width 314 height 42
type input "كل"
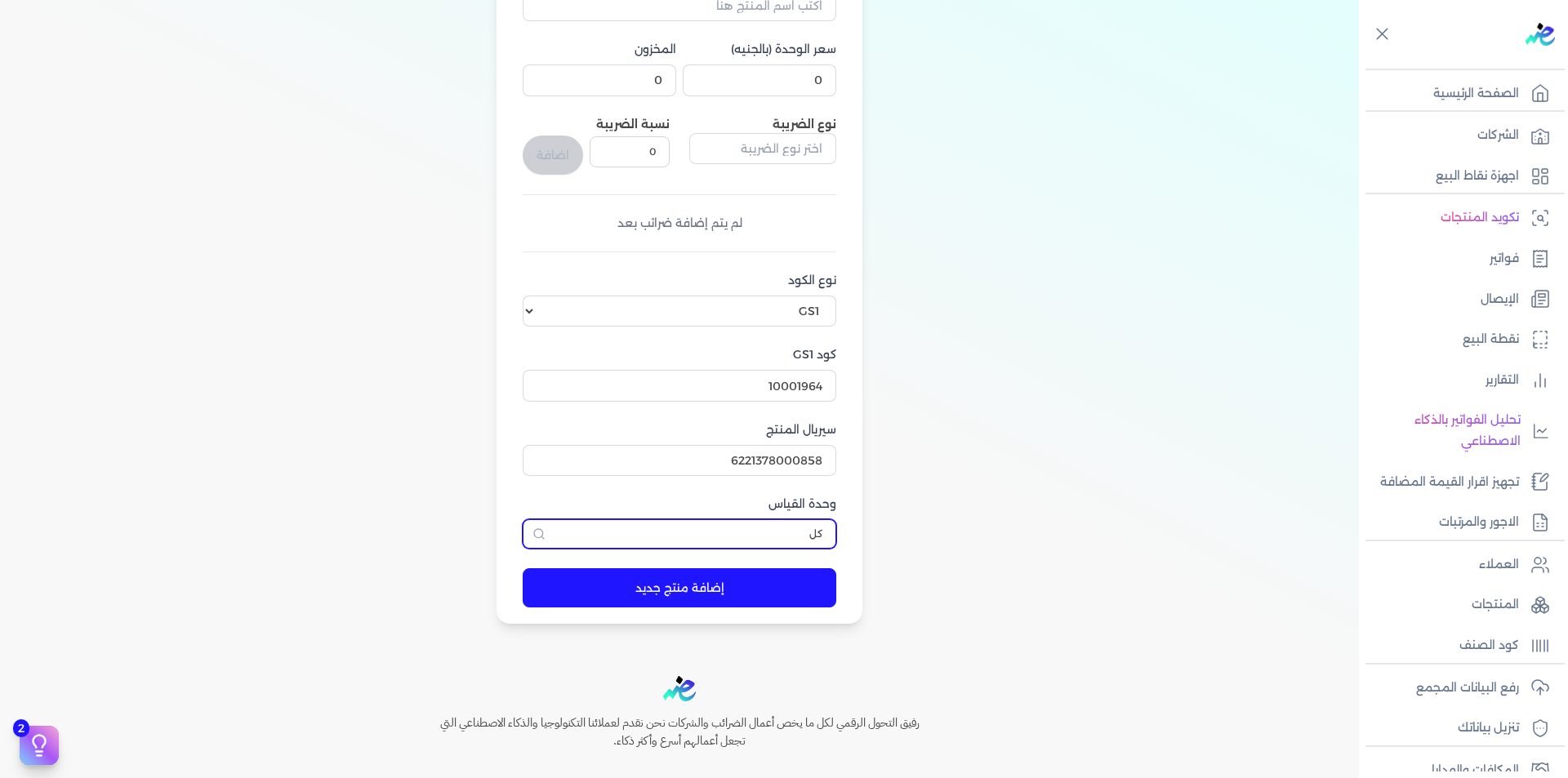
scroll to position [163, 0]
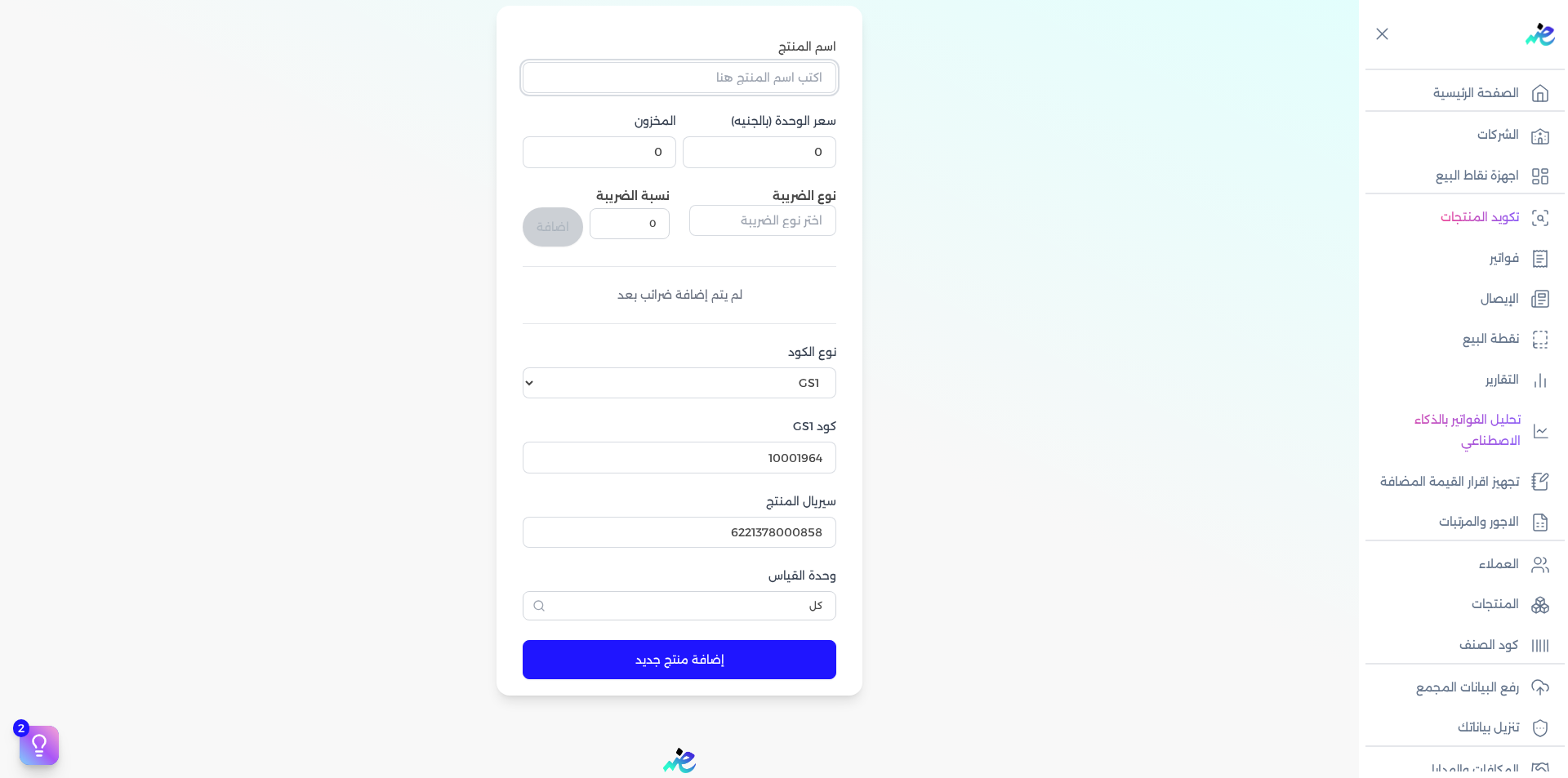
click at [777, 73] on input "اسم المنتج" at bounding box center [679, 77] width 314 height 31
paste input "غ أطباق(14 فرد) 60 سم ( إينوكس ) (5 برنامج) ( Nile Project ) غ أطباق(14 فرد) 60…"
type input "غ أطباق(14 فرد) 60 سم ( إينوكس ) (5 برنامج) ( Nile Project ) غ أطباق(14 فرد) 60…"
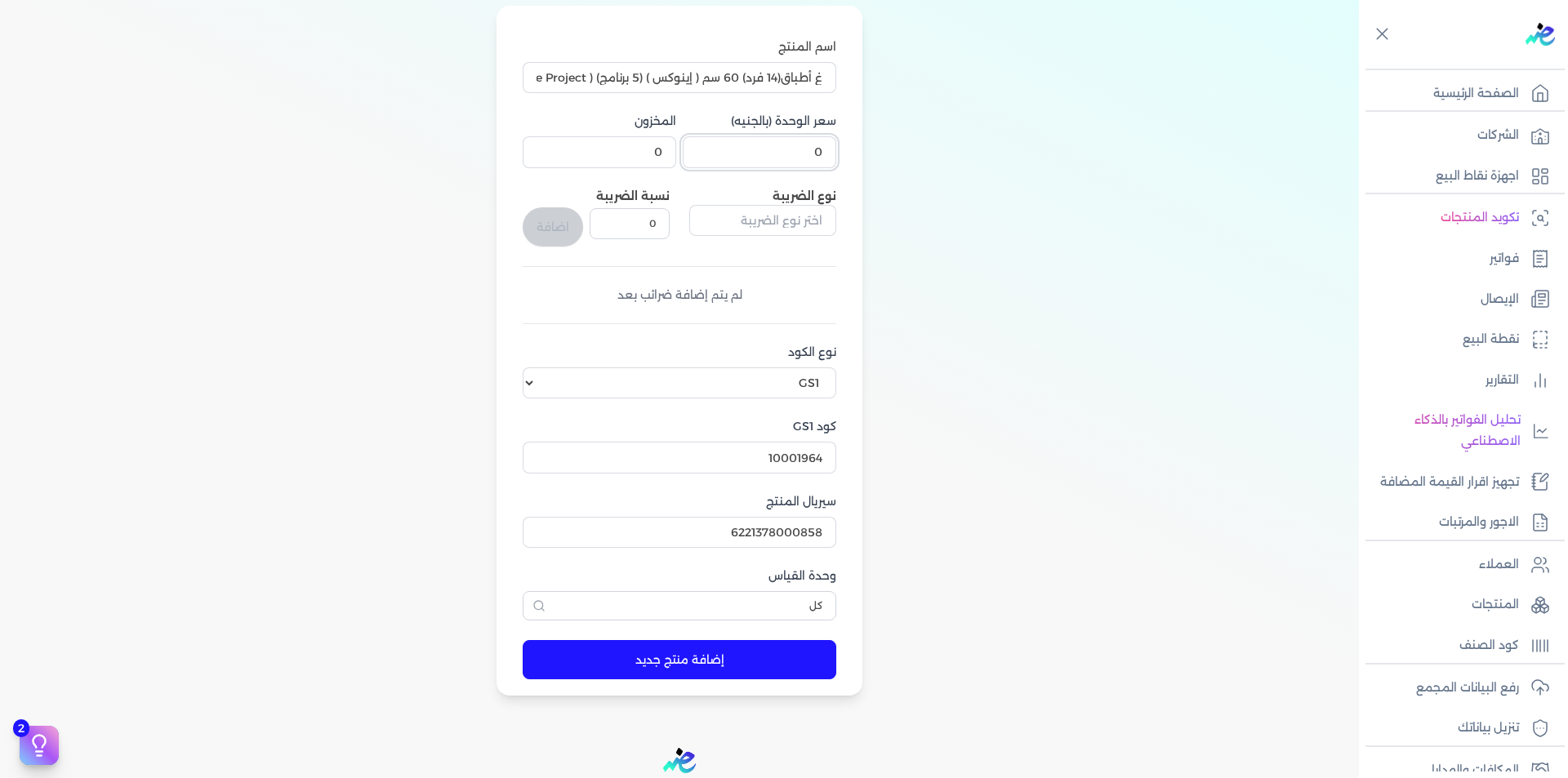
drag, startPoint x: 796, startPoint y: 156, endPoint x: 883, endPoint y: 159, distance: 87.1
click at [883, 159] on div "اسم المنتج غ أطباق(14 فرد) 60 سم ( إينوكس ) (5 برنامج) ( Nile Project ) غ أطباق…" at bounding box center [680, 351] width 1229 height 691
type input "1"
drag, startPoint x: 663, startPoint y: 149, endPoint x: 652, endPoint y: 148, distance: 11.0
click at [652, 148] on input "0" at bounding box center [599, 151] width 153 height 31
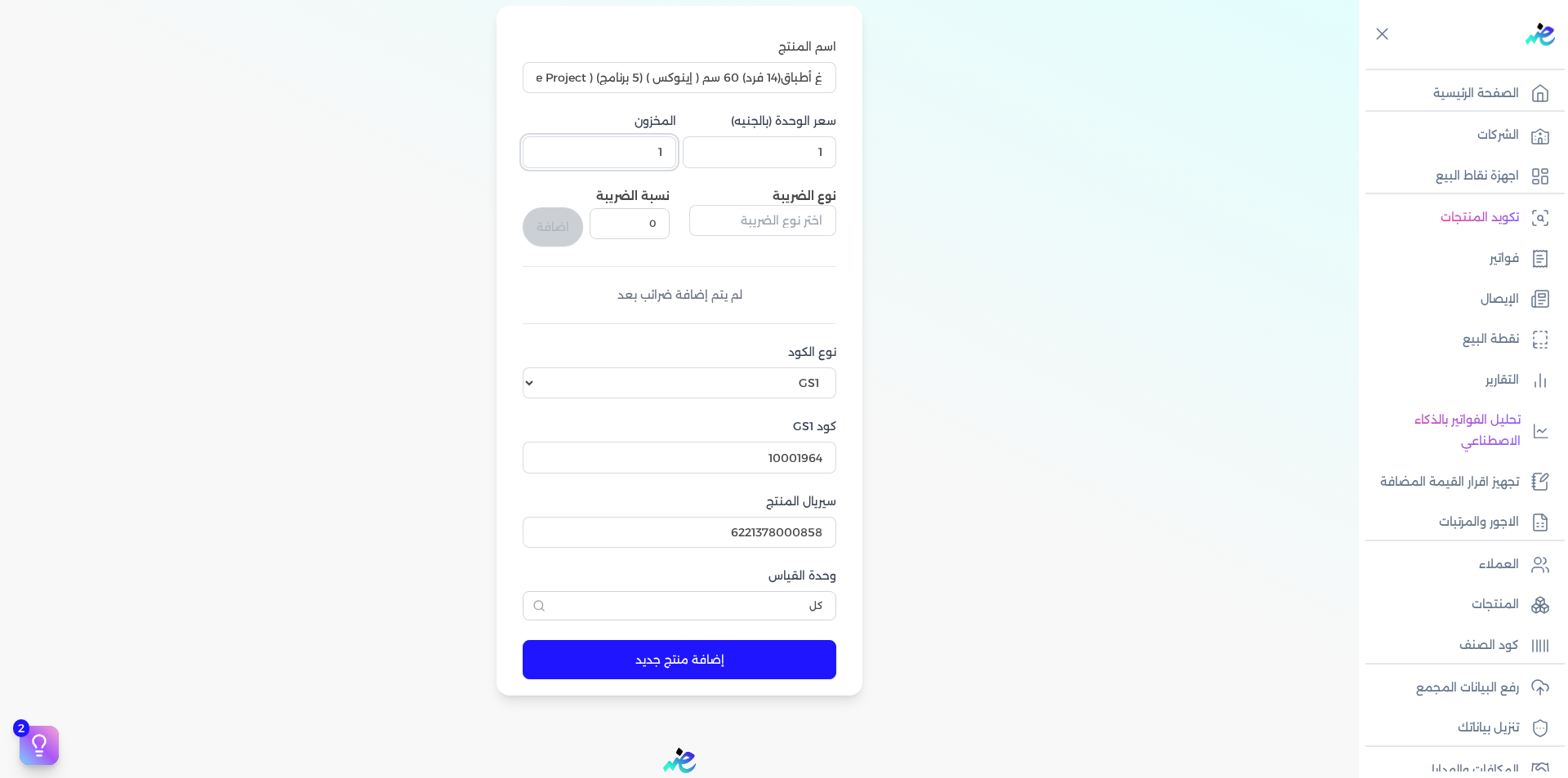
type input "1"
click at [793, 219] on input "text" at bounding box center [763, 220] width 147 height 31
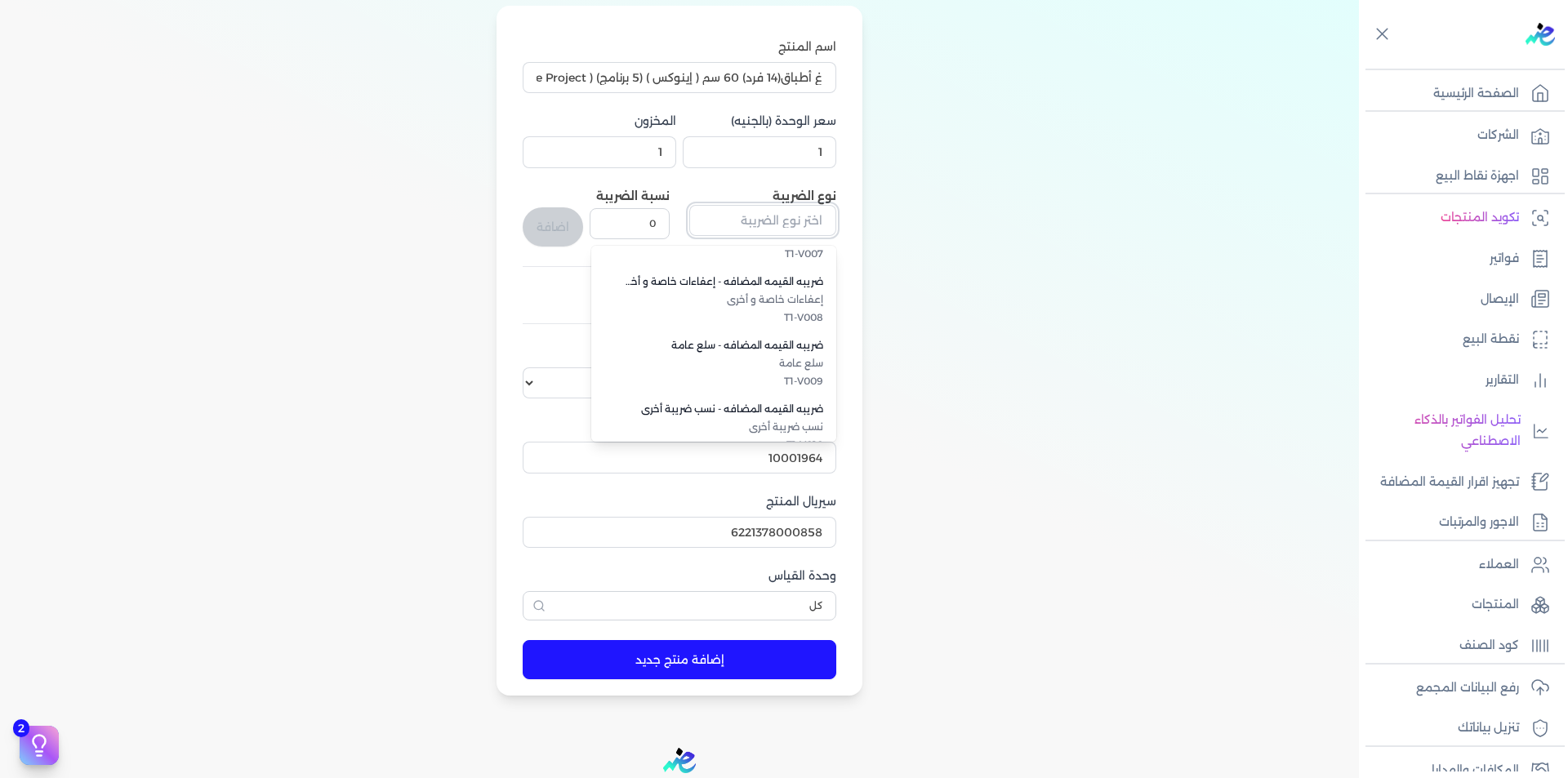
scroll to position [448, 0]
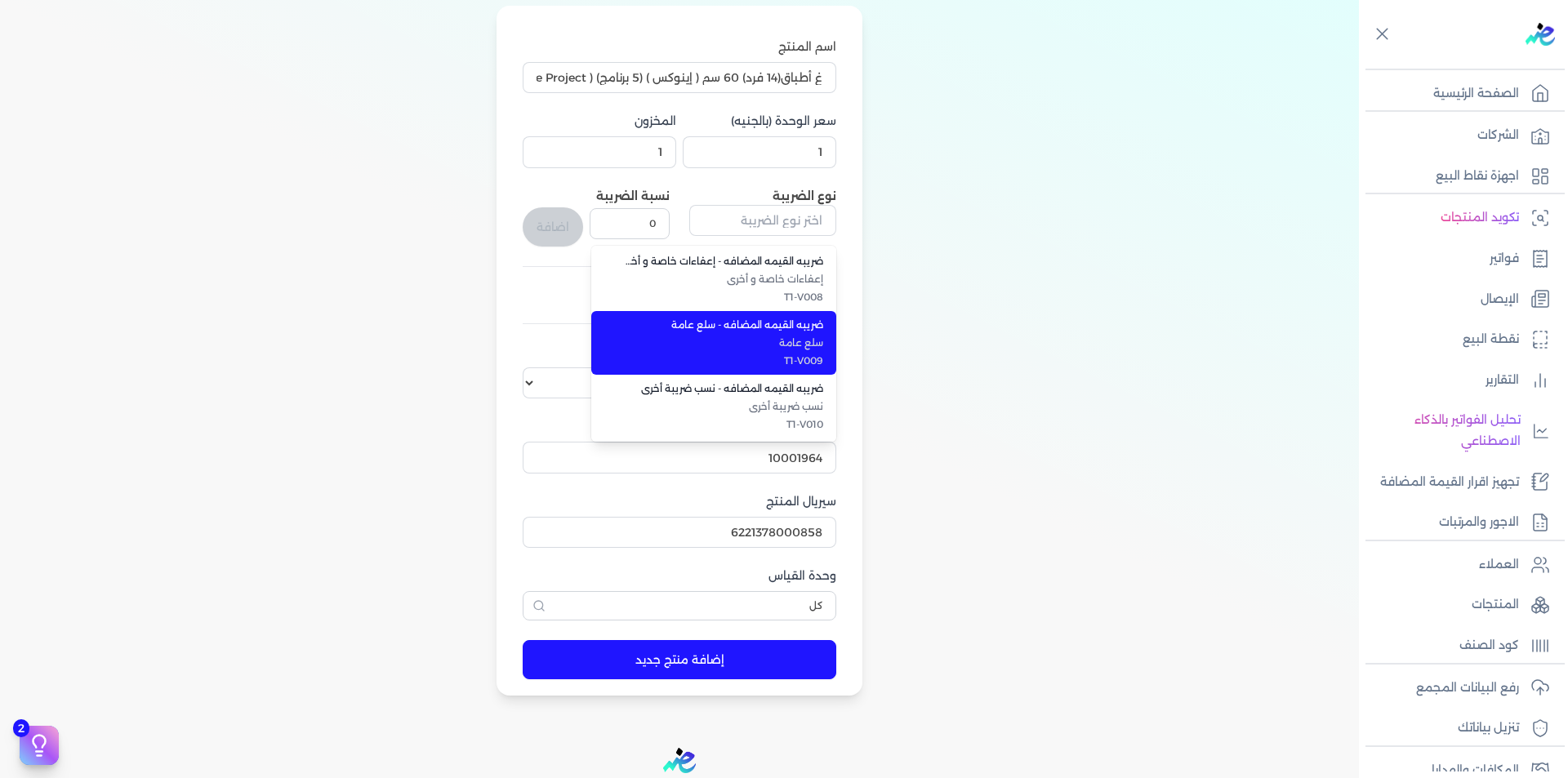
click at [817, 324] on span "ضريبه القيمه المضافه - سلع عامة" at bounding box center [724, 325] width 200 height 15
type input "ضريبه القيمه المضافه - سلع عامة"
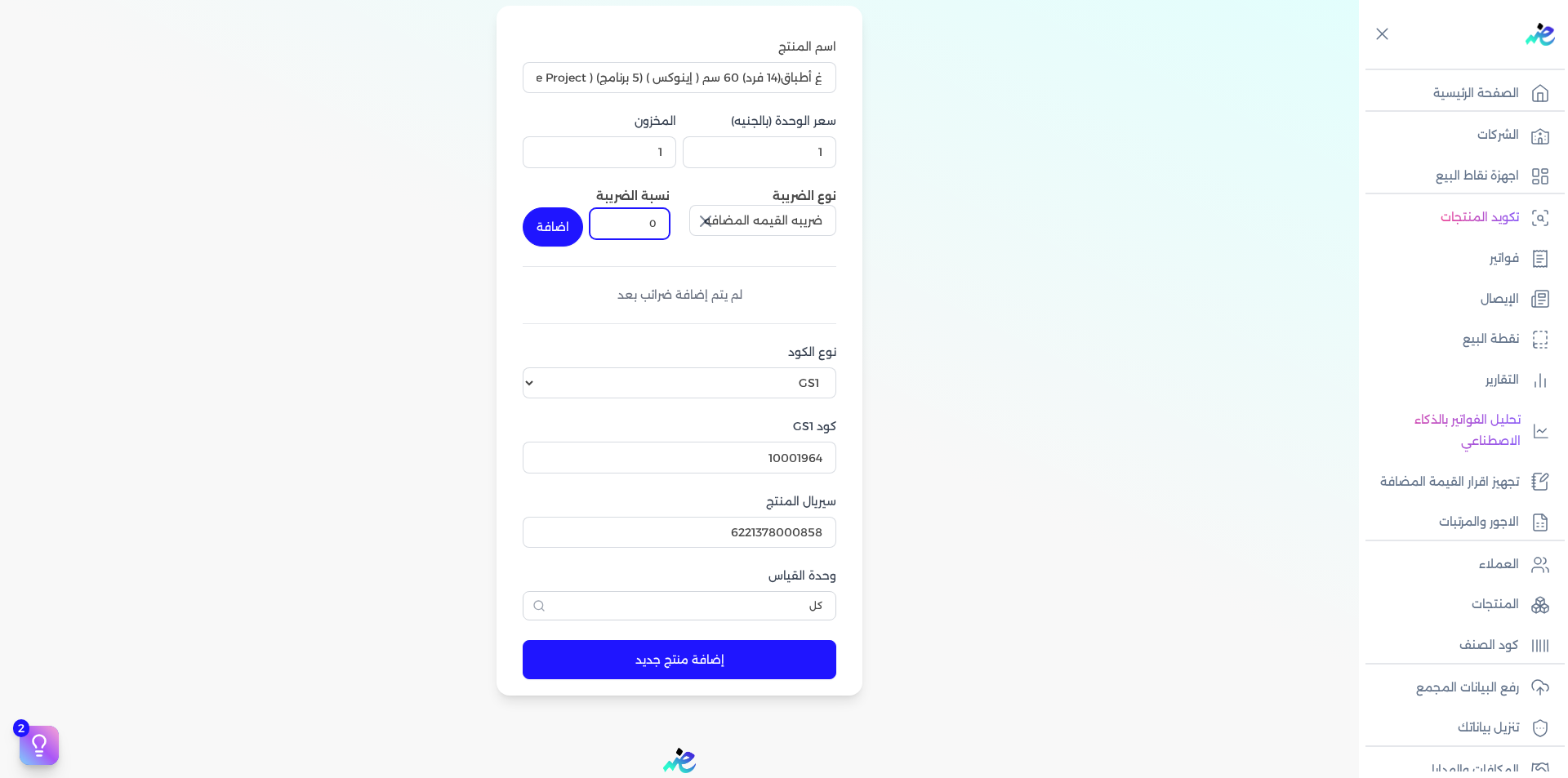
drag, startPoint x: 656, startPoint y: 219, endPoint x: 631, endPoint y: 220, distance: 25.0
click at [631, 220] on input "0" at bounding box center [629, 223] width 80 height 31
type input "14"
click at [556, 223] on button "اضافة" at bounding box center [552, 227] width 60 height 39
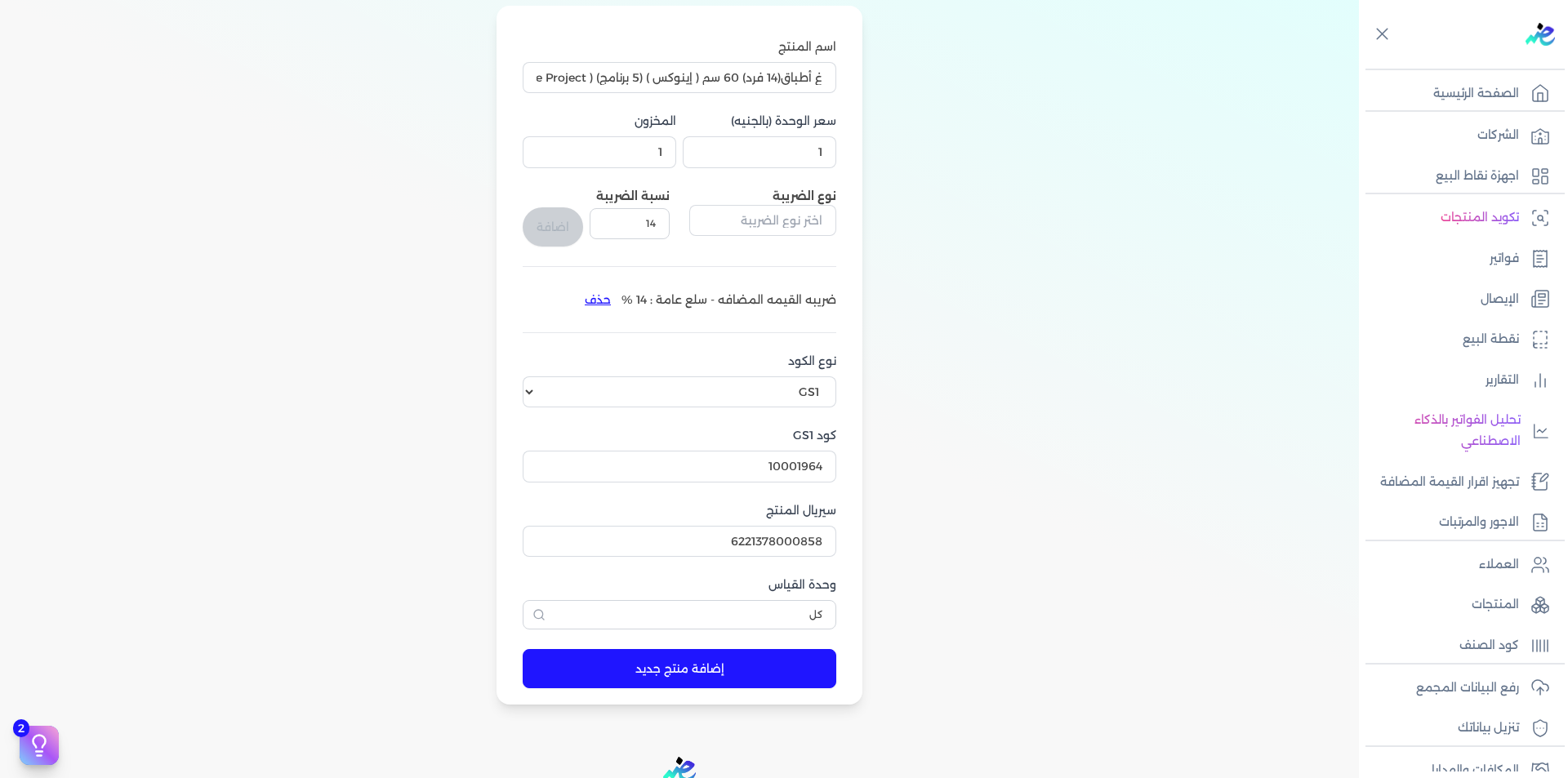
click at [717, 656] on button "إضافة منتج جديد" at bounding box center [679, 668] width 314 height 39
click at [1105, 223] on div "اسم المنتج غ أطباق(14 فرد) 60 سم ( إينوكس ) (5 برنامج) ( Nile Project ) غ أطباق…" at bounding box center [680, 356] width 1229 height 700
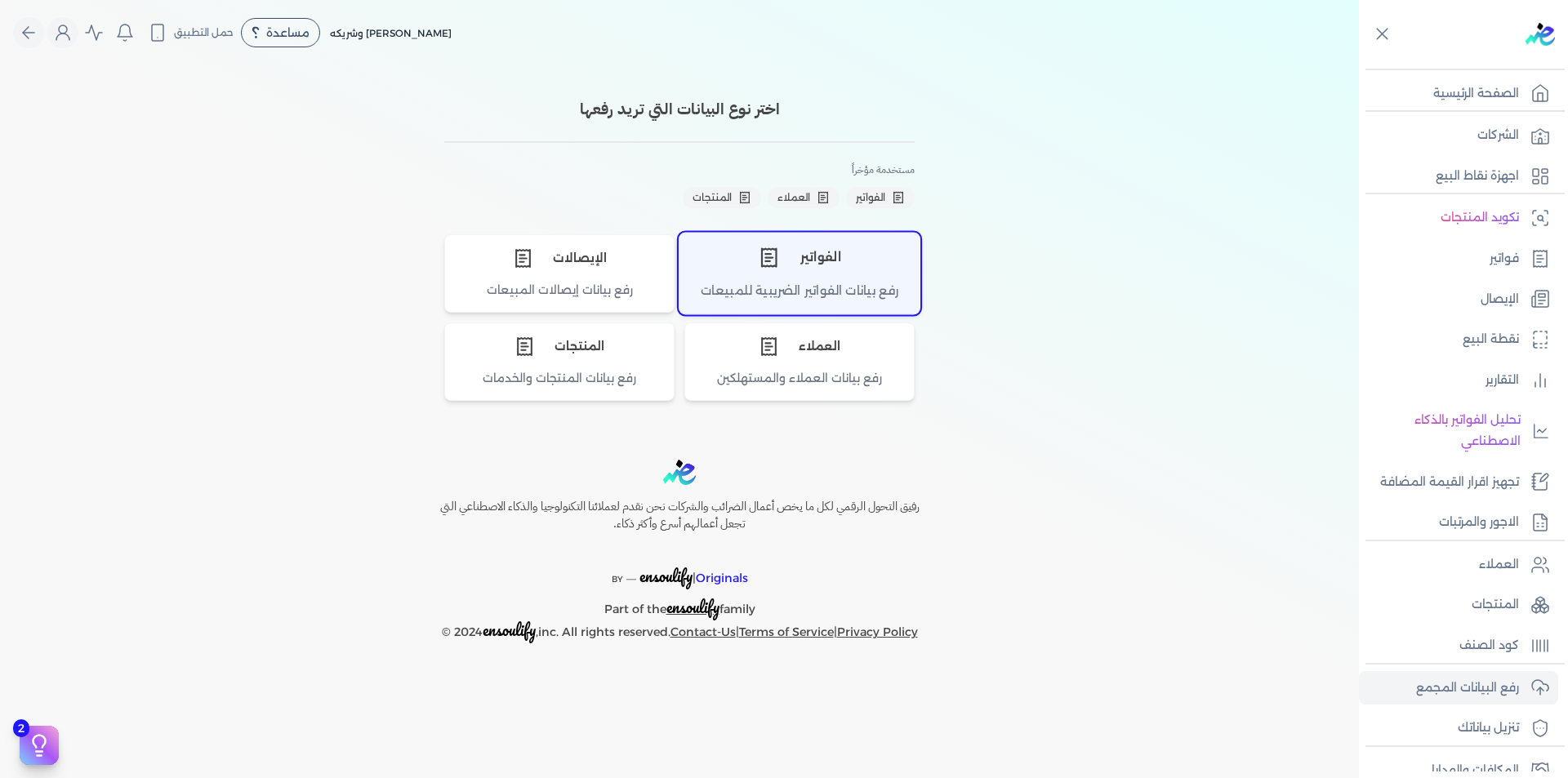
click at [781, 279] on div "الفواتير" at bounding box center [800, 257] width 240 height 49
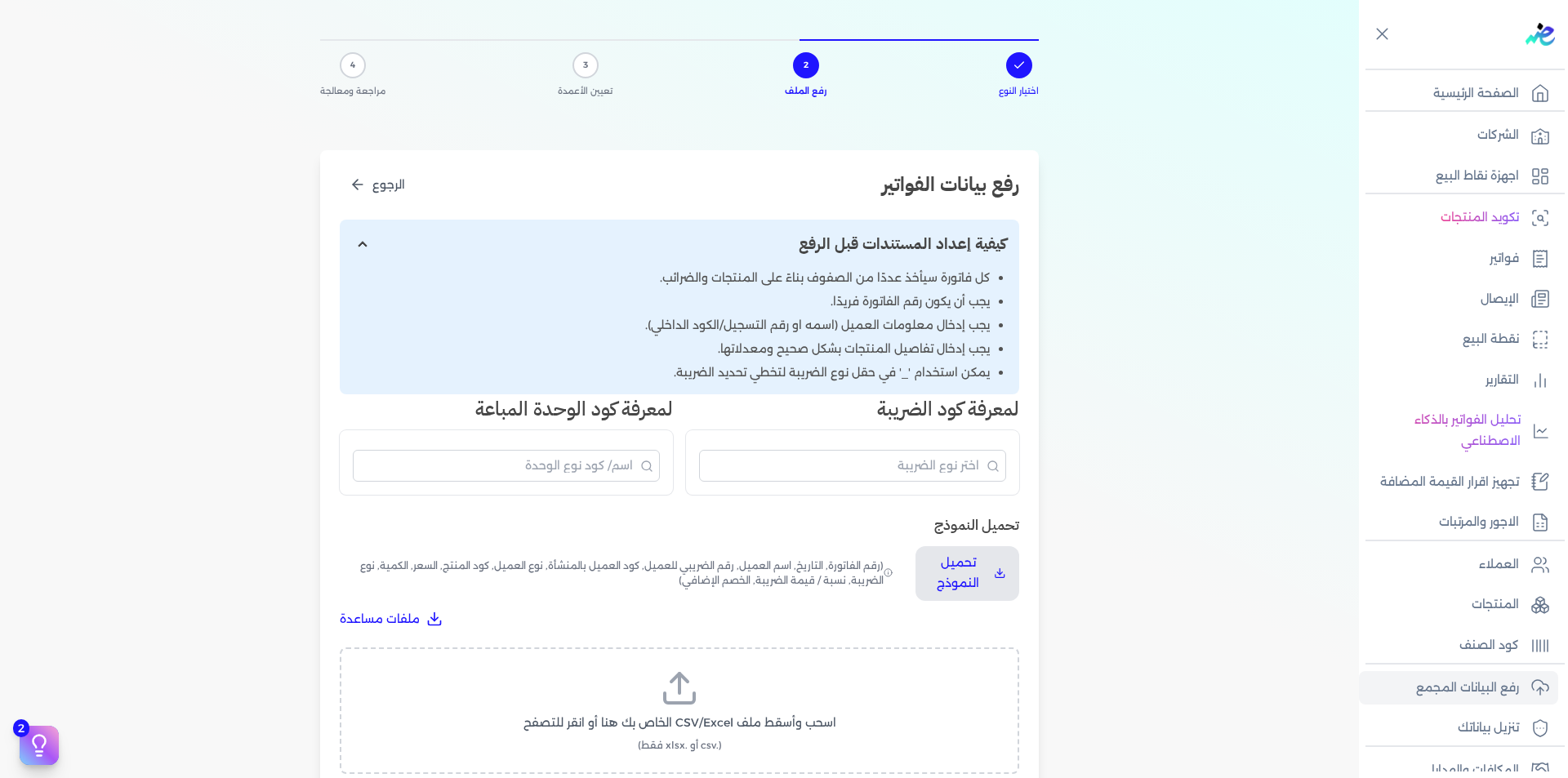
scroll to position [245, 0]
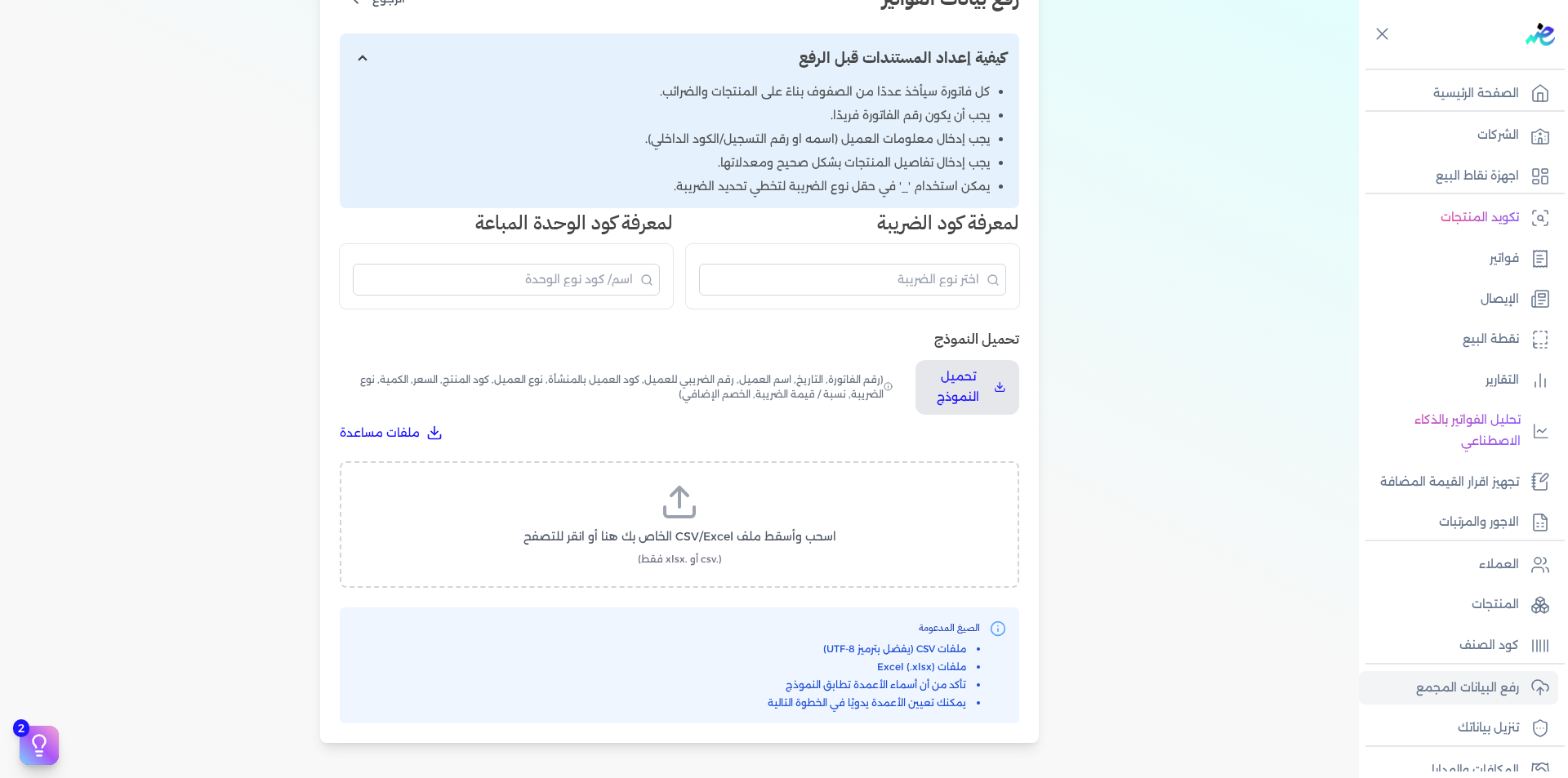
click at [700, 492] on icon at bounding box center [679, 502] width 39 height 39
click at [0, 0] on input "اسحب وأسقط ملف CSV/Excel الخاص بك هنا أو انقر للتصفح (.csv أو .xlsx فقط)" at bounding box center [0, 0] width 0 height 0
click at [751, 556] on span "تحميل الملف" at bounding box center [729, 552] width 69 height 17
select select "رقم الفاتورة"
select select "التاريخ"
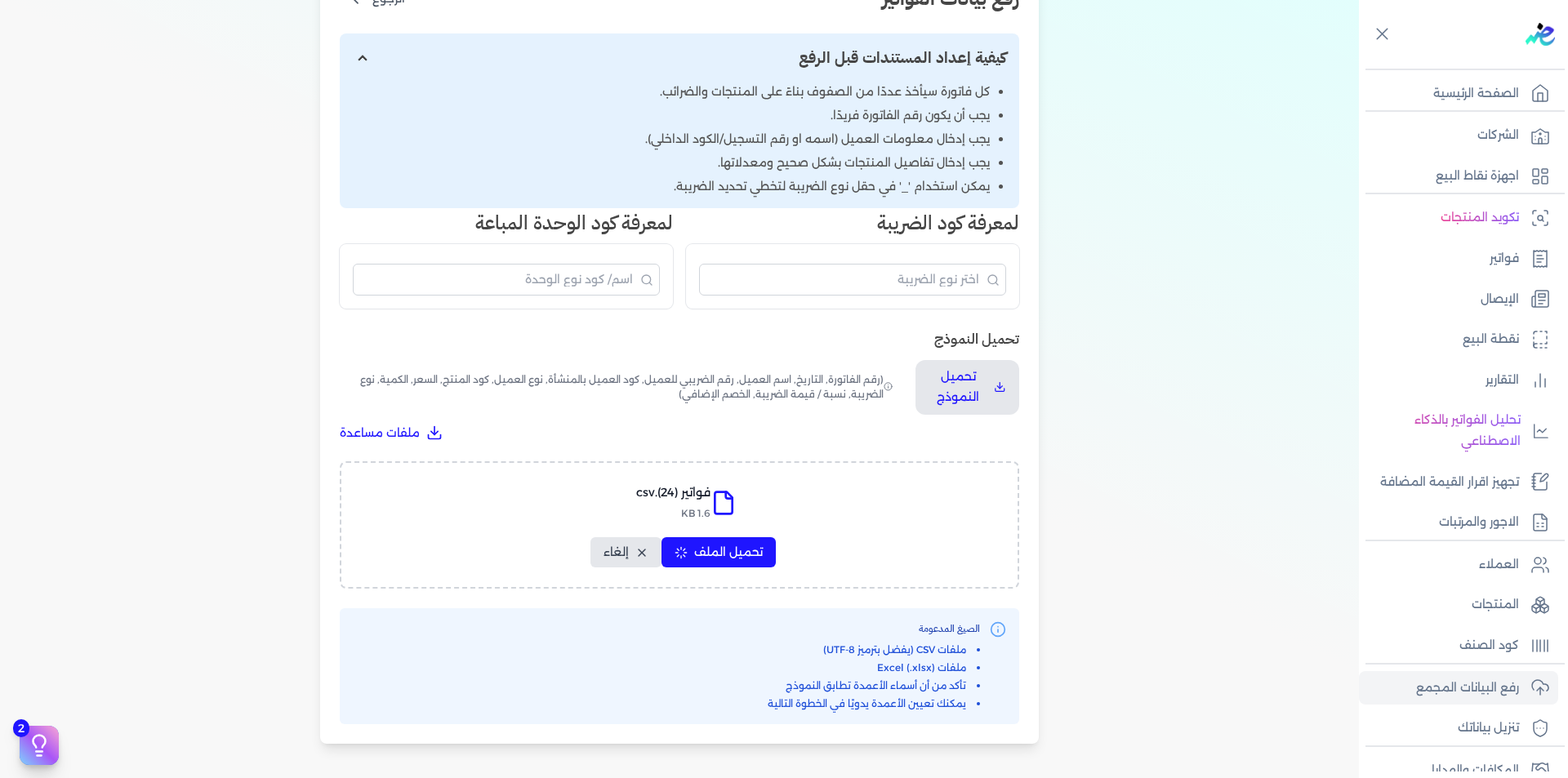
select select "أسم العميل"
select select "الرقم الضريبي"
select select "نوع العميل"
select select "الرقم التسلسلي الداخلي"
select select "وصف البند"
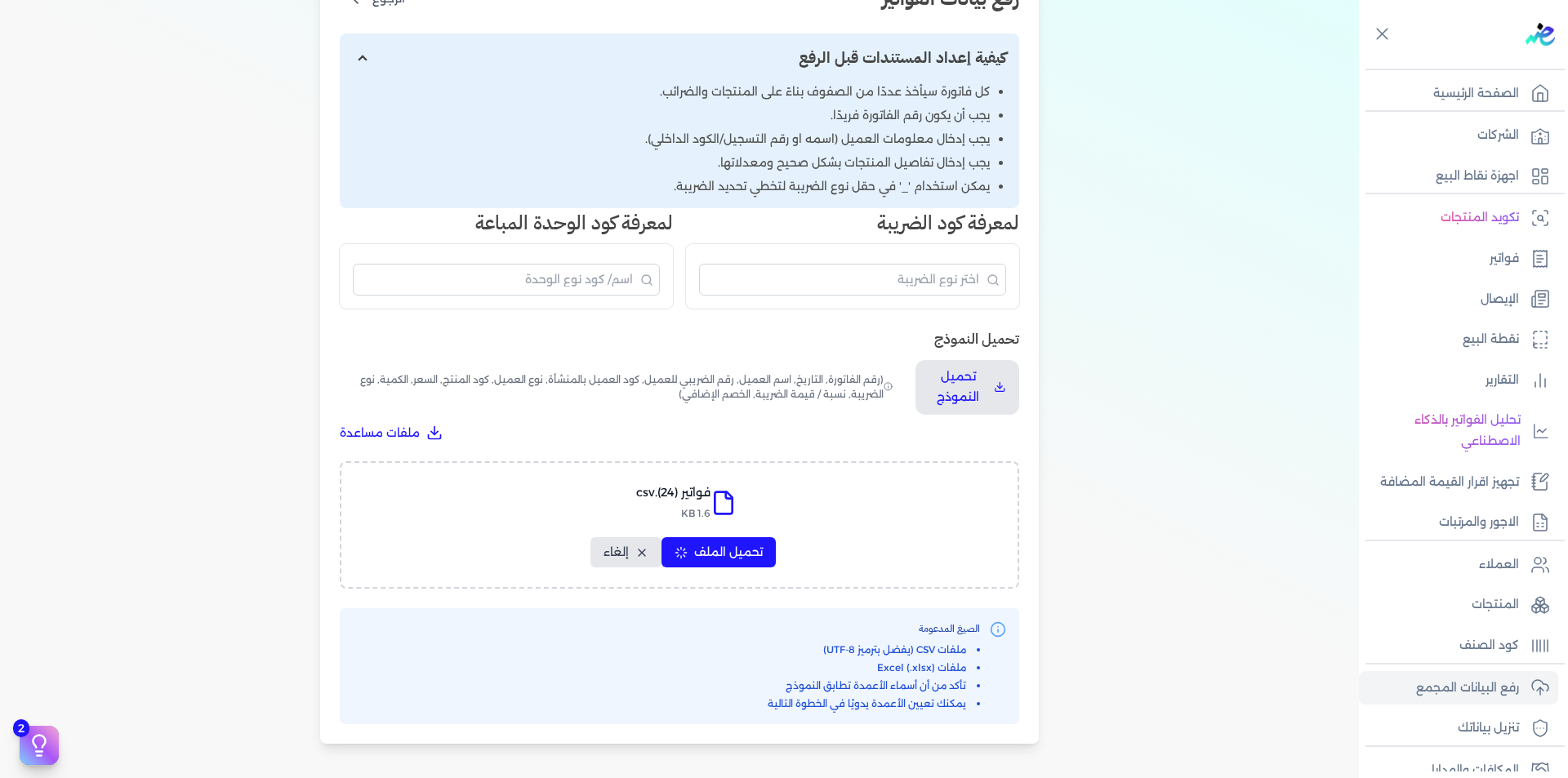
select select "سيريال المنتج"
select select "السعر"
select select "الكمية"
select select "نوع الضريبة"
select select "نسبة / قيمة الضريبة"
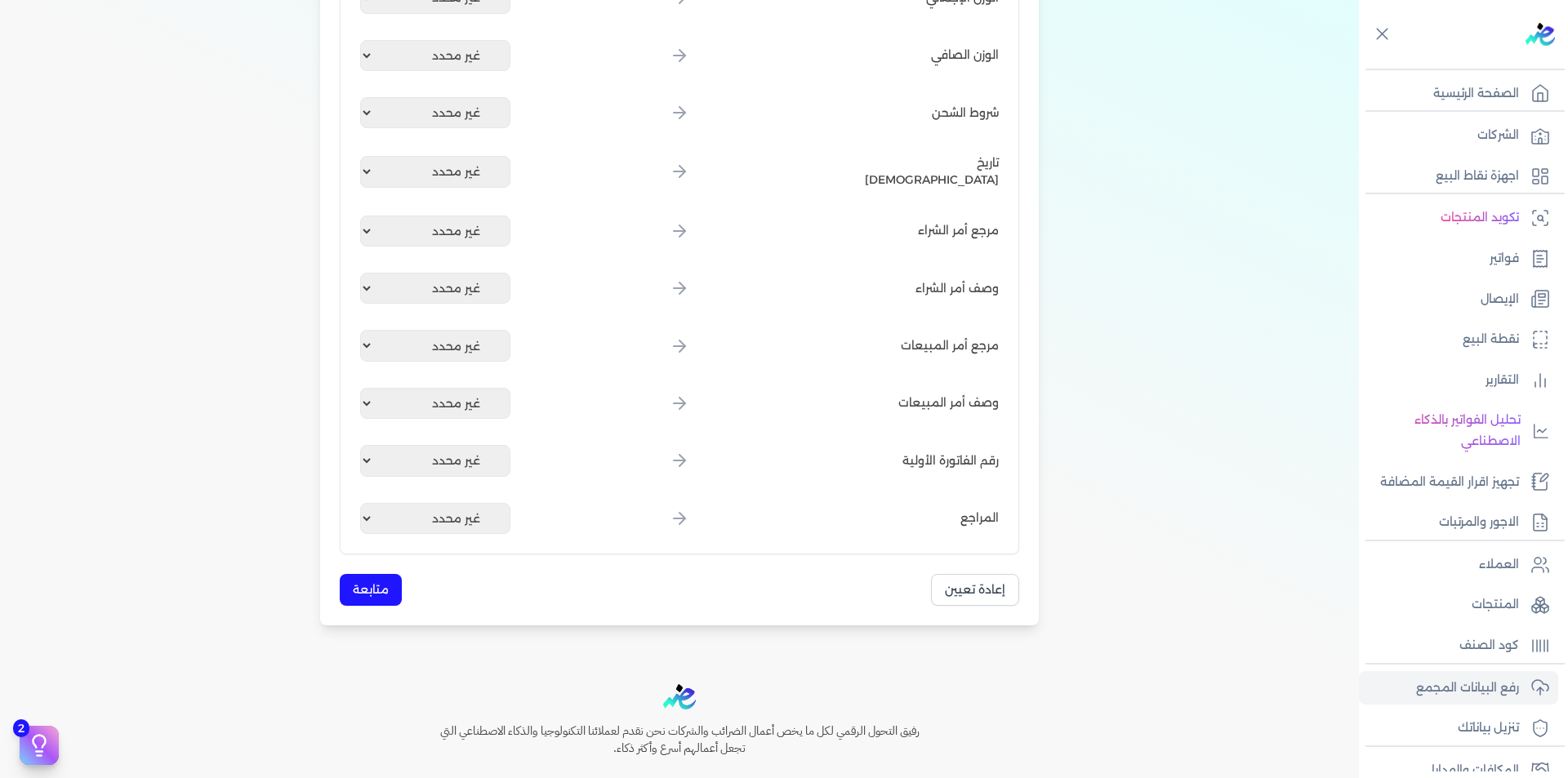
scroll to position [1962, 0]
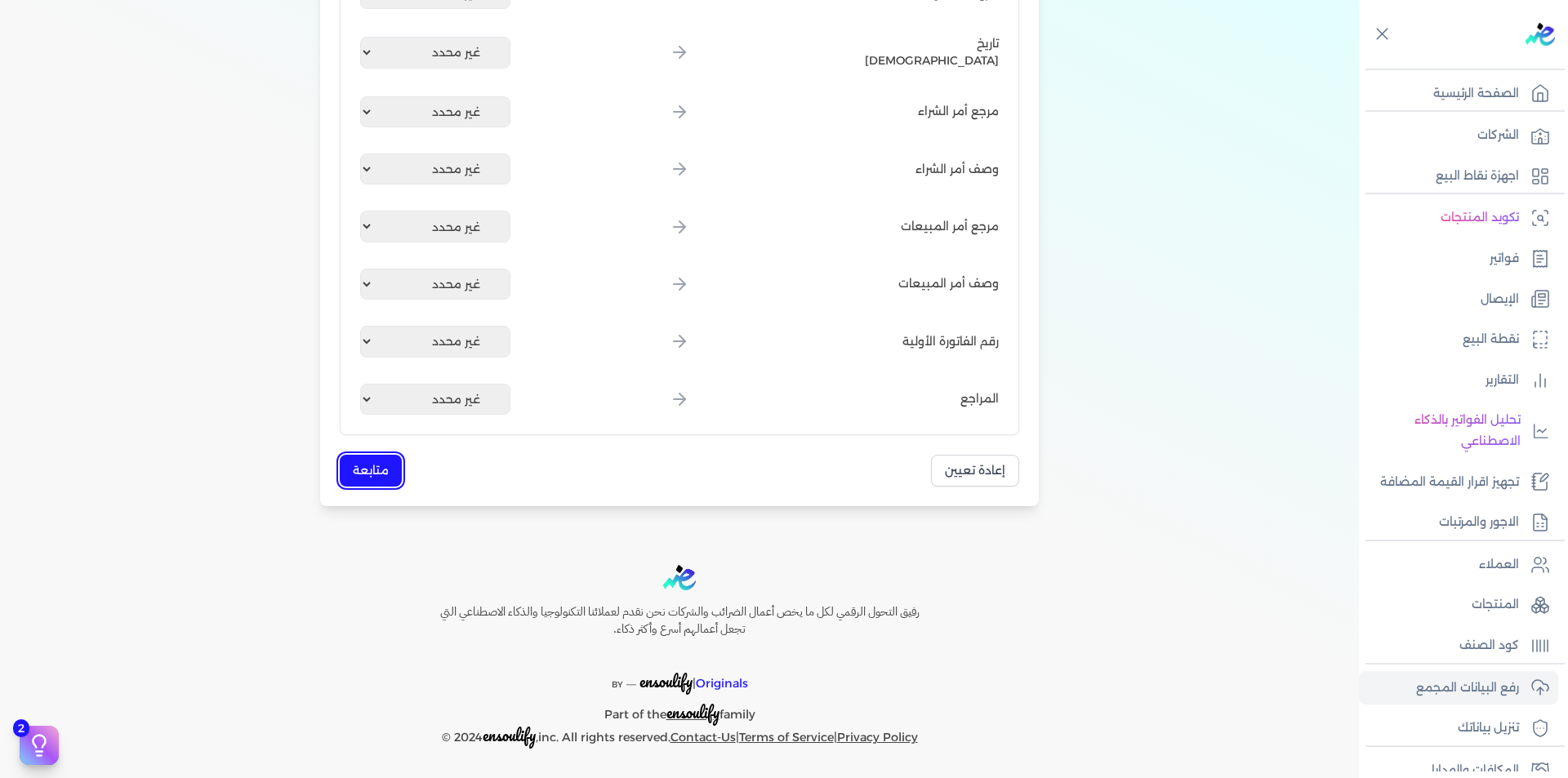
click at [389, 459] on button "متابعة" at bounding box center [370, 471] width 62 height 31
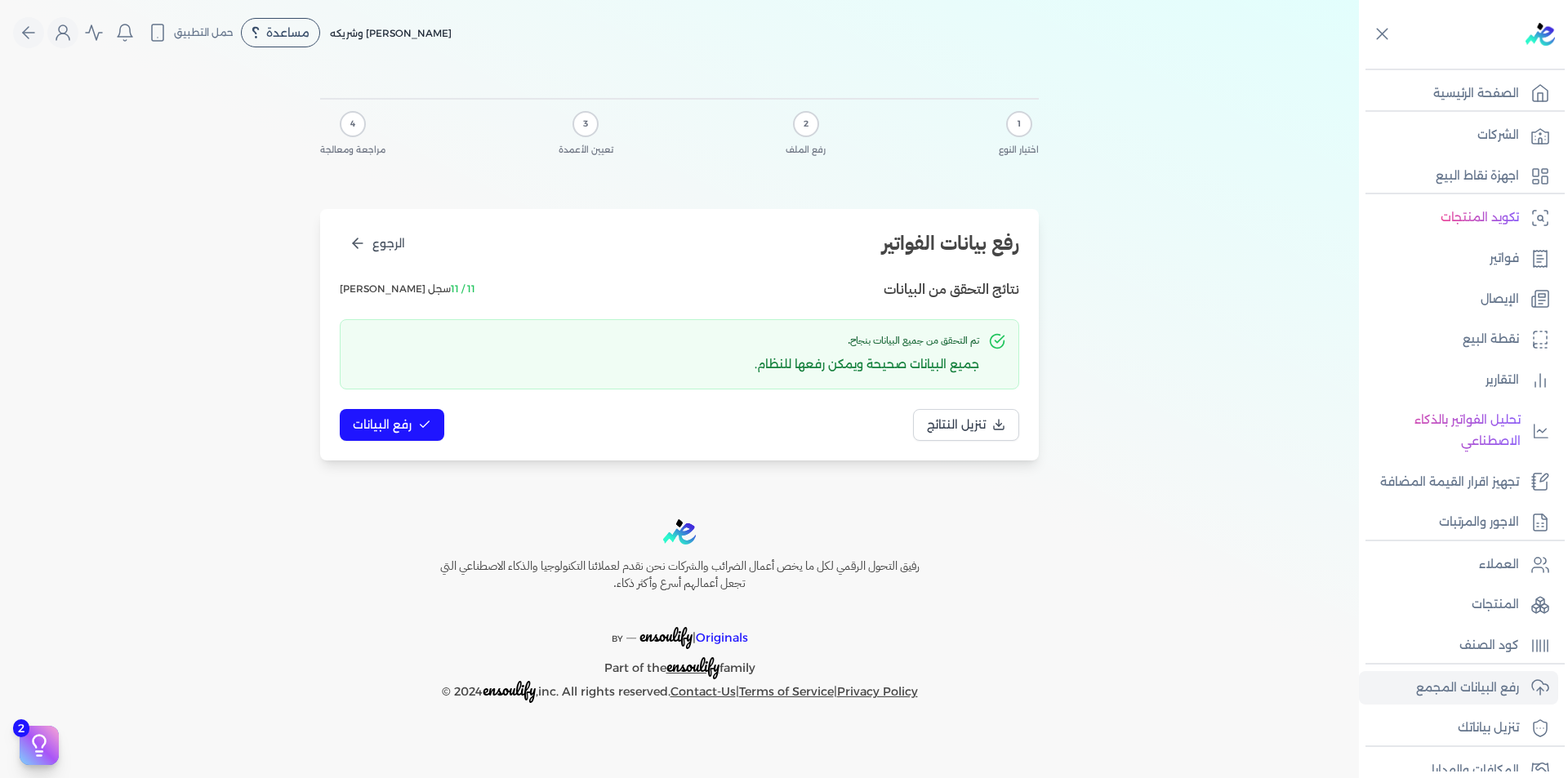
scroll to position [0, 0]
click at [393, 421] on span "رفع البيانات" at bounding box center [382, 425] width 59 height 17
